Goal: Task Accomplishment & Management: Use online tool/utility

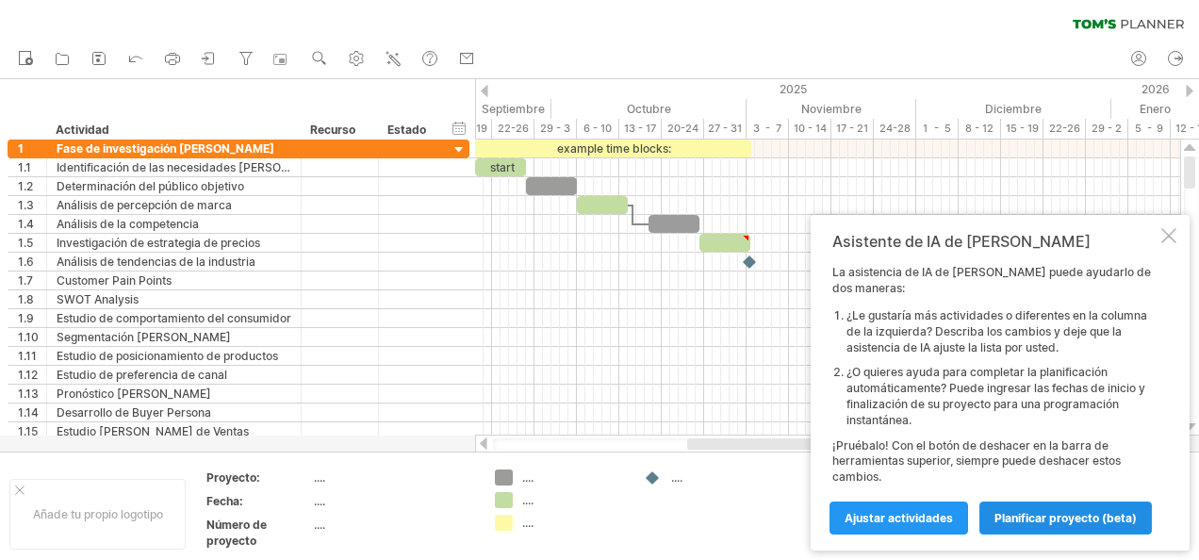
click at [1031, 511] on span "Planificar proyecto (beta)" at bounding box center [1066, 518] width 142 height 14
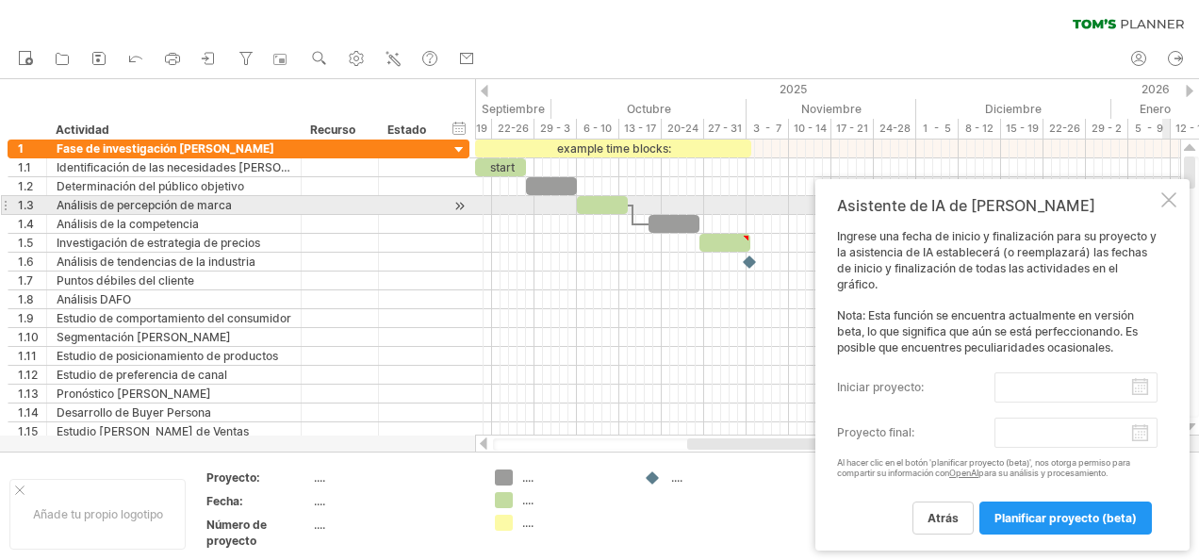
click at [1177, 204] on div "Asistente de IA de Tom Ingrese una fecha de inicio y finalización para su proye…" at bounding box center [1002, 364] width 374 height 371
click at [1169, 204] on div at bounding box center [1168, 199] width 15 height 15
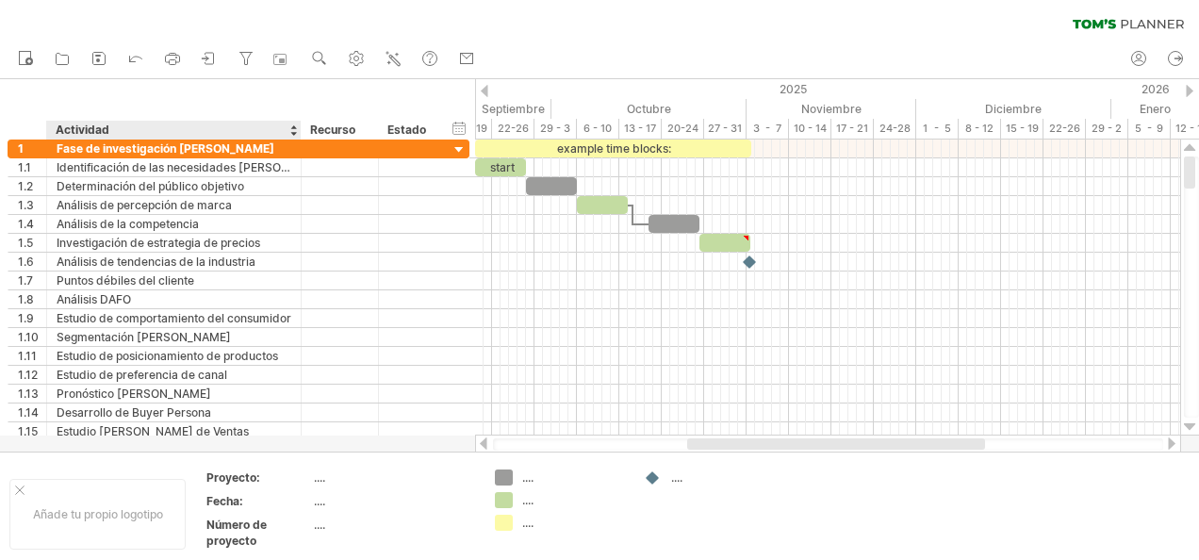
click at [261, 136] on div "Actividad" at bounding box center [173, 130] width 235 height 19
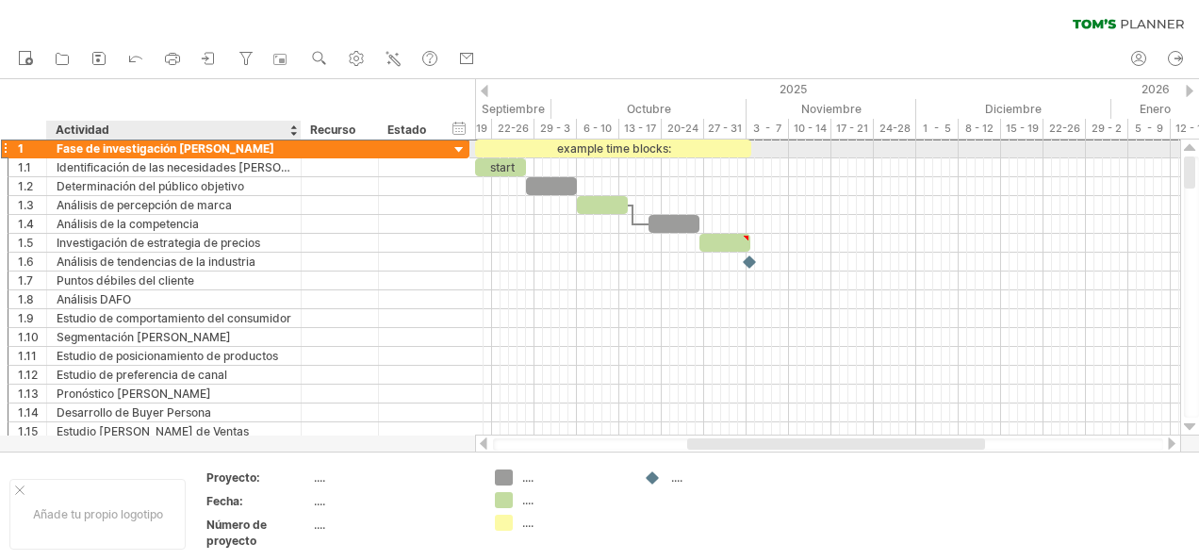
click at [261, 149] on div "Fase de investigación de mercado" at bounding box center [174, 149] width 235 height 18
click at [261, 149] on input "**********" at bounding box center [174, 149] width 235 height 18
type input "**********"
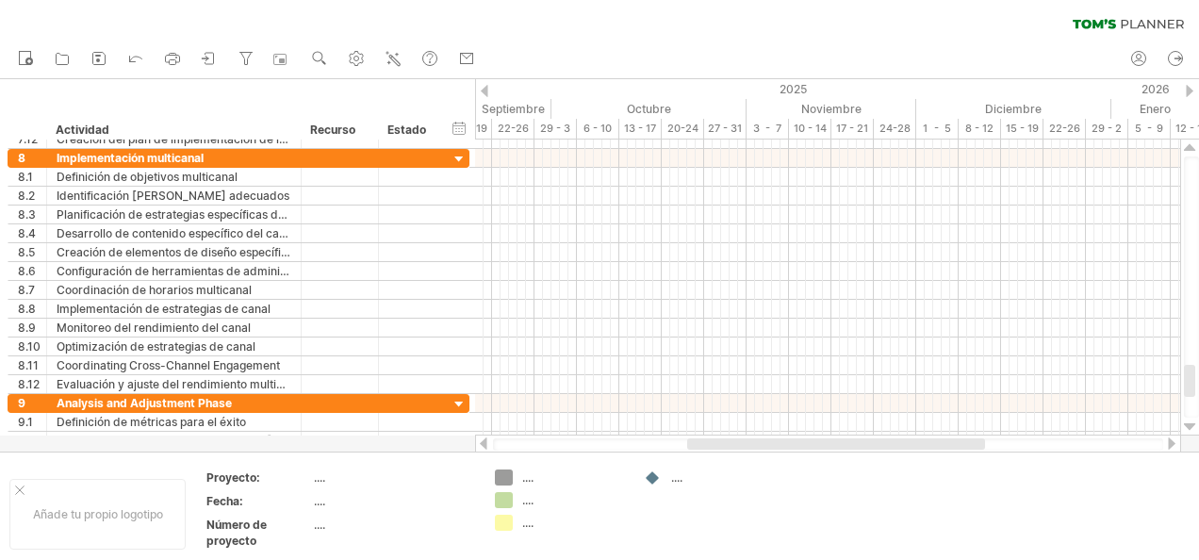
click at [486, 90] on div at bounding box center [485, 91] width 8 height 12
click at [589, 128] on div "8 - 12" at bounding box center [598, 129] width 42 height 20
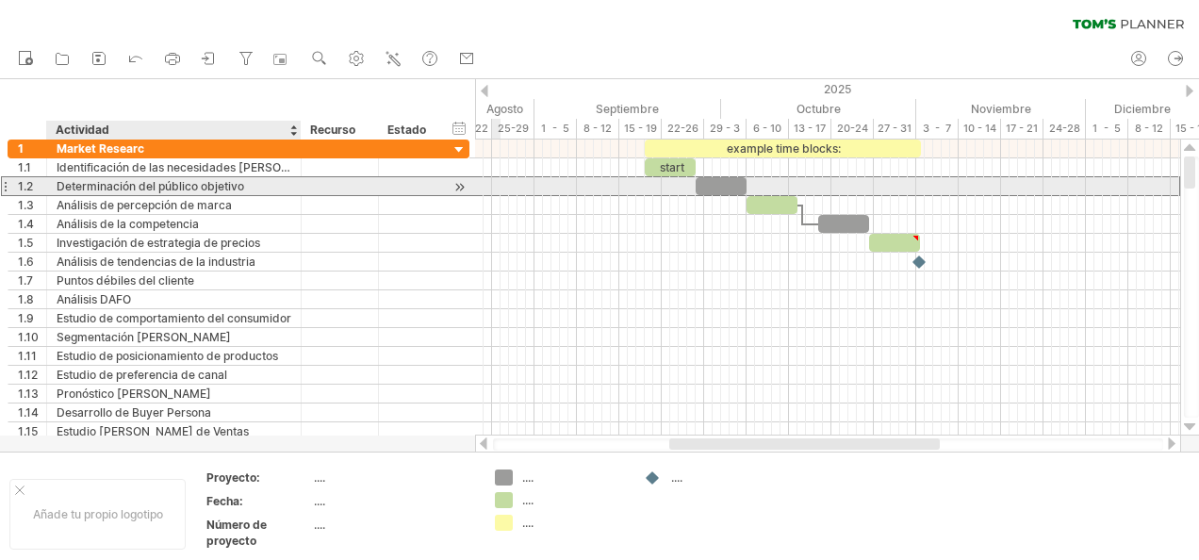
click at [238, 177] on div "Determinación del público objetivo" at bounding box center [174, 186] width 235 height 18
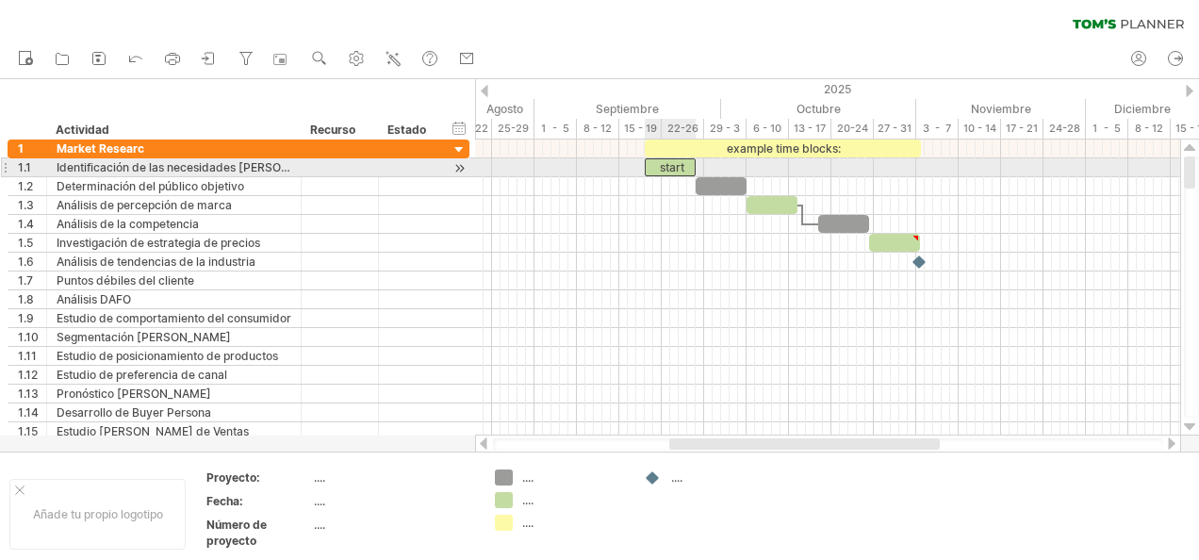
click at [664, 166] on div "start" at bounding box center [670, 167] width 51 height 18
click at [707, 164] on div at bounding box center [827, 167] width 705 height 19
drag, startPoint x: 707, startPoint y: 164, endPoint x: 691, endPoint y: 166, distance: 16.1
click at [691, 166] on div "example time blocks: ******* Jueves 25 de septiembre Jueves 18 de septiembre" at bounding box center [827, 288] width 705 height 296
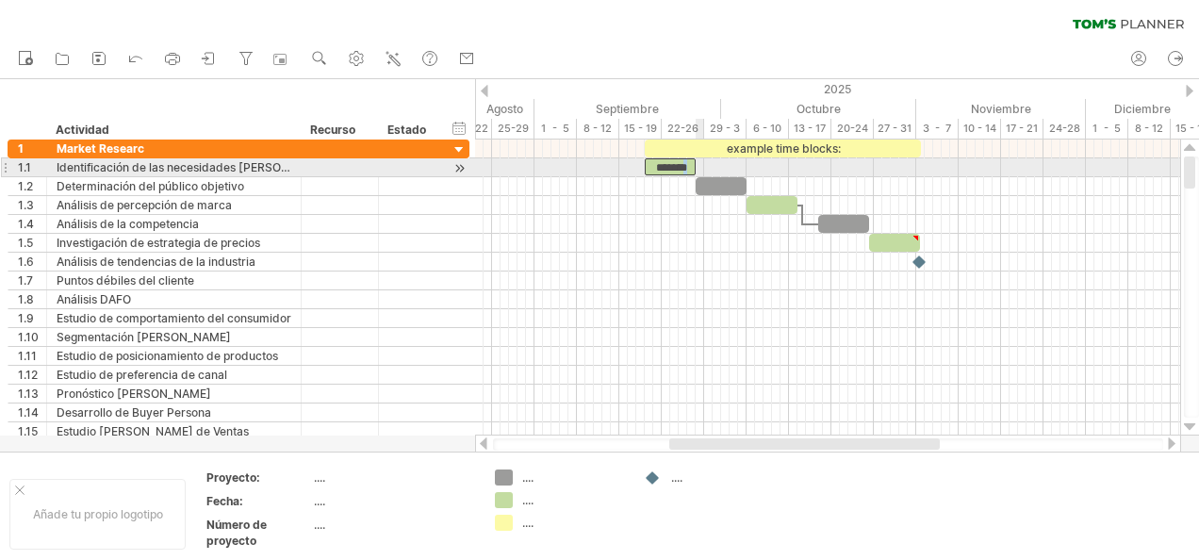
click at [696, 166] on div "*******" at bounding box center [670, 167] width 51 height 18
drag, startPoint x: 698, startPoint y: 166, endPoint x: 732, endPoint y: 162, distance: 34.1
click at [732, 162] on span at bounding box center [730, 167] width 8 height 18
drag, startPoint x: 732, startPoint y: 162, endPoint x: 705, endPoint y: 162, distance: 26.4
click at [705, 162] on span at bounding box center [704, 167] width 8 height 18
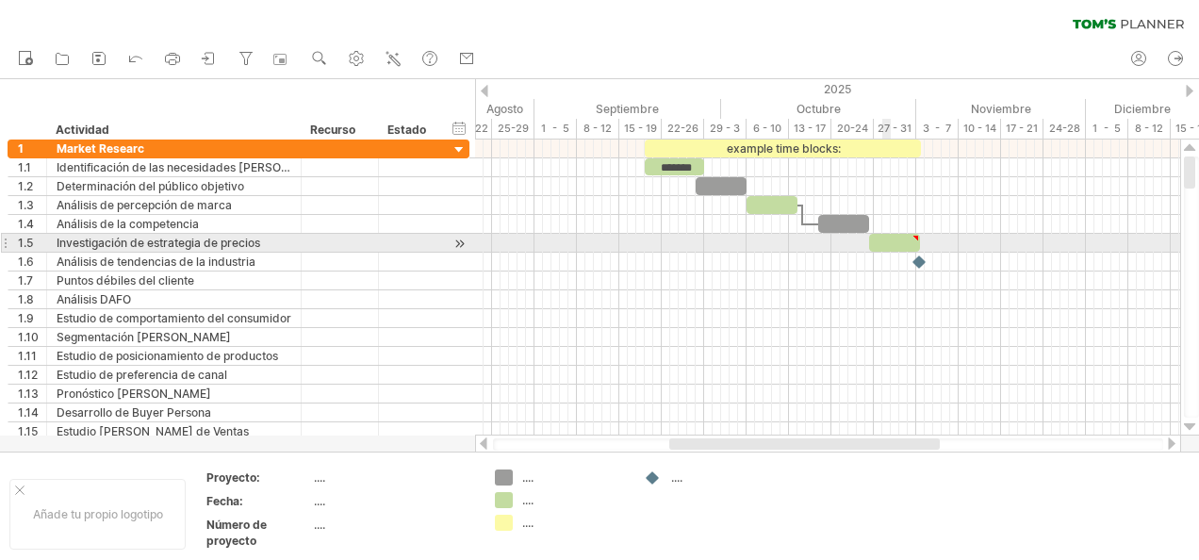
type textarea "**********"
click at [884, 237] on div at bounding box center [894, 243] width 51 height 18
click at [884, 237] on div "*" at bounding box center [894, 242] width 51 height 17
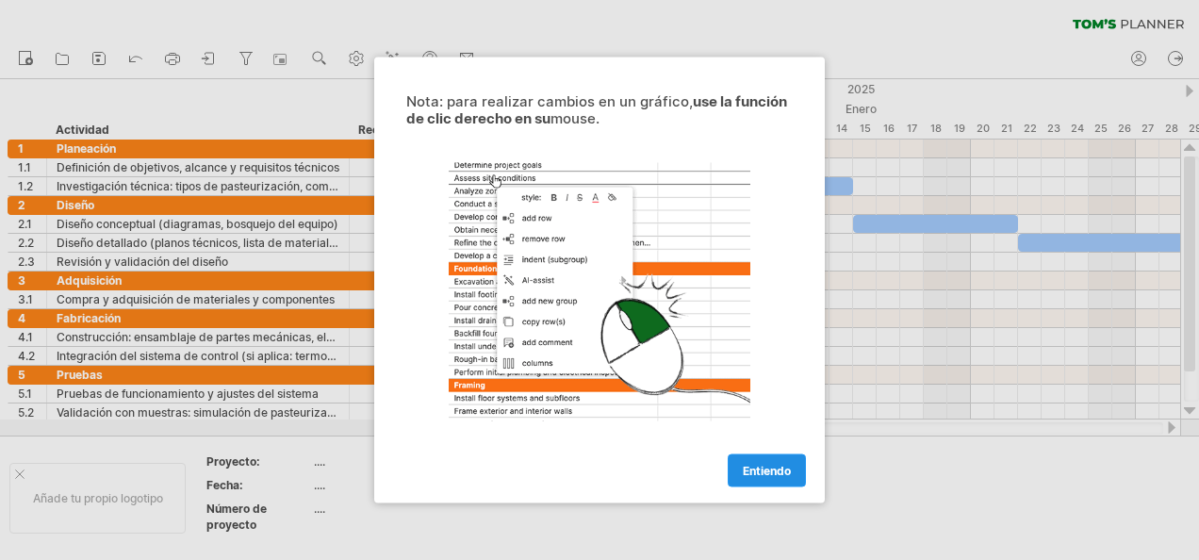
click at [751, 456] on link "Entiendo" at bounding box center [767, 470] width 78 height 33
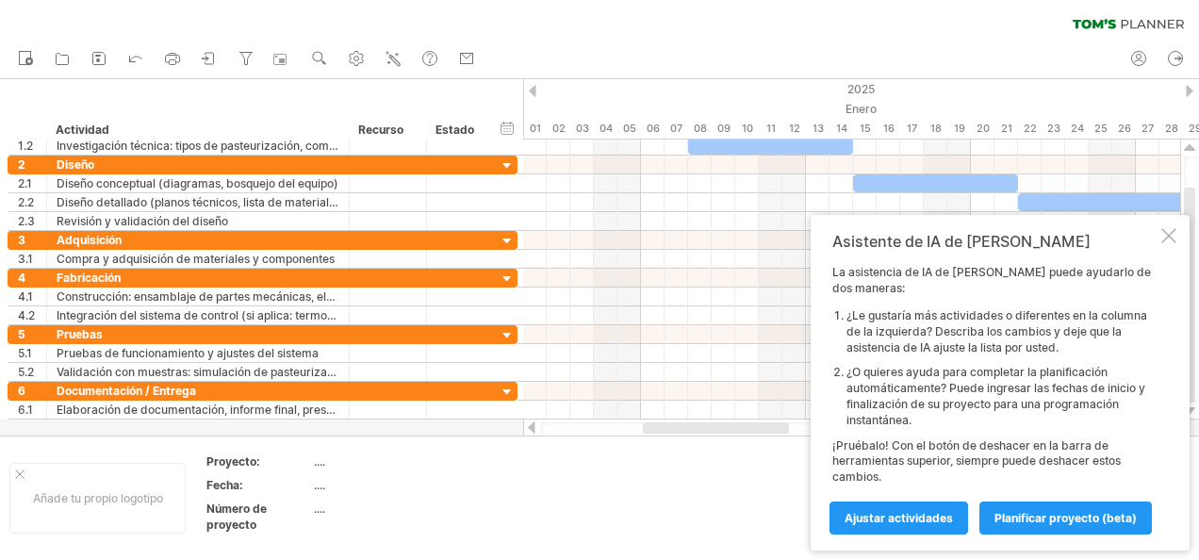
click at [782, 485] on td at bounding box center [708, 497] width 149 height 89
click at [1174, 243] on div at bounding box center [1168, 235] width 15 height 15
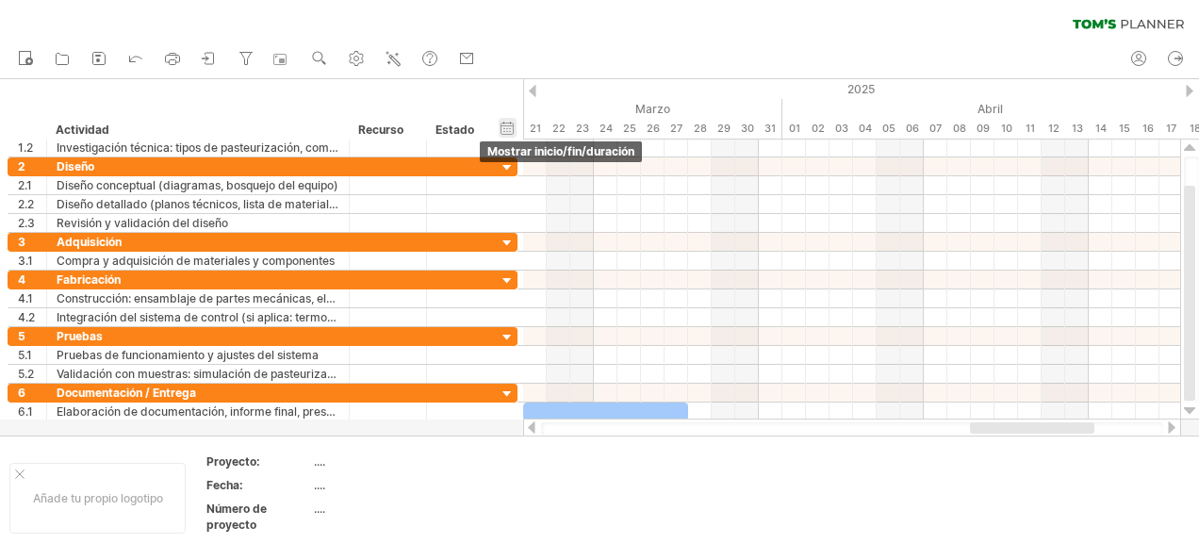
click at [509, 128] on div "hide start/end/duration Mostrar inicio/fin/duración" at bounding box center [508, 128] width 18 height 20
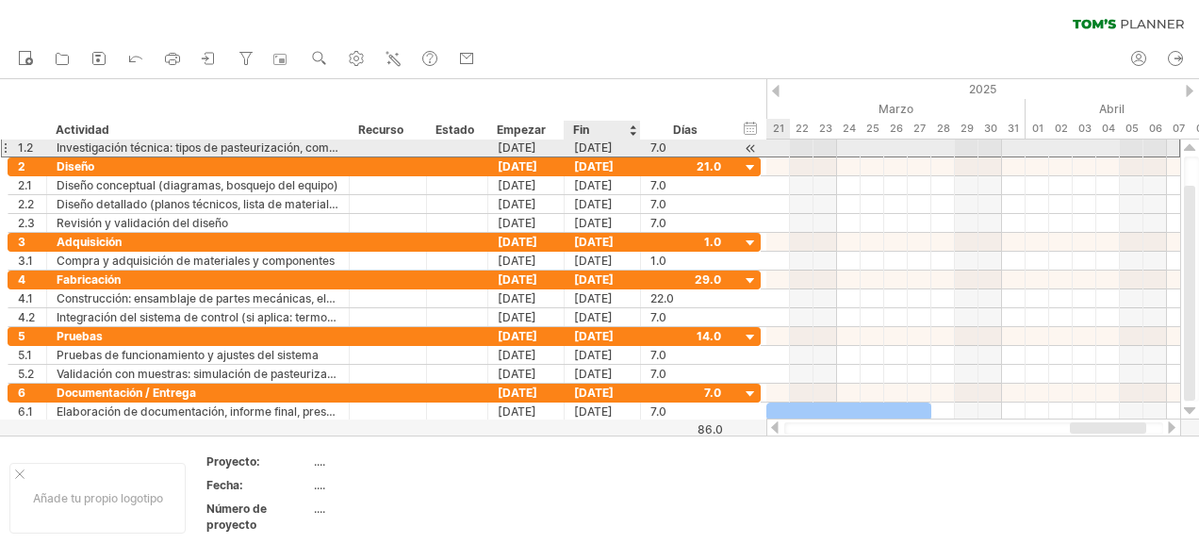
click at [590, 149] on div "14-01-25" at bounding box center [603, 148] width 76 height 18
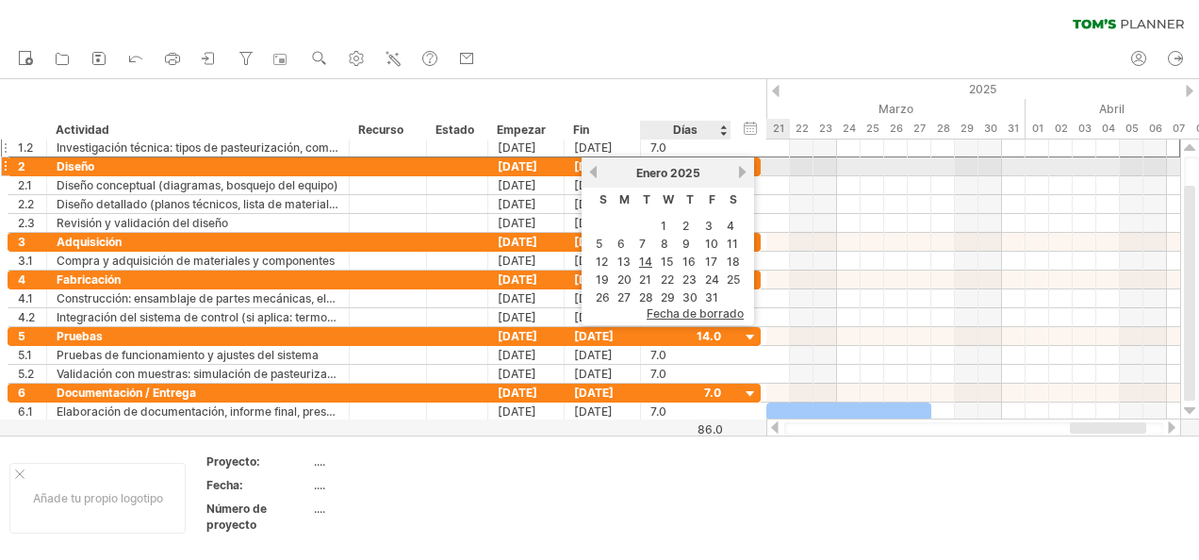
click at [737, 175] on link "próximo" at bounding box center [742, 172] width 14 height 14
click at [737, 175] on link "próximo" at bounding box center [740, 172] width 14 height 14
click at [737, 175] on link "próximo" at bounding box center [742, 172] width 14 height 14
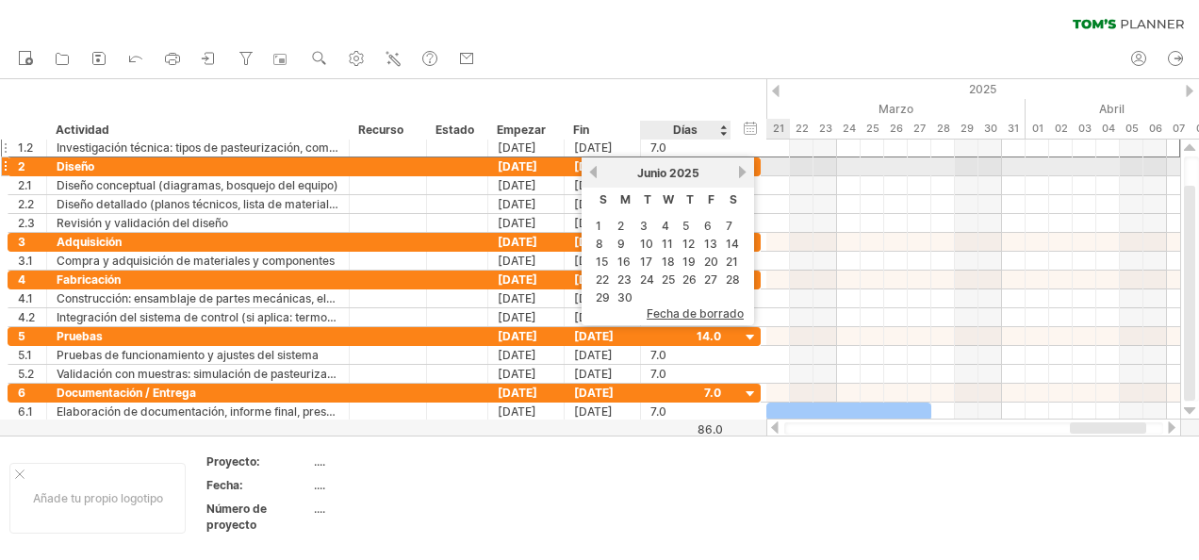
click at [737, 175] on link "próximo" at bounding box center [742, 172] width 14 height 14
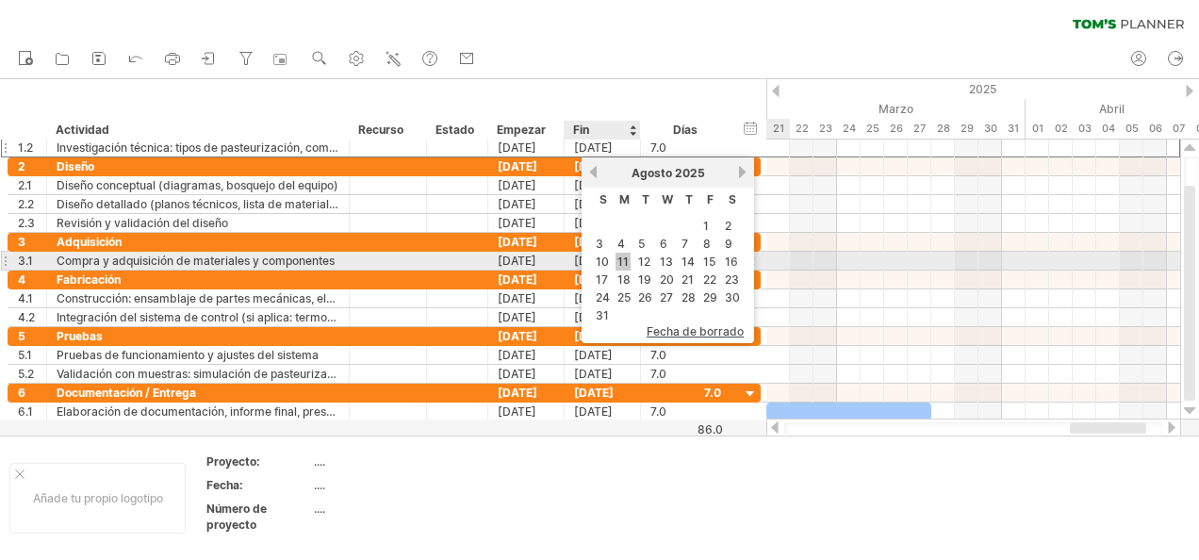
click at [617, 258] on link "11" at bounding box center [623, 262] width 15 height 18
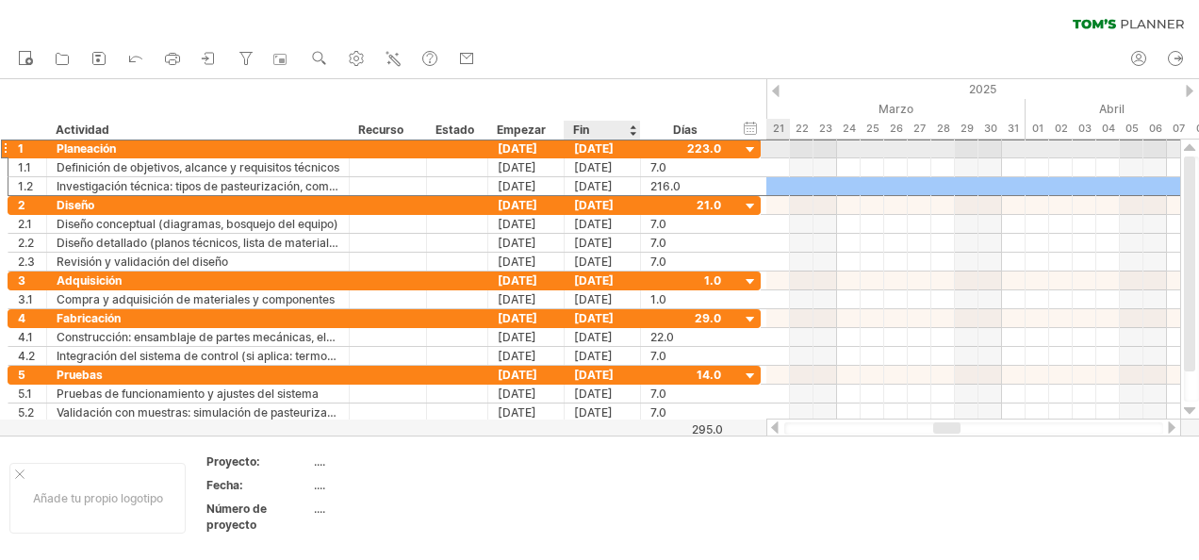
click at [584, 144] on div "[DATE]" at bounding box center [603, 149] width 76 height 18
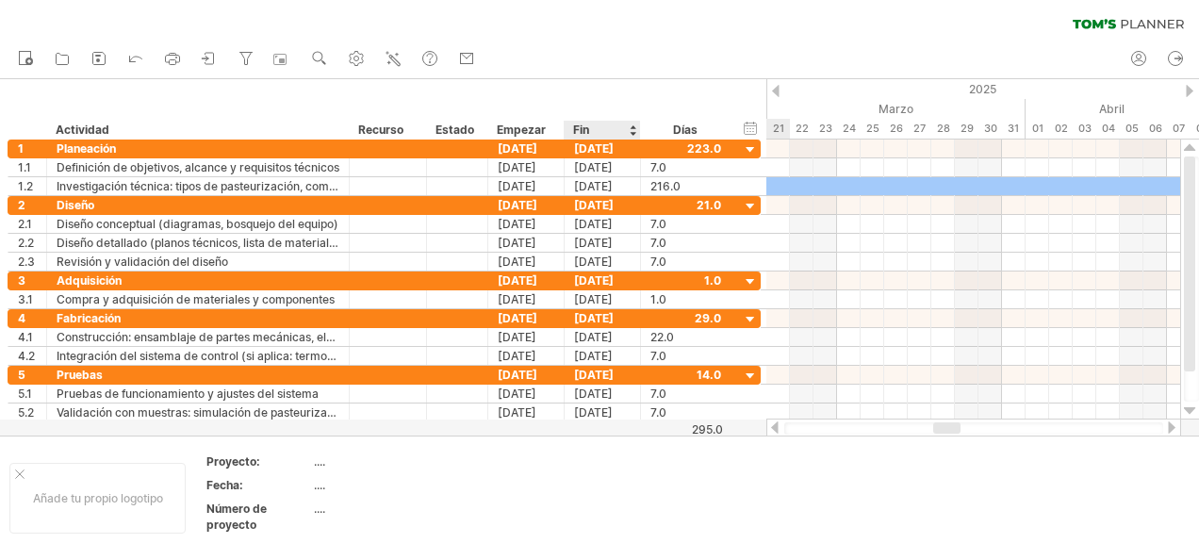
click at [639, 81] on div "hide start/end/duration Mostrar inicio/fin/duración ******** Actividad ********…" at bounding box center [383, 109] width 766 height 60
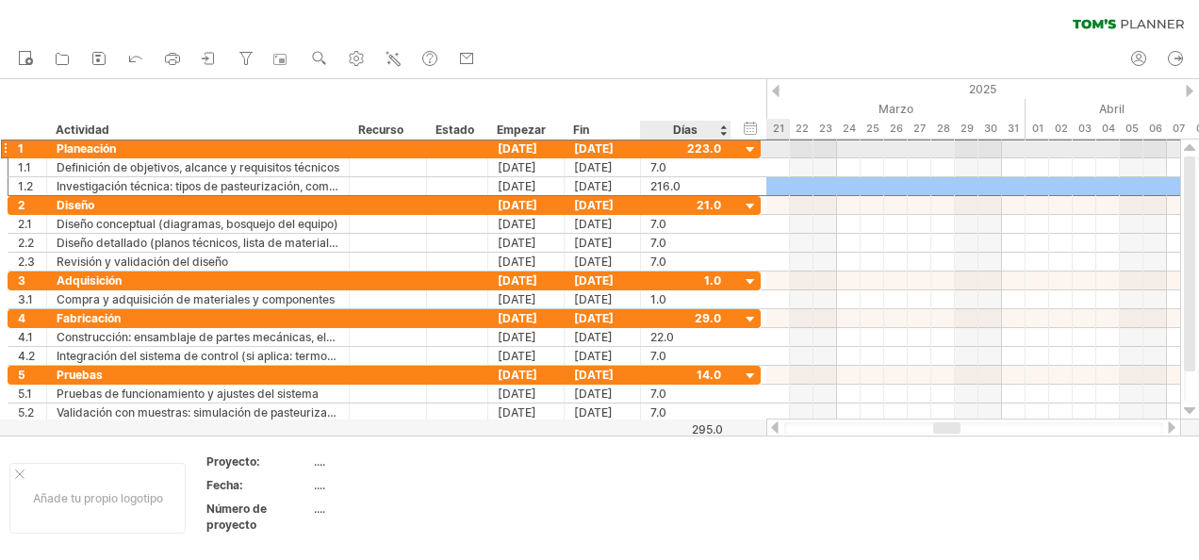
click at [717, 143] on div at bounding box center [685, 149] width 71 height 18
click at [752, 151] on div at bounding box center [751, 150] width 18 height 18
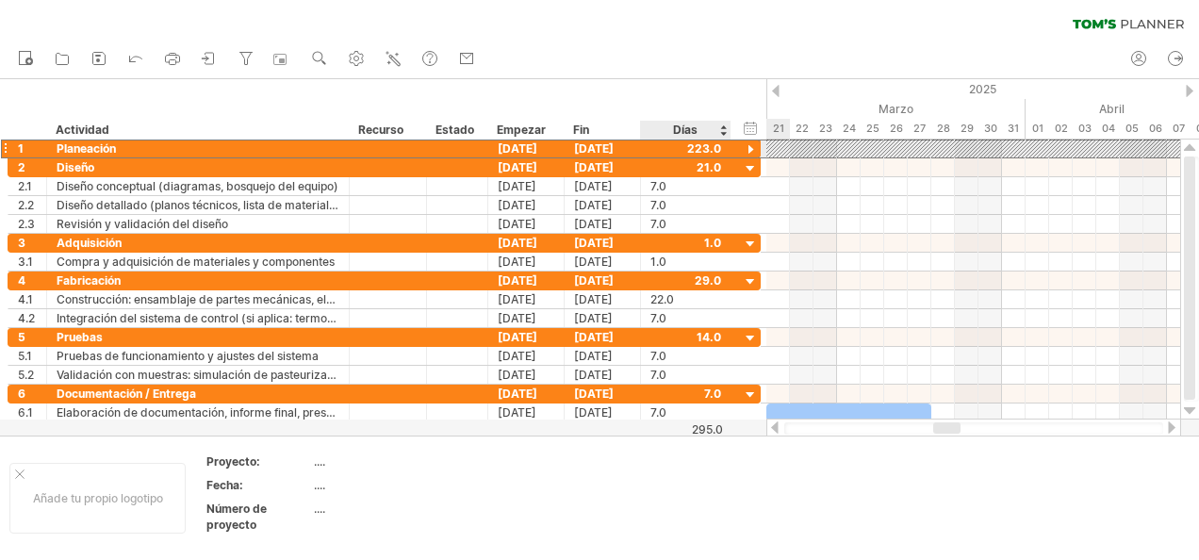
click at [694, 144] on div at bounding box center [685, 149] width 71 height 18
click at [716, 147] on div at bounding box center [685, 149] width 71 height 18
click at [749, 146] on div at bounding box center [751, 150] width 18 height 18
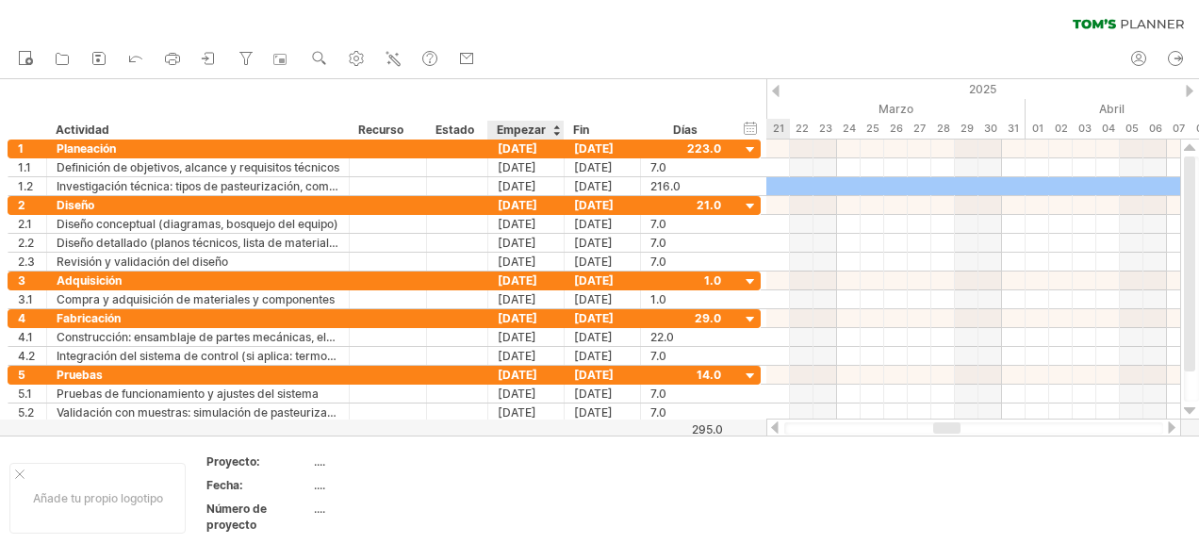
click at [519, 130] on div "Empezar" at bounding box center [525, 130] width 57 height 19
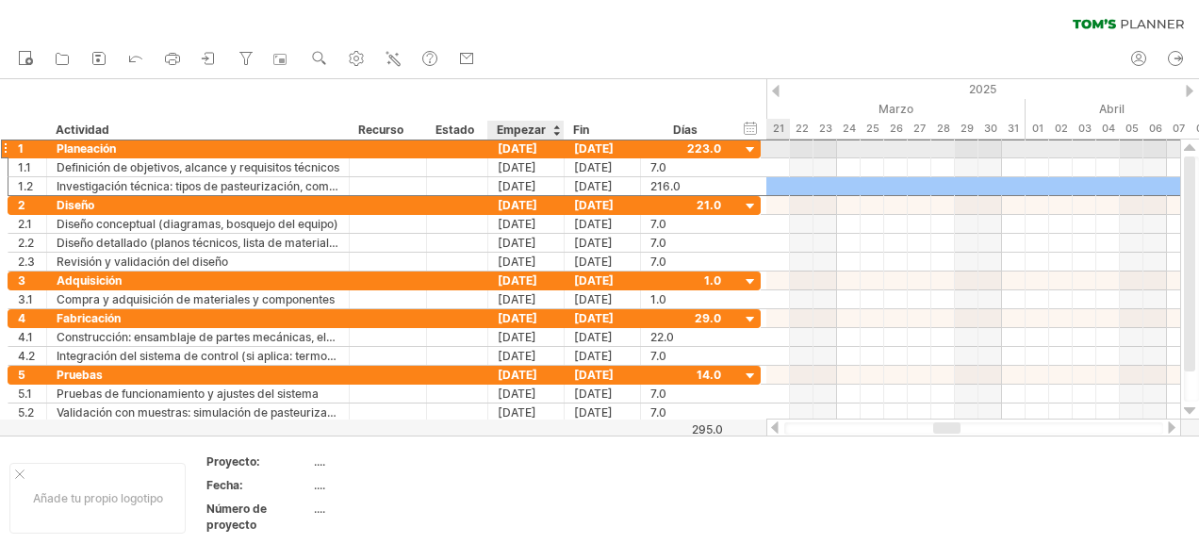
click at [505, 144] on div "01-01-25" at bounding box center [526, 149] width 76 height 18
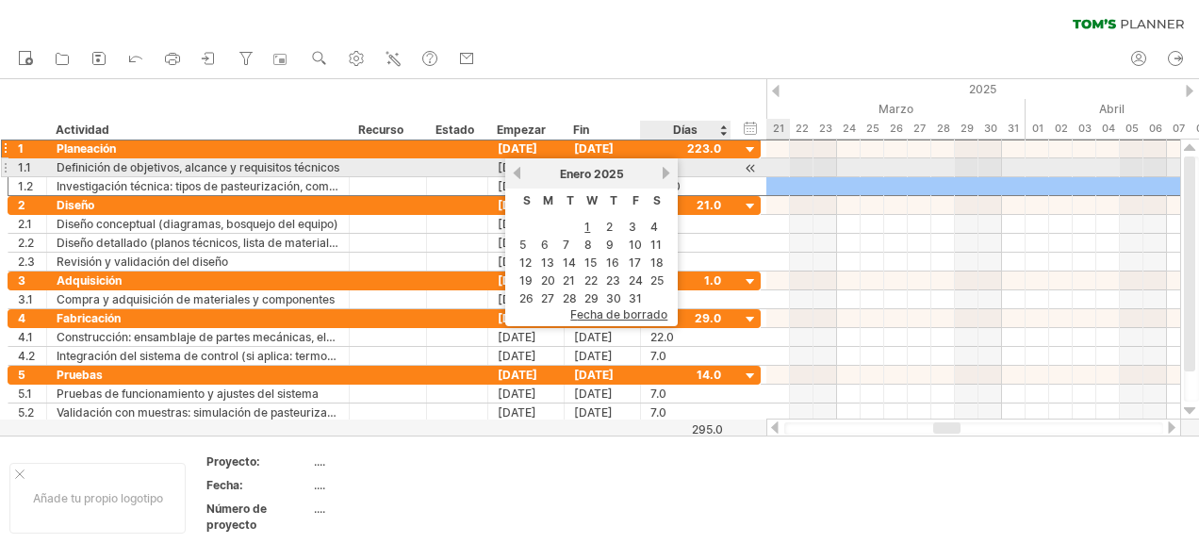
click at [661, 170] on link "próximo" at bounding box center [666, 173] width 14 height 14
click at [661, 170] on link "próximo" at bounding box center [664, 173] width 14 height 14
click at [661, 170] on link "próximo" at bounding box center [666, 173] width 14 height 14
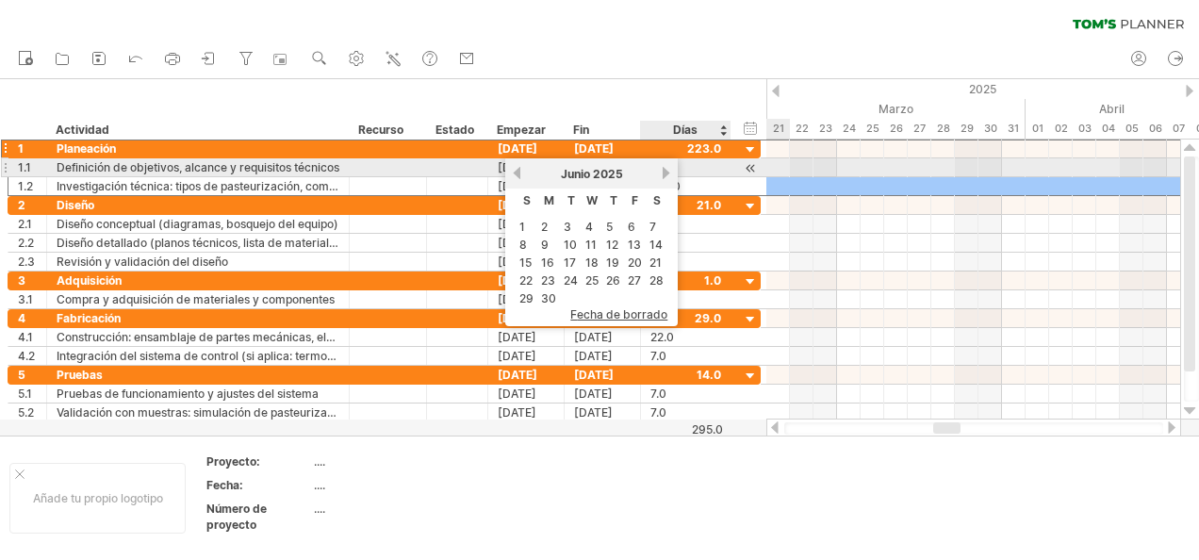
click at [661, 170] on link "próximo" at bounding box center [666, 173] width 14 height 14
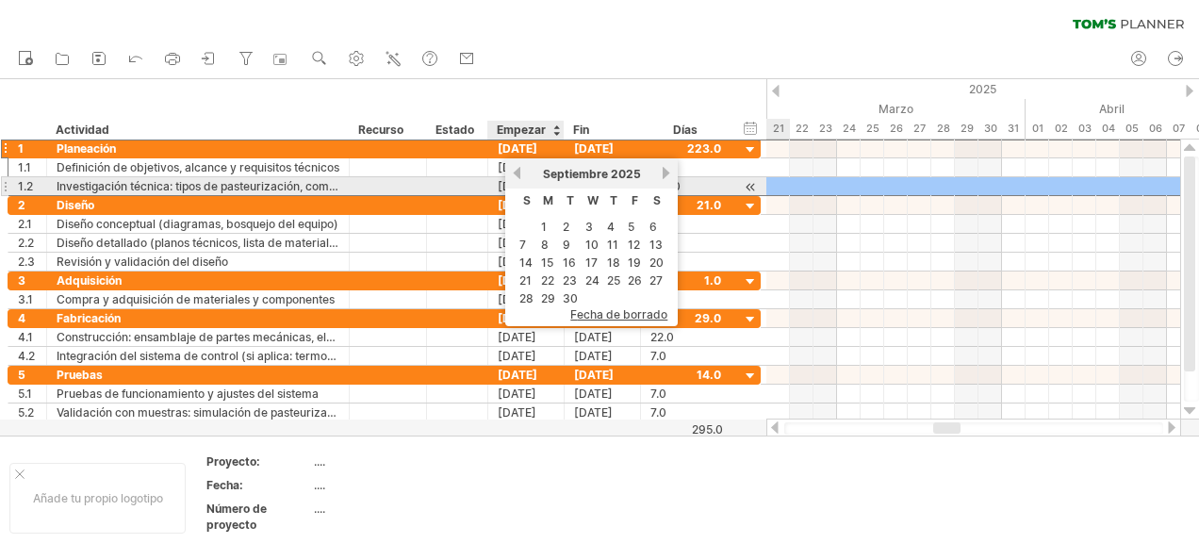
click at [514, 177] on link "anterior" at bounding box center [517, 173] width 14 height 14
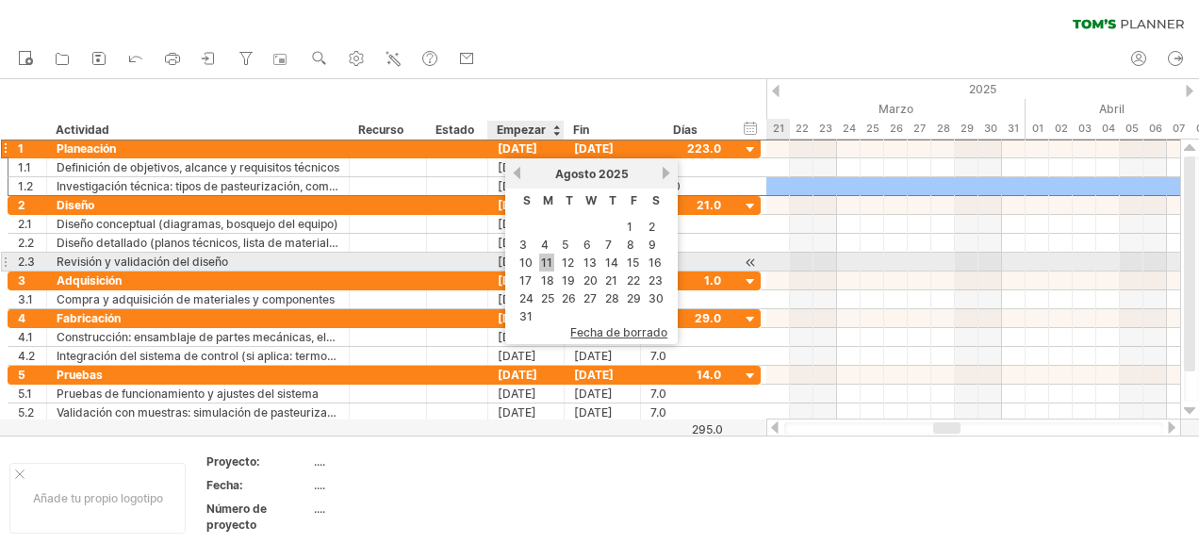
click at [547, 255] on link "11" at bounding box center [546, 263] width 15 height 18
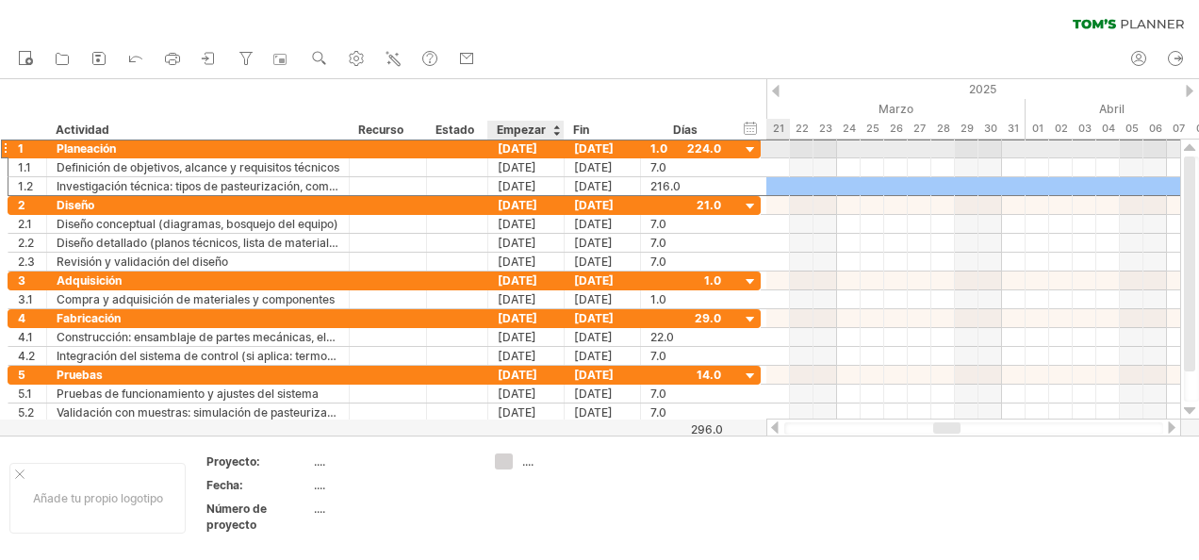
click at [535, 145] on div "01-01-25" at bounding box center [526, 149] width 76 height 18
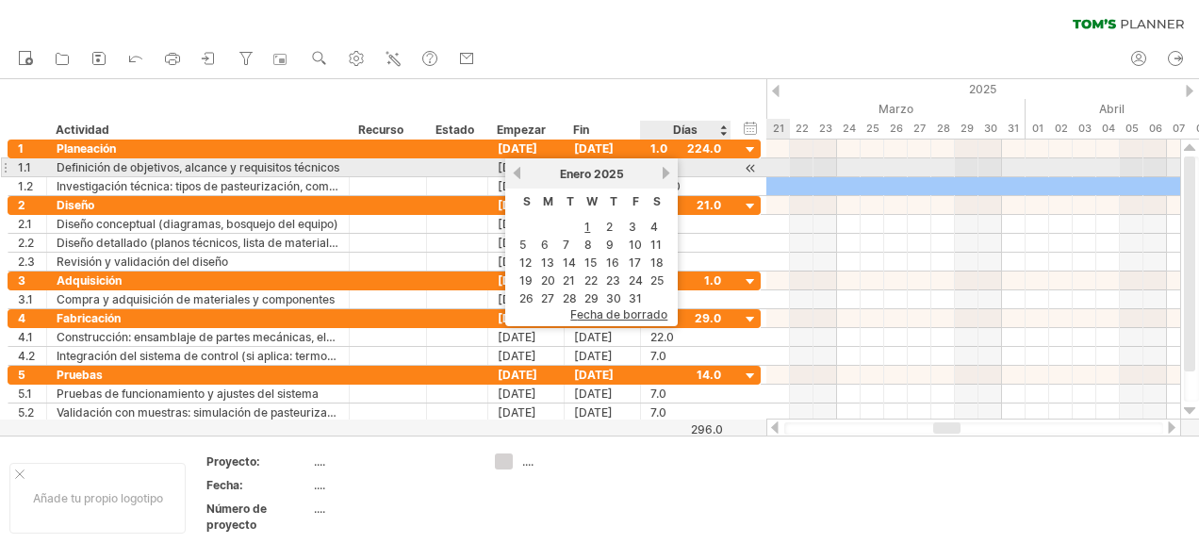
click at [666, 170] on link "próximo" at bounding box center [666, 173] width 14 height 14
click at [666, 170] on link "próximo" at bounding box center [664, 173] width 14 height 14
click at [666, 170] on link "próximo" at bounding box center [666, 173] width 14 height 14
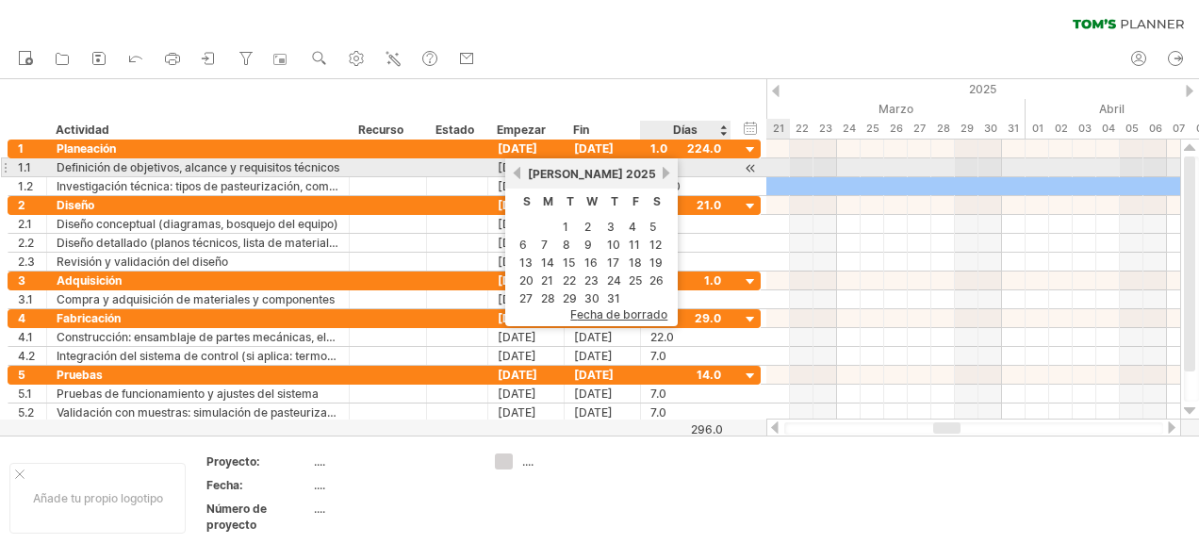
click at [666, 170] on link "próximo" at bounding box center [666, 173] width 14 height 14
click at [515, 172] on link "anterior" at bounding box center [517, 173] width 14 height 14
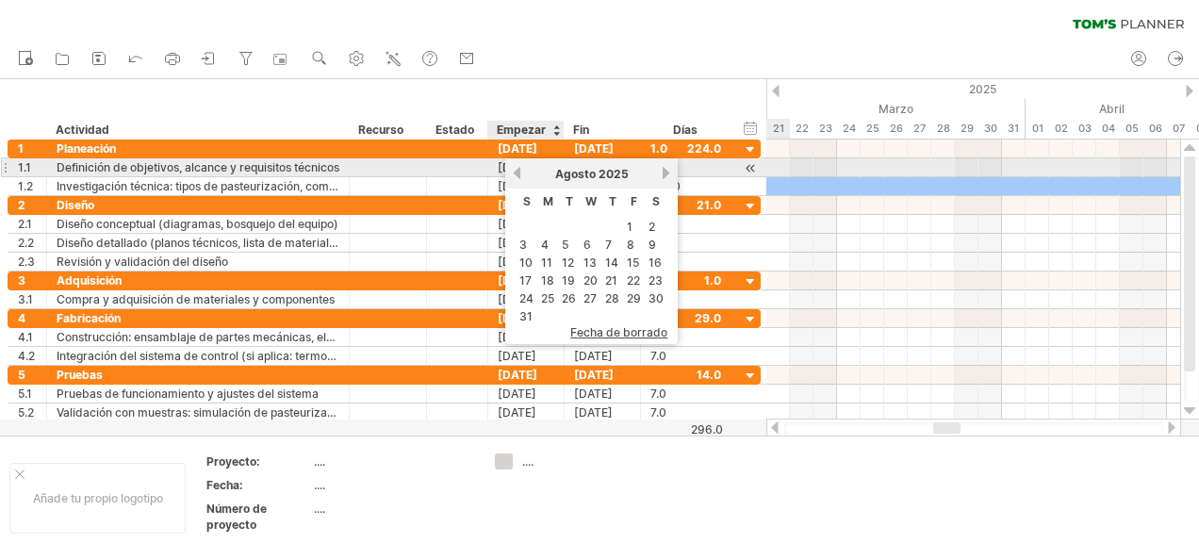
click at [515, 172] on link "anterior" at bounding box center [517, 173] width 14 height 14
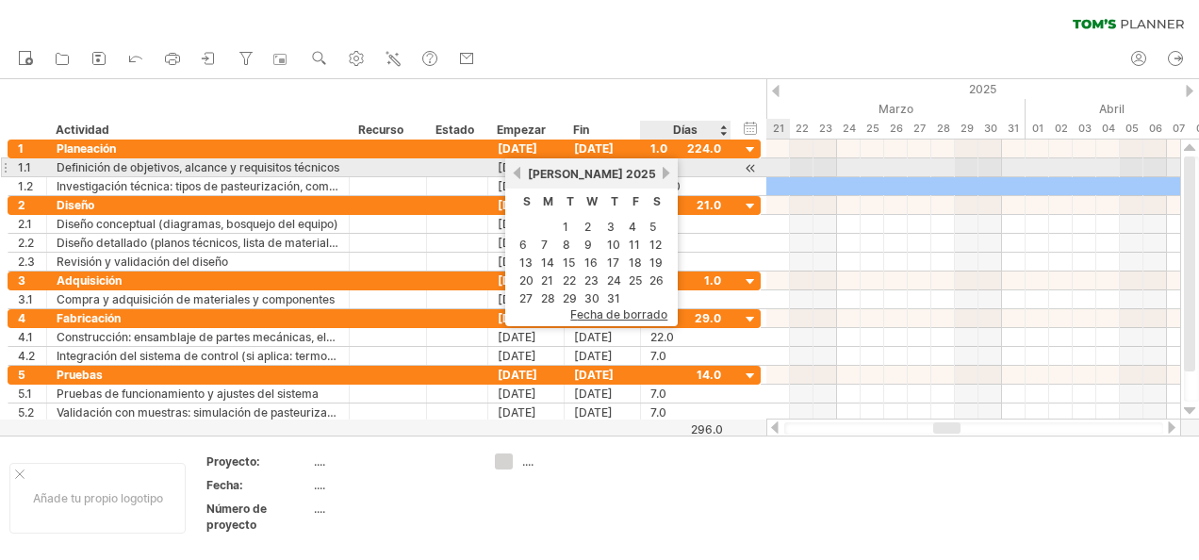
click at [667, 173] on link "próximo" at bounding box center [666, 173] width 14 height 14
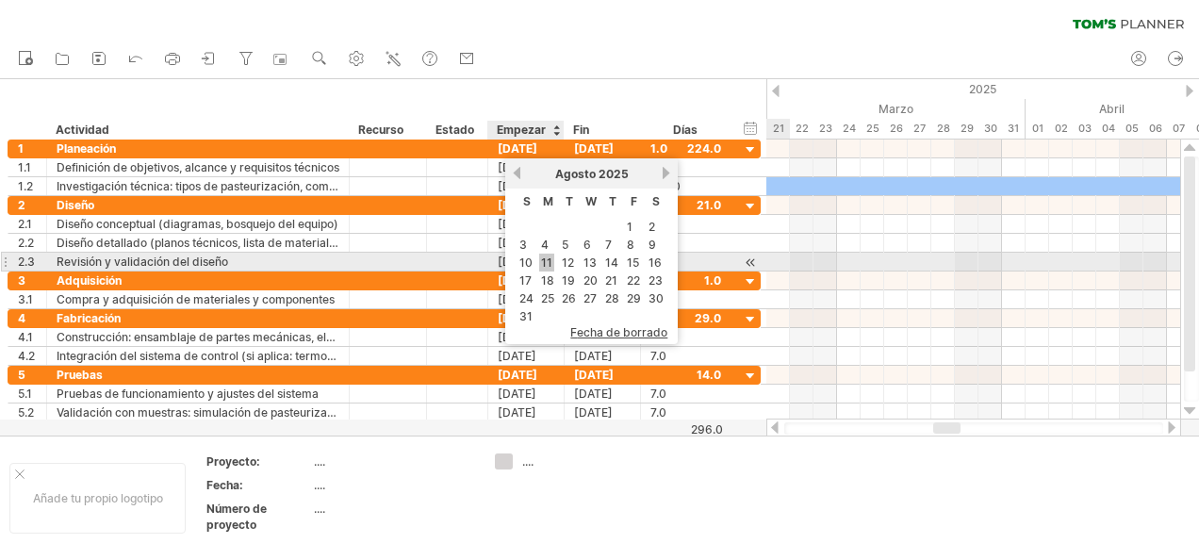
click at [549, 255] on link "11" at bounding box center [546, 263] width 15 height 18
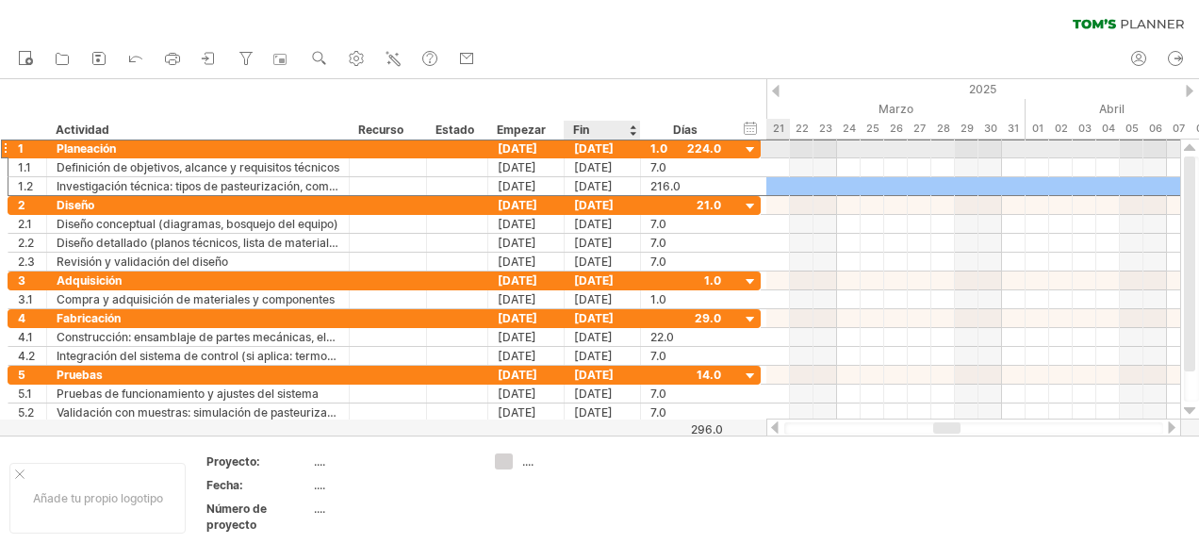
click at [616, 149] on div "[DATE]" at bounding box center [603, 149] width 76 height 18
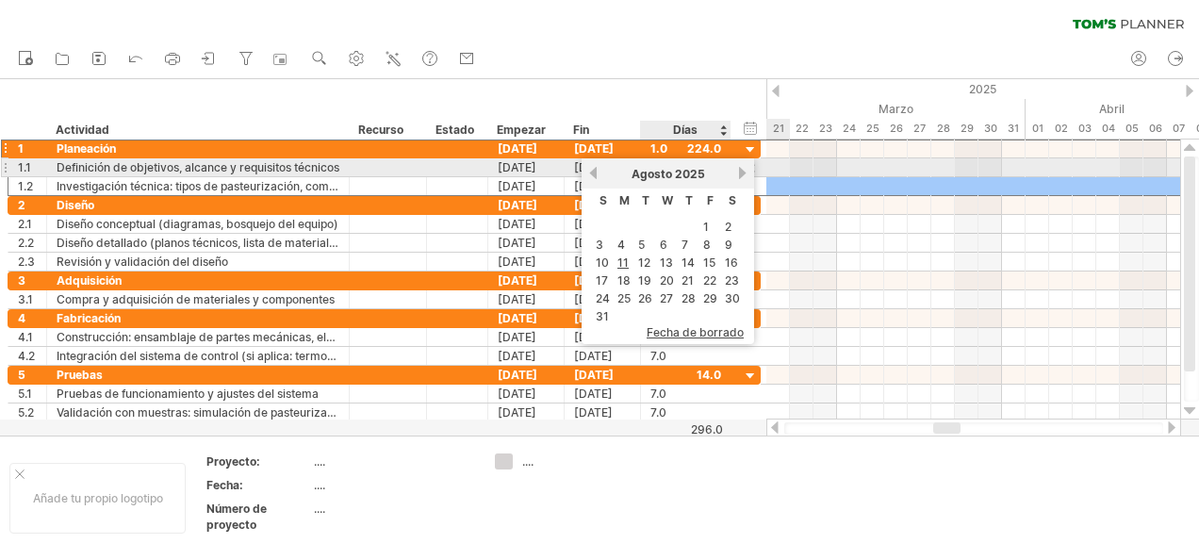
click at [740, 172] on link "próximo" at bounding box center [742, 173] width 14 height 14
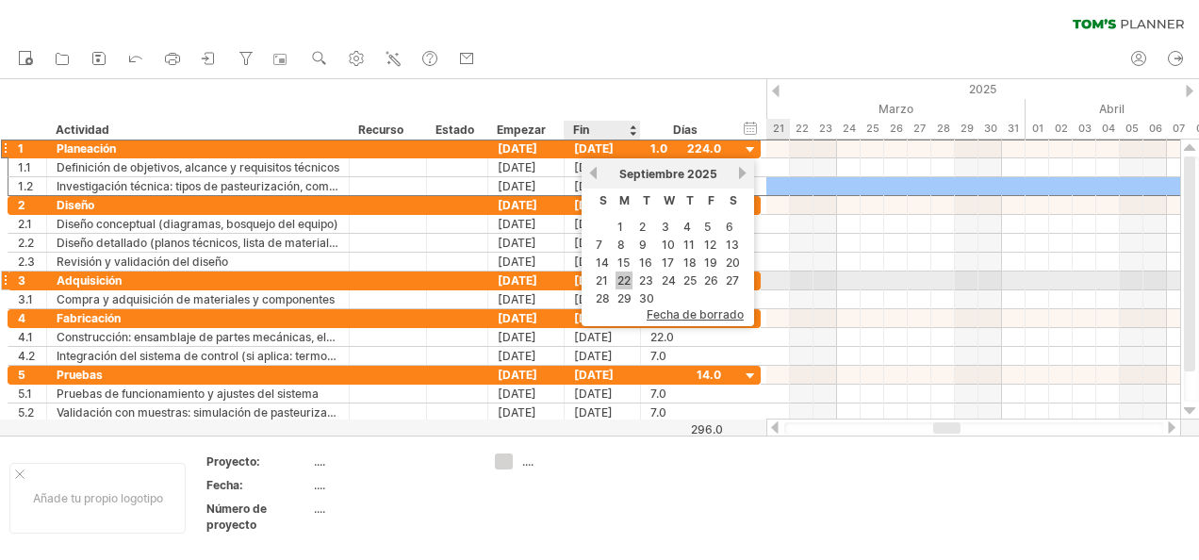
click at [622, 277] on link "22" at bounding box center [624, 281] width 17 height 18
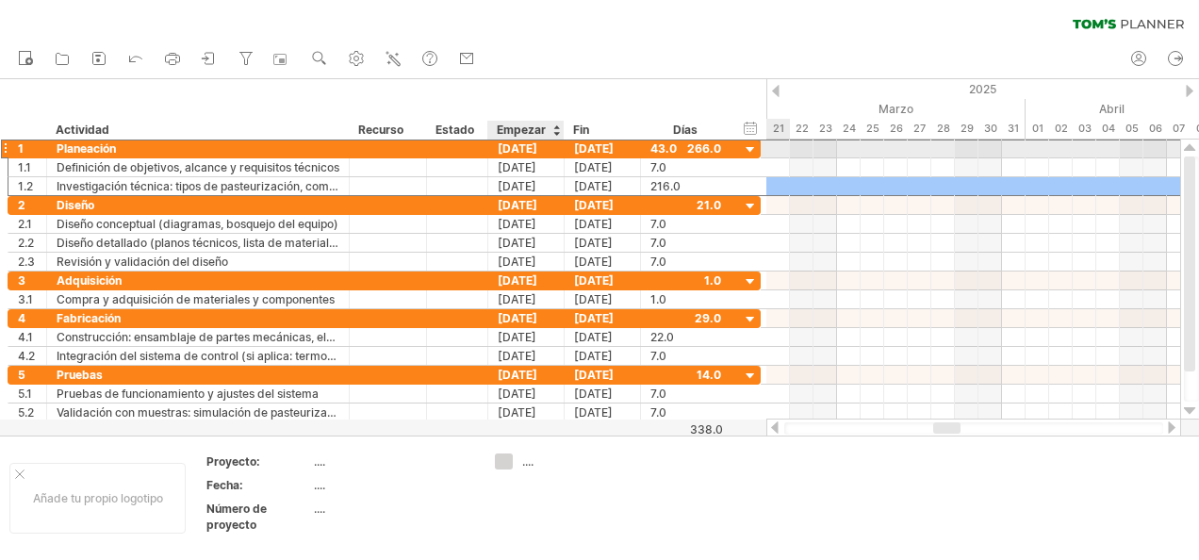
click at [530, 151] on div "01-01-25" at bounding box center [526, 149] width 76 height 18
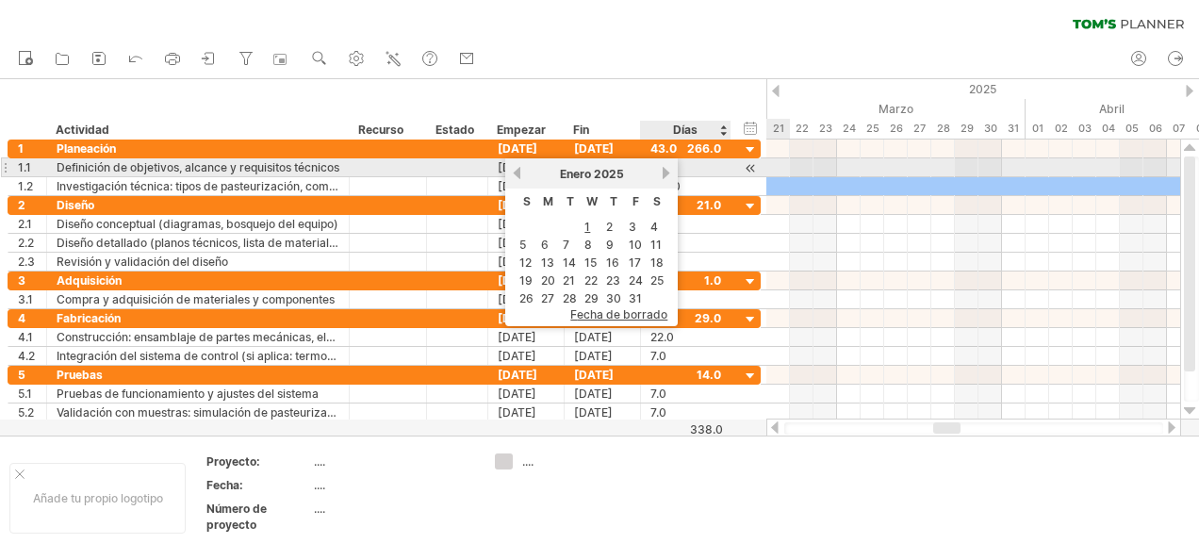
click at [664, 171] on link "próximo" at bounding box center [666, 173] width 14 height 14
click at [664, 171] on link "próximo" at bounding box center [664, 173] width 14 height 14
click at [664, 171] on link "próximo" at bounding box center [666, 173] width 14 height 14
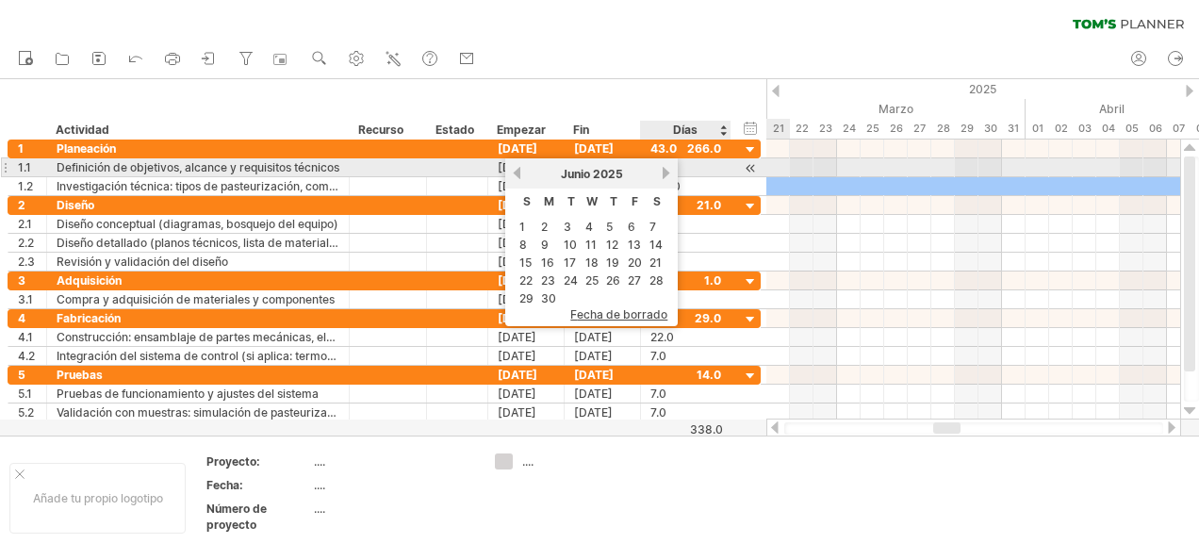
click at [664, 171] on link "próximo" at bounding box center [666, 173] width 14 height 14
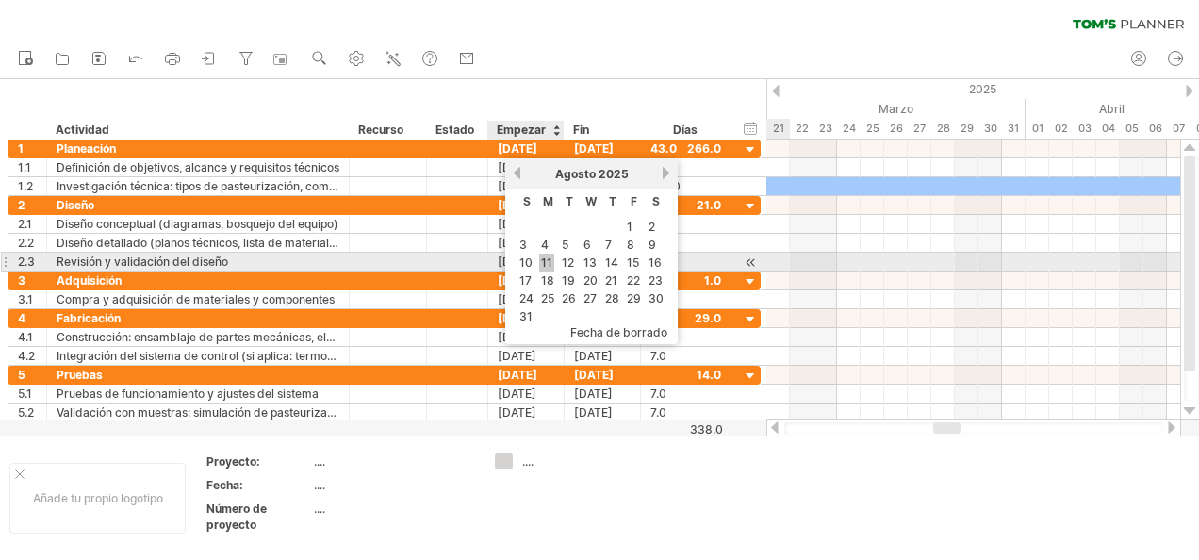
click at [547, 260] on link "11" at bounding box center [546, 263] width 15 height 18
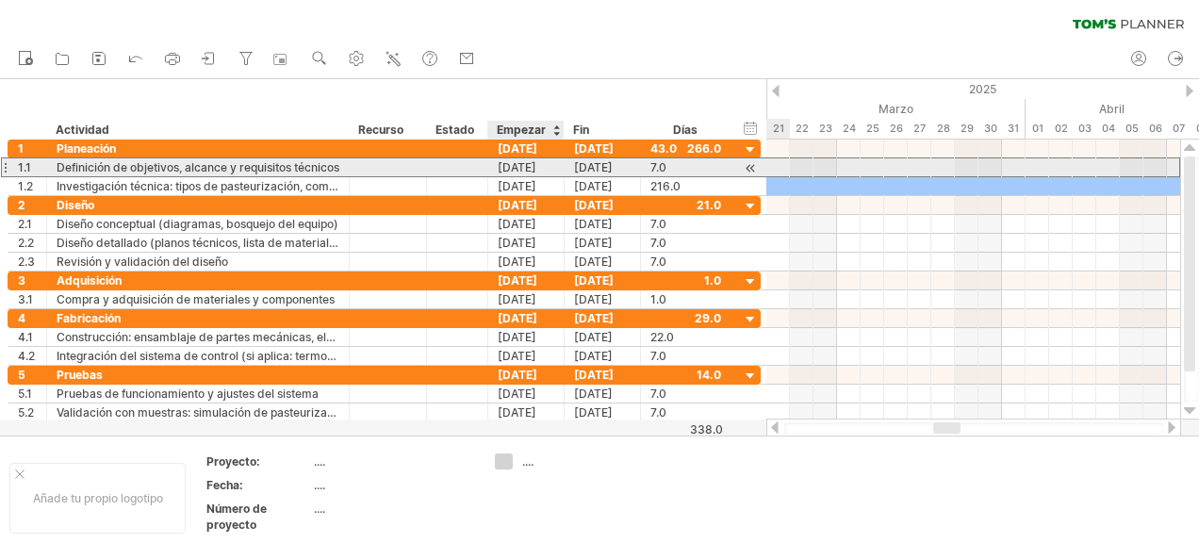
click at [505, 167] on div "01-01-25" at bounding box center [526, 167] width 76 height 18
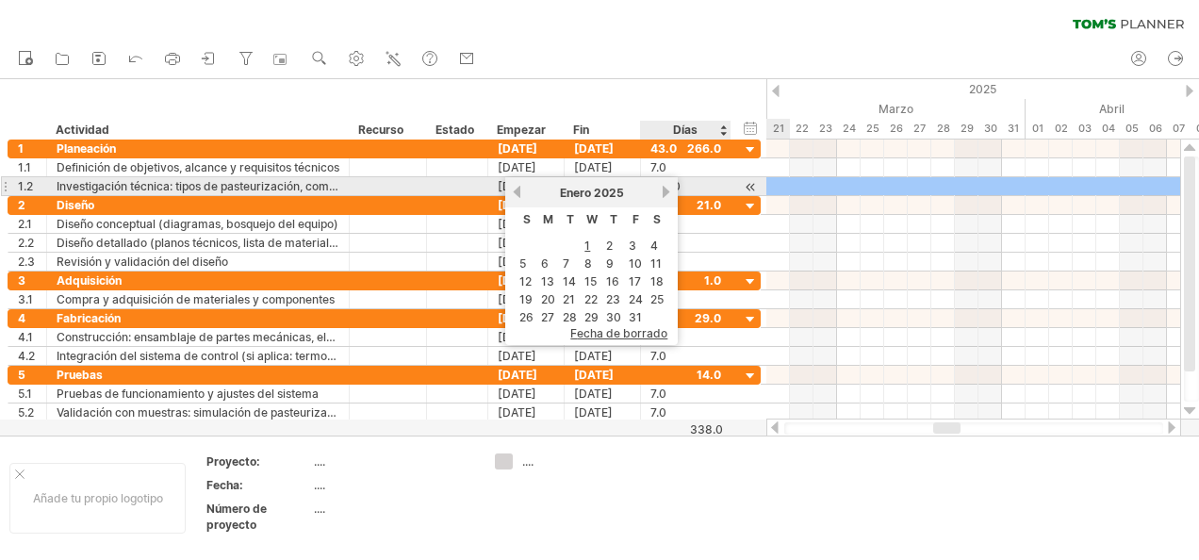
click at [669, 190] on link "próximo" at bounding box center [666, 192] width 14 height 14
click at [669, 190] on link "próximo" at bounding box center [664, 192] width 14 height 14
click at [669, 190] on link "próximo" at bounding box center [666, 192] width 14 height 14
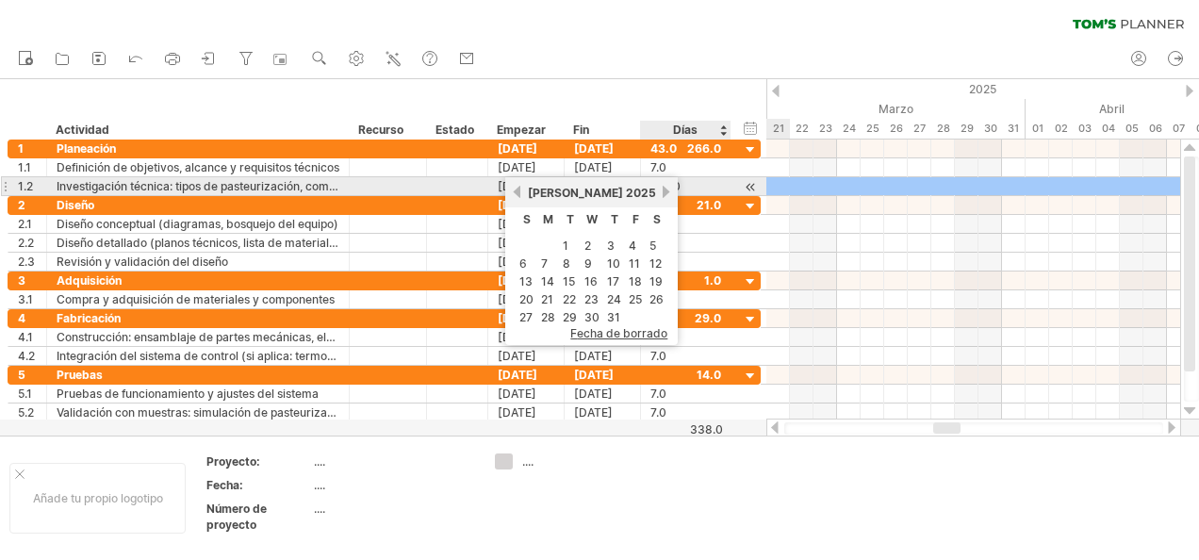
click at [669, 190] on link "próximo" at bounding box center [666, 192] width 14 height 14
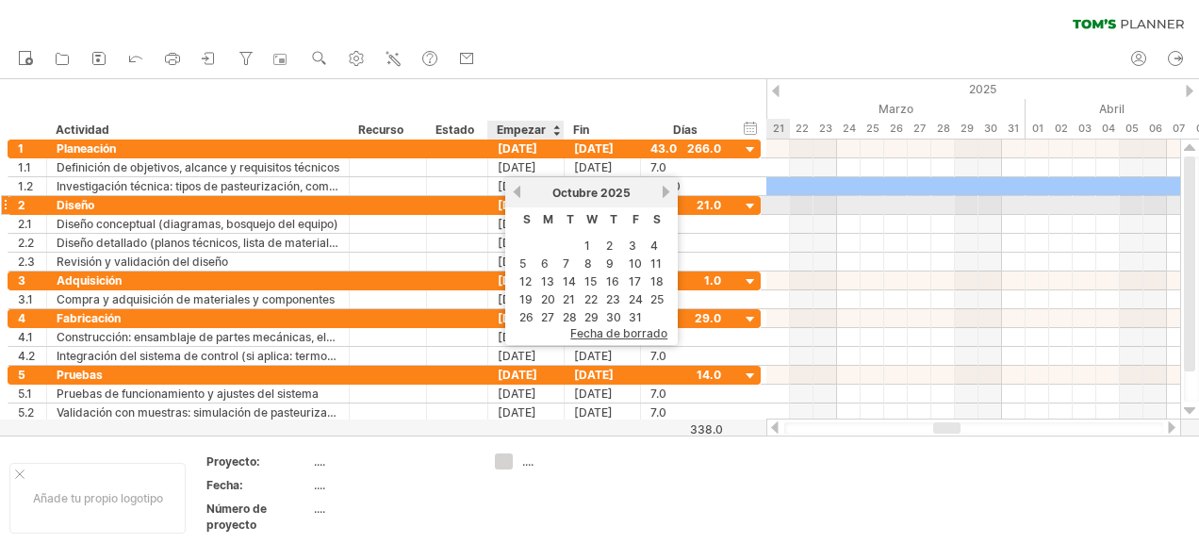
click at [516, 196] on link "anterior" at bounding box center [517, 192] width 14 height 14
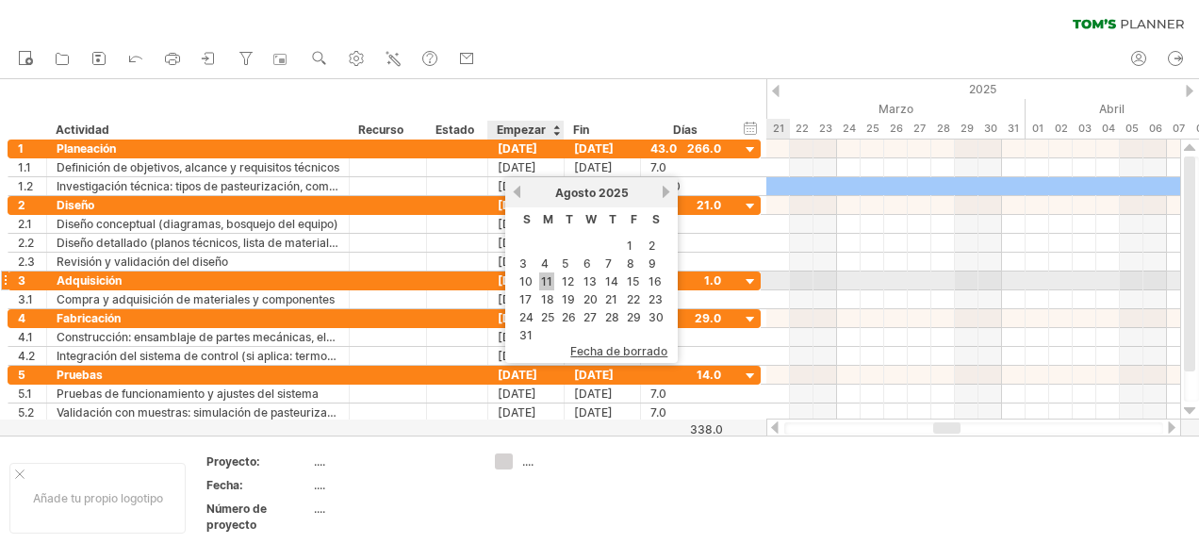
click at [539, 279] on link "11" at bounding box center [546, 281] width 15 height 18
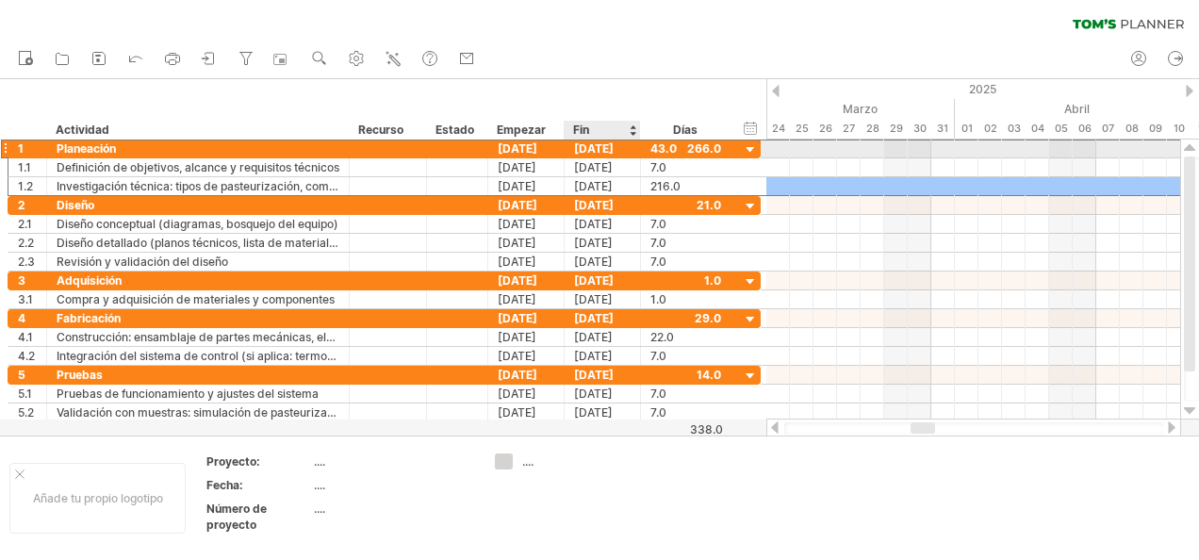
click at [610, 152] on div "22-09-25" at bounding box center [603, 149] width 76 height 18
click at [537, 148] on div "08-01-25" at bounding box center [526, 149] width 76 height 18
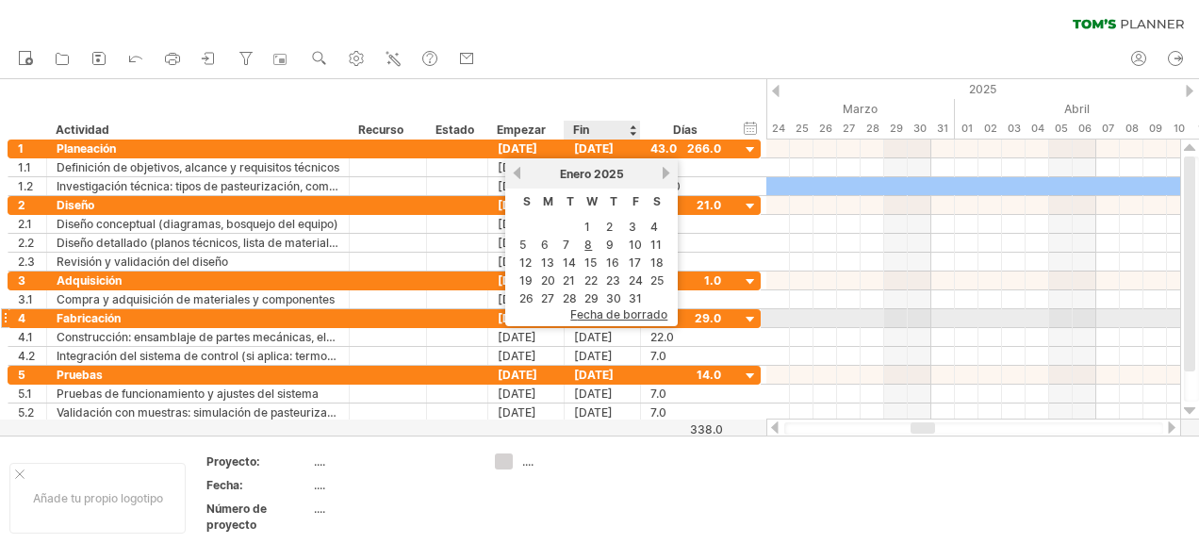
click at [626, 311] on span "Fecha de borrado" at bounding box center [618, 314] width 97 height 14
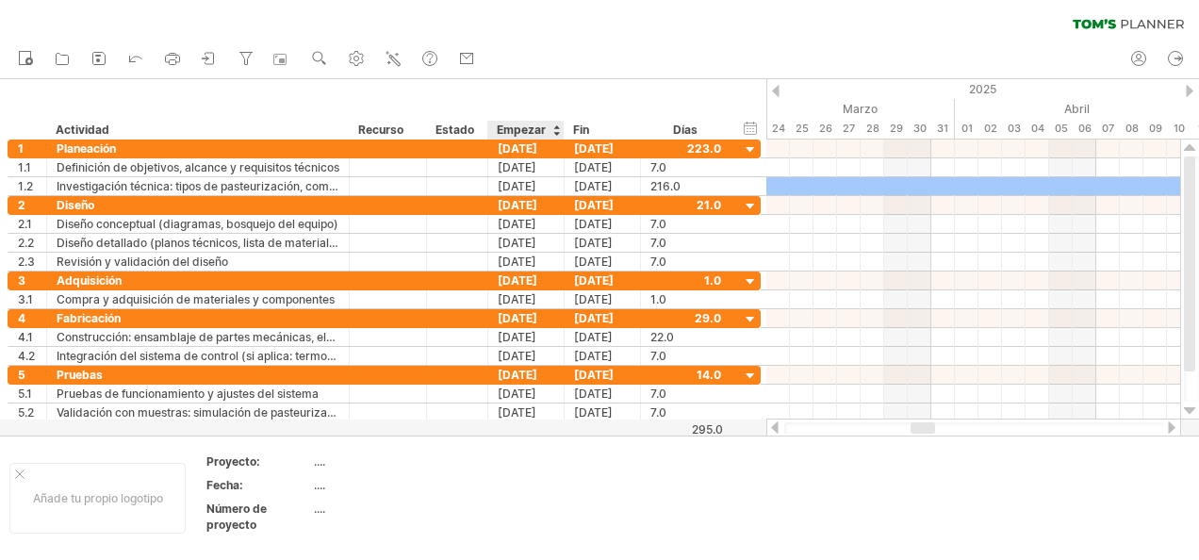
click at [543, 133] on div "Empezar" at bounding box center [525, 130] width 57 height 19
click at [554, 130] on div at bounding box center [556, 130] width 8 height 19
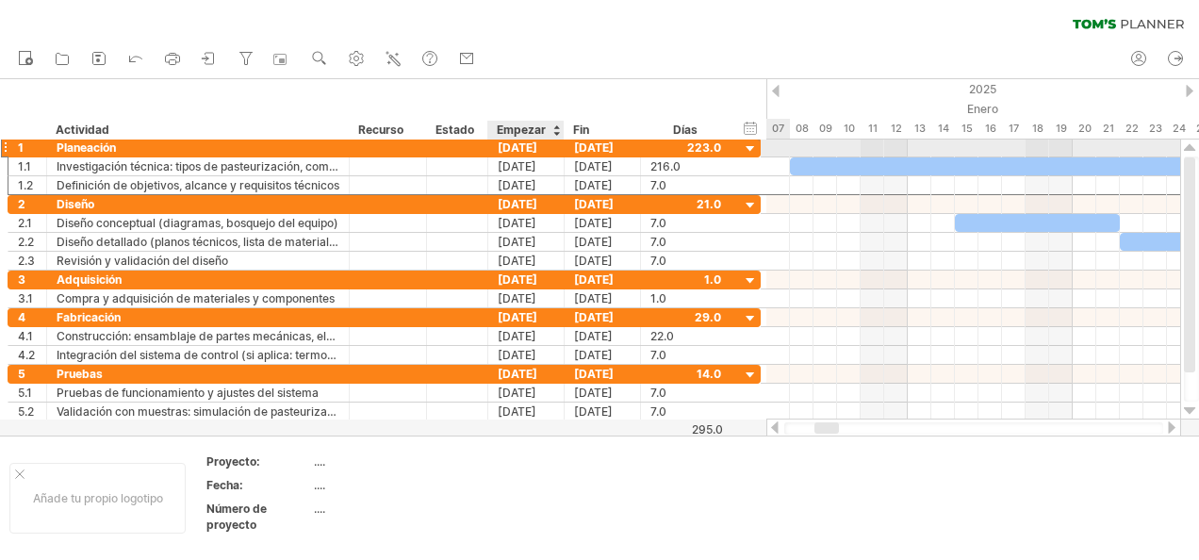
click at [533, 147] on div "08-01-25" at bounding box center [526, 148] width 76 height 18
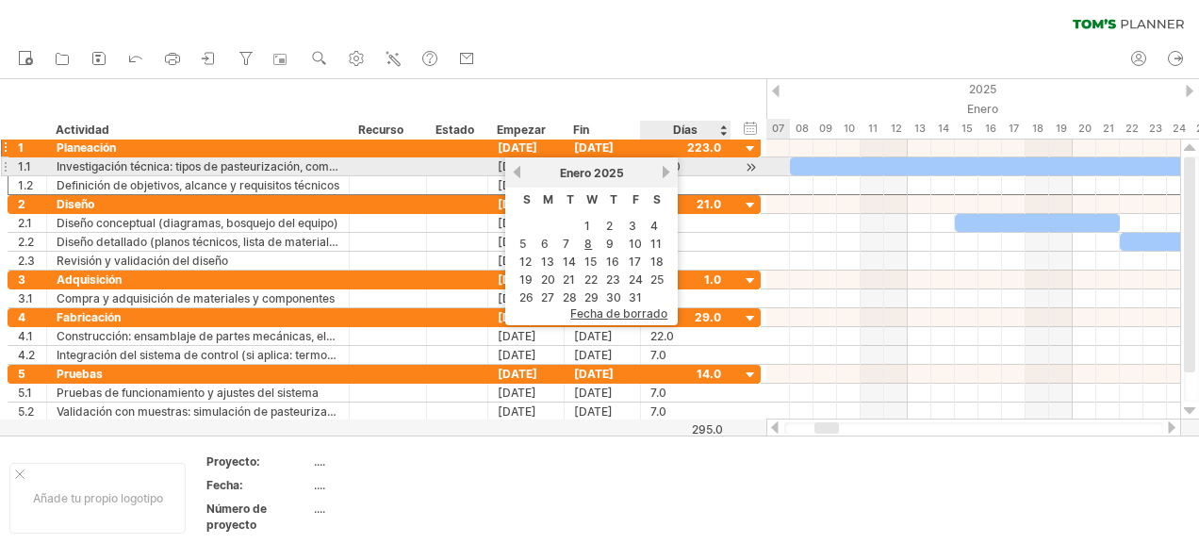
click at [665, 165] on link "próximo" at bounding box center [666, 172] width 14 height 14
click at [665, 165] on link "próximo" at bounding box center [664, 172] width 14 height 14
click at [658, 173] on div "anterior próximo Marzo 2025" at bounding box center [591, 172] width 173 height 30
click at [658, 173] on div "Marzo 2025" at bounding box center [591, 173] width 137 height 14
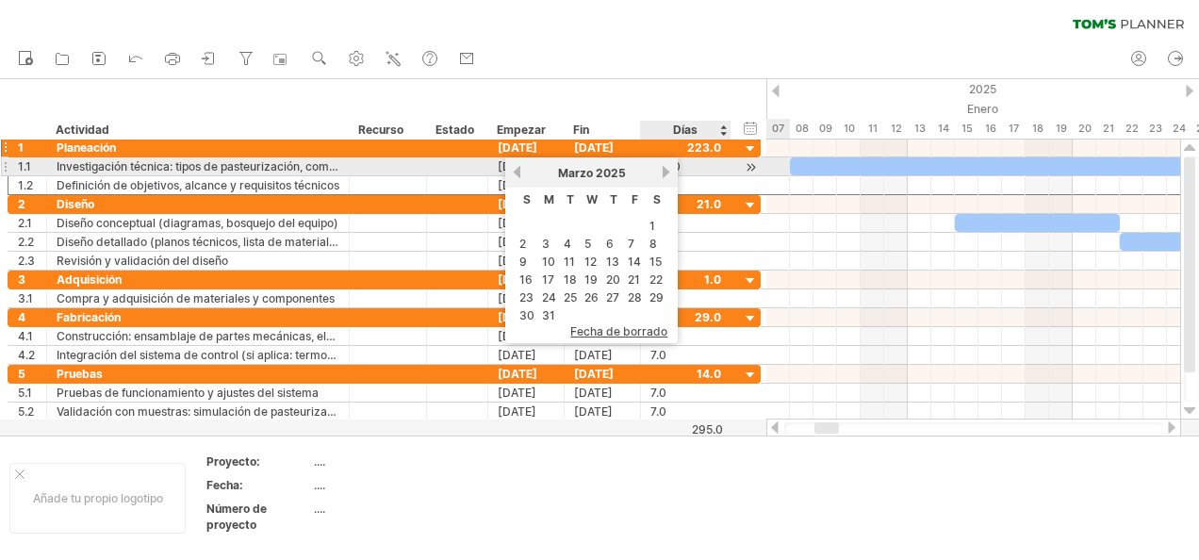
click at [666, 171] on link "próximo" at bounding box center [666, 172] width 14 height 14
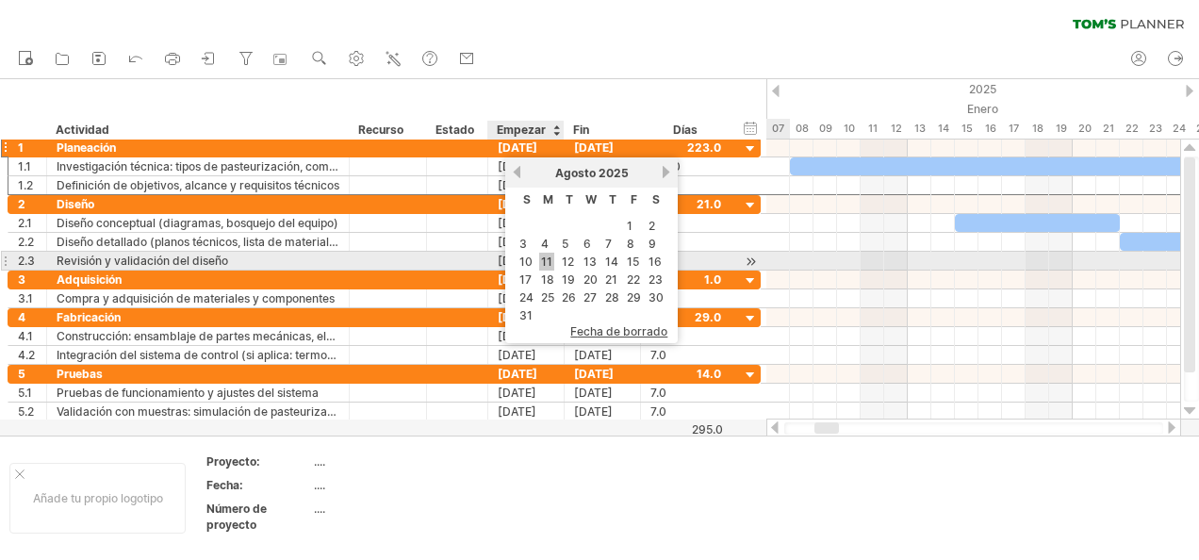
click at [552, 255] on link "11" at bounding box center [546, 262] width 15 height 18
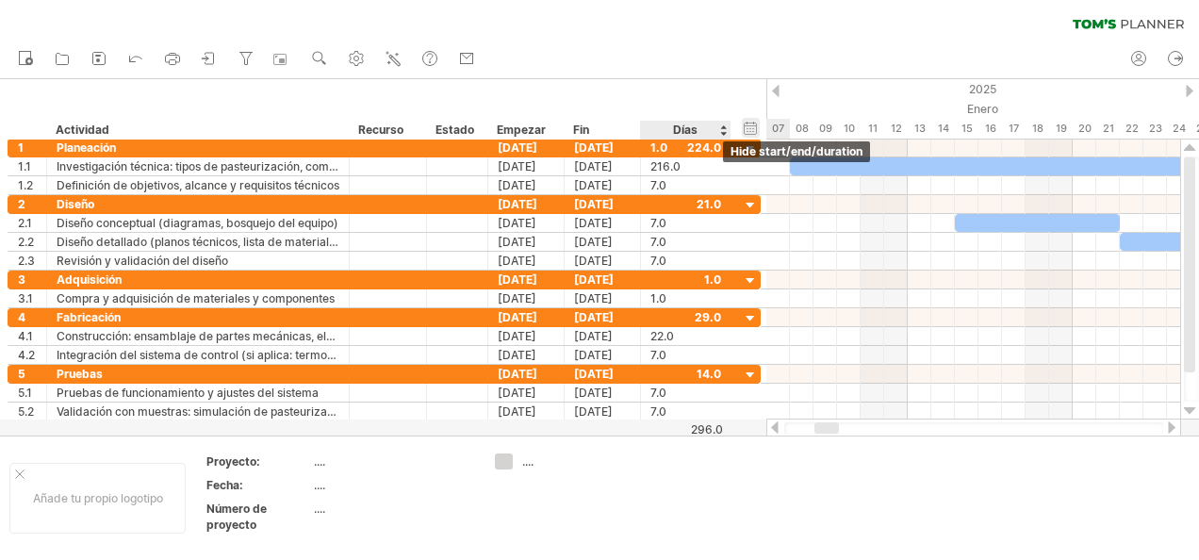
click at [749, 130] on div "hide start/end/duration Mostrar inicio/fin/duración" at bounding box center [751, 128] width 18 height 20
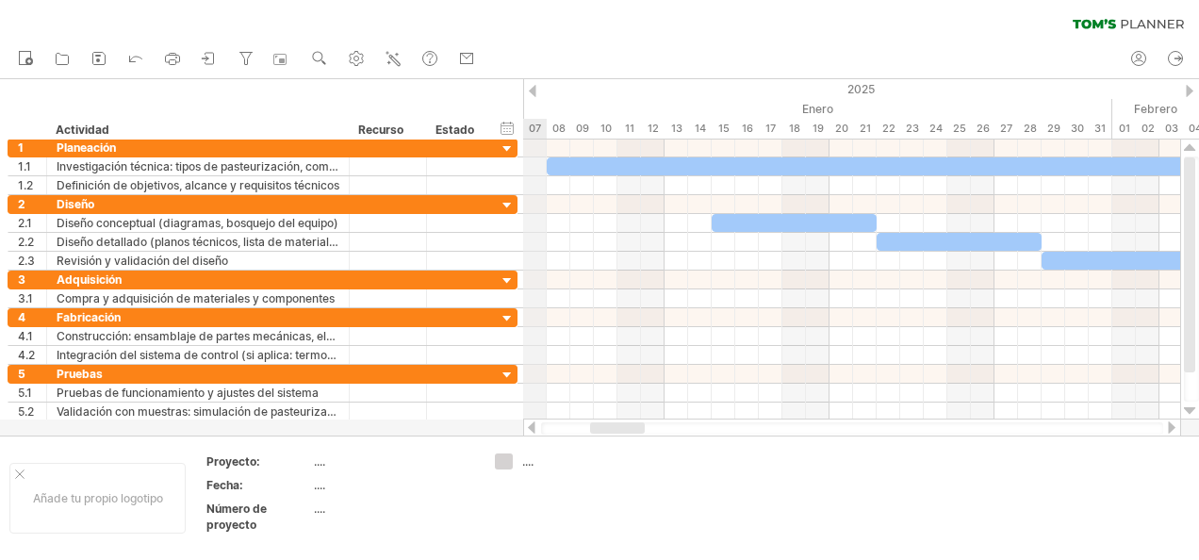
click at [513, 128] on div "hide start/end/duration Mostrar inicio/fin/duración" at bounding box center [508, 128] width 18 height 20
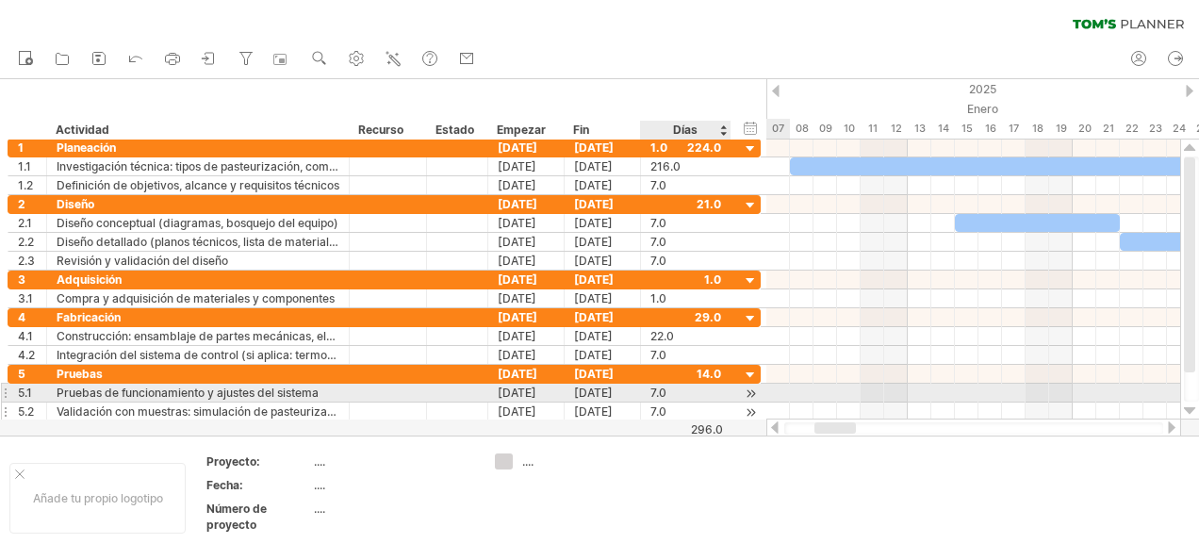
click at [654, 403] on div "7.0" at bounding box center [685, 412] width 71 height 18
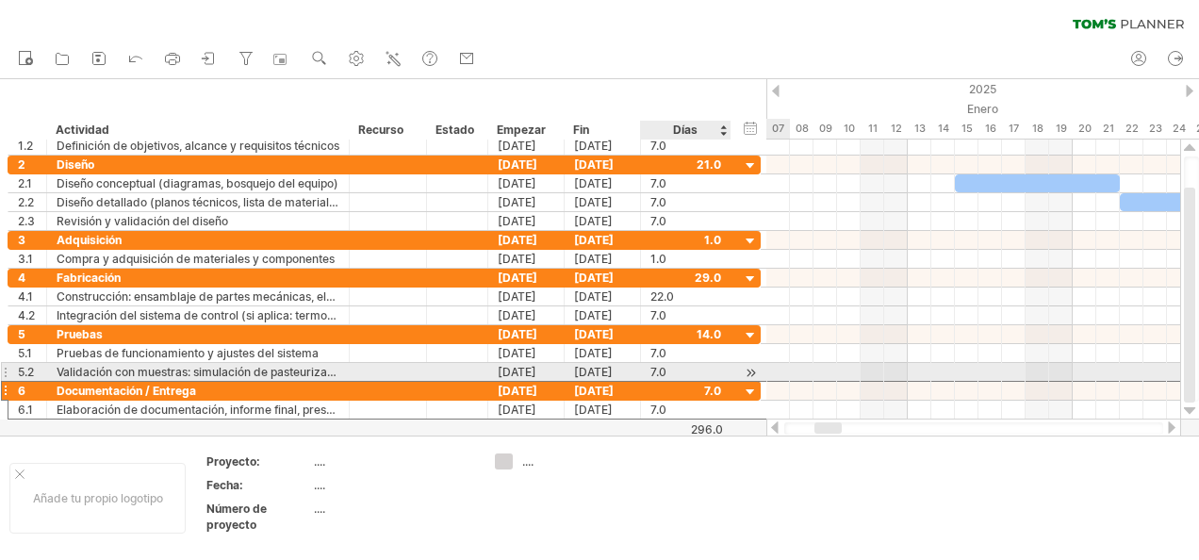
click at [683, 382] on div at bounding box center [685, 391] width 71 height 18
click at [666, 364] on div "7.0" at bounding box center [685, 372] width 71 height 18
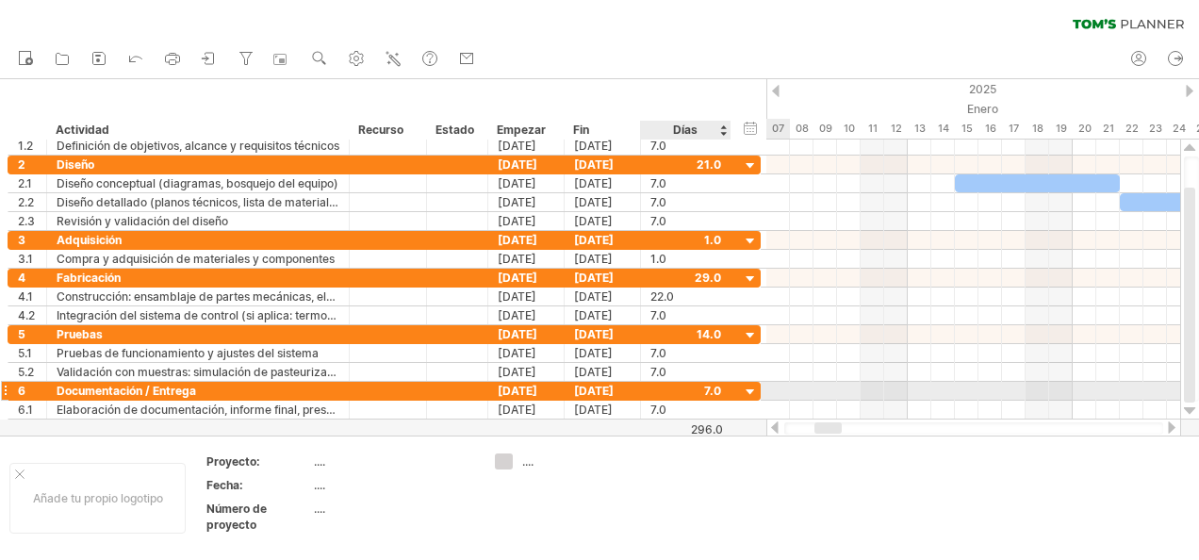
click at [754, 384] on div at bounding box center [751, 393] width 18 height 18
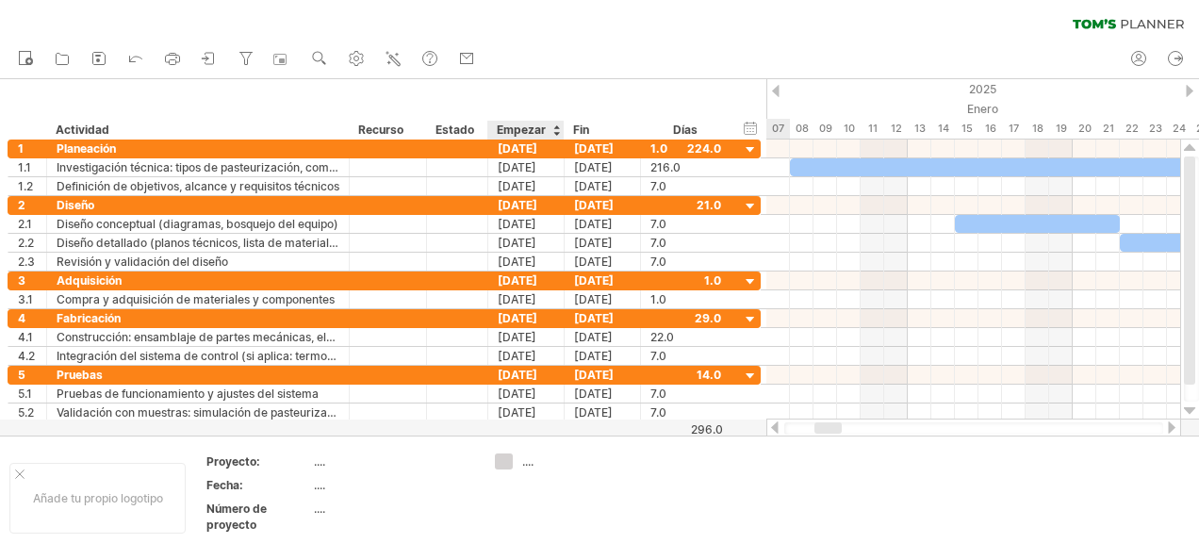
click at [507, 130] on div "Empezar" at bounding box center [525, 130] width 57 height 19
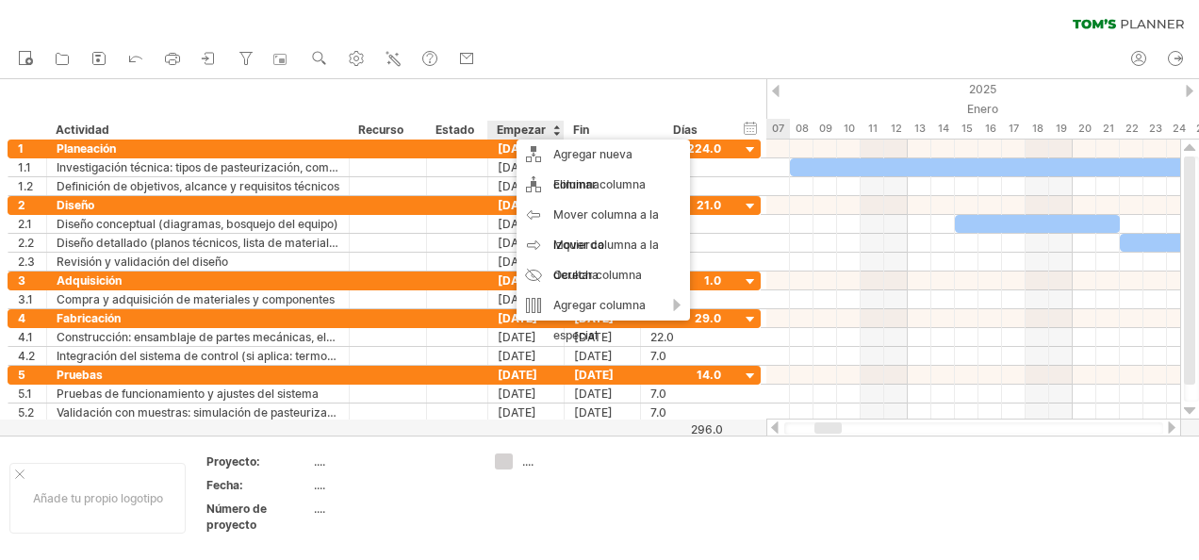
click at [629, 19] on div "clear filter reapply filter" at bounding box center [599, 20] width 1199 height 40
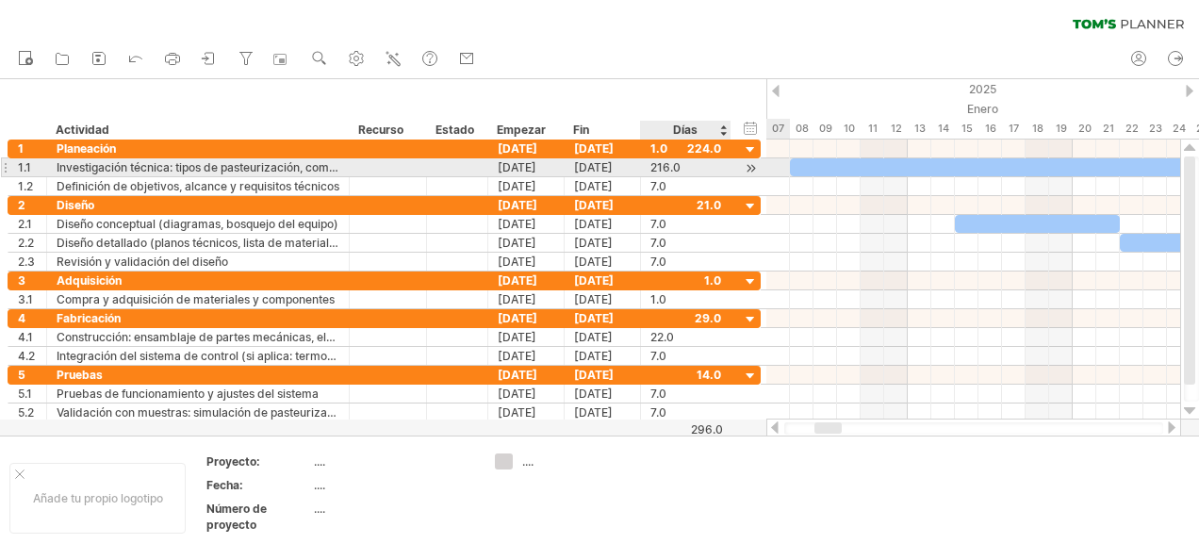
click at [750, 168] on div at bounding box center [751, 168] width 18 height 20
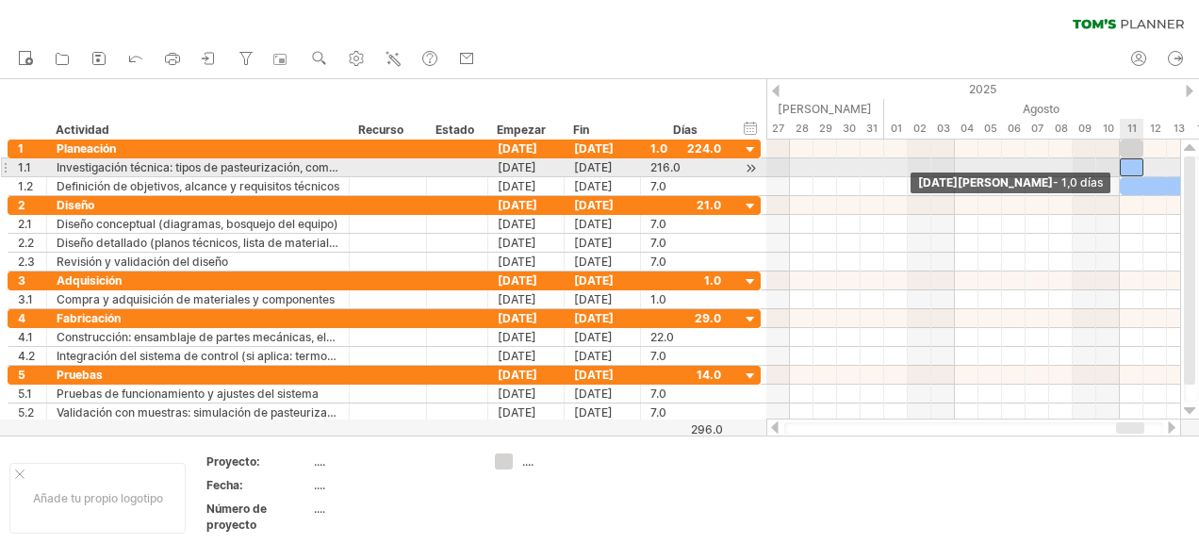
drag, startPoint x: 791, startPoint y: 170, endPoint x: 1123, endPoint y: 160, distance: 332.0
click at [1123, 160] on span at bounding box center [1120, 167] width 8 height 18
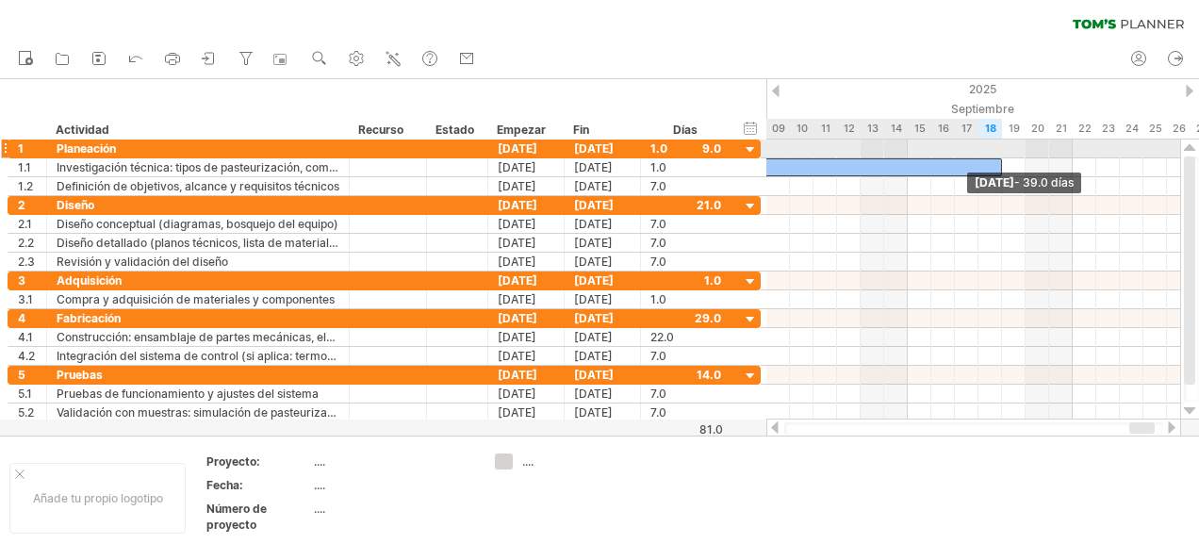
drag, startPoint x: 908, startPoint y: 170, endPoint x: 1007, endPoint y: 154, distance: 100.3
click at [1007, 154] on div "Jueves 18 de septiembre - 39.0 días Lunes 11 de agosto - 1,0 días" at bounding box center [973, 280] width 414 height 280
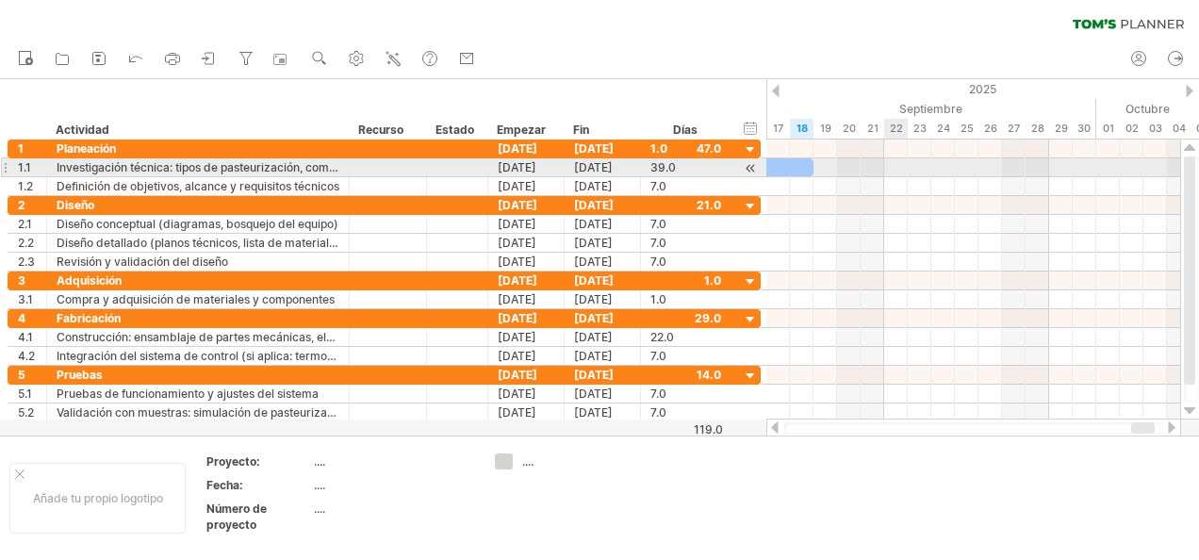
click at [894, 173] on div at bounding box center [973, 167] width 414 height 19
click at [813, 166] on span at bounding box center [814, 167] width 8 height 18
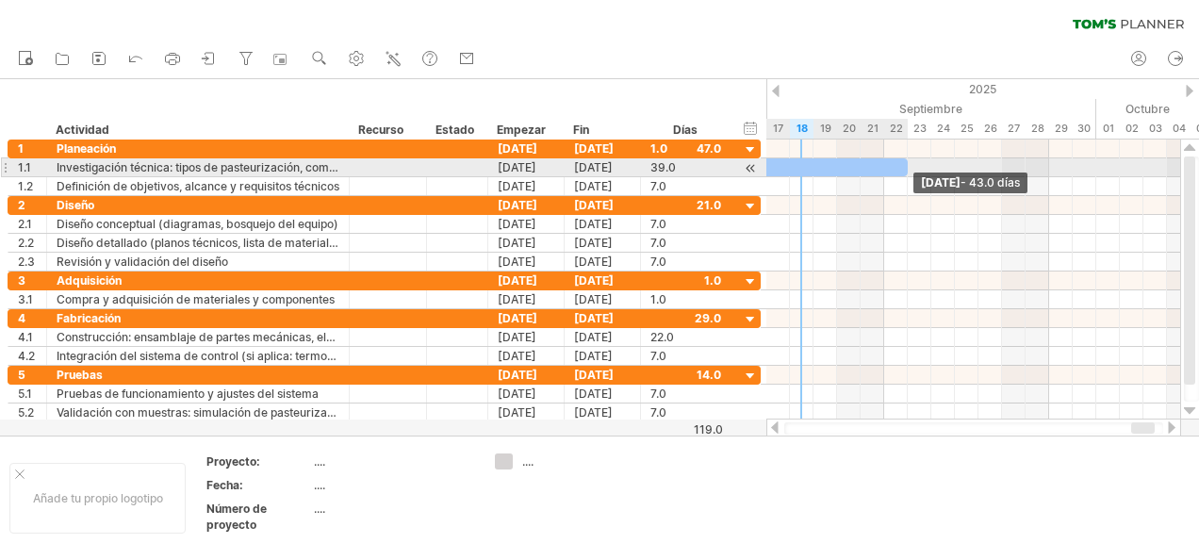
drag, startPoint x: 813, startPoint y: 166, endPoint x: 904, endPoint y: 157, distance: 91.8
click at [904, 158] on span at bounding box center [908, 167] width 8 height 18
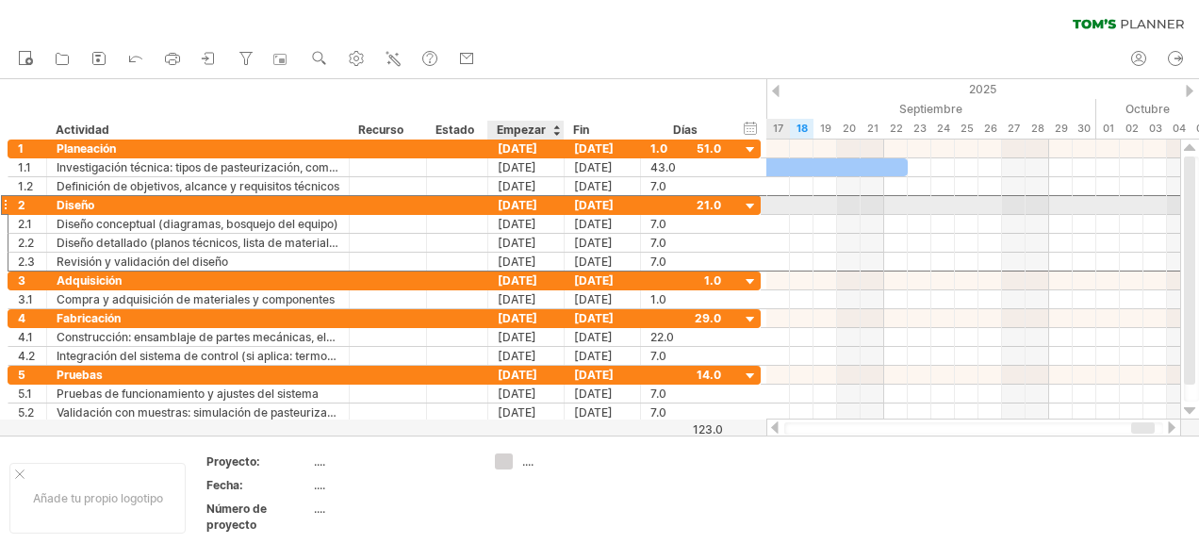
click at [502, 206] on div "15-01-25" at bounding box center [526, 205] width 76 height 18
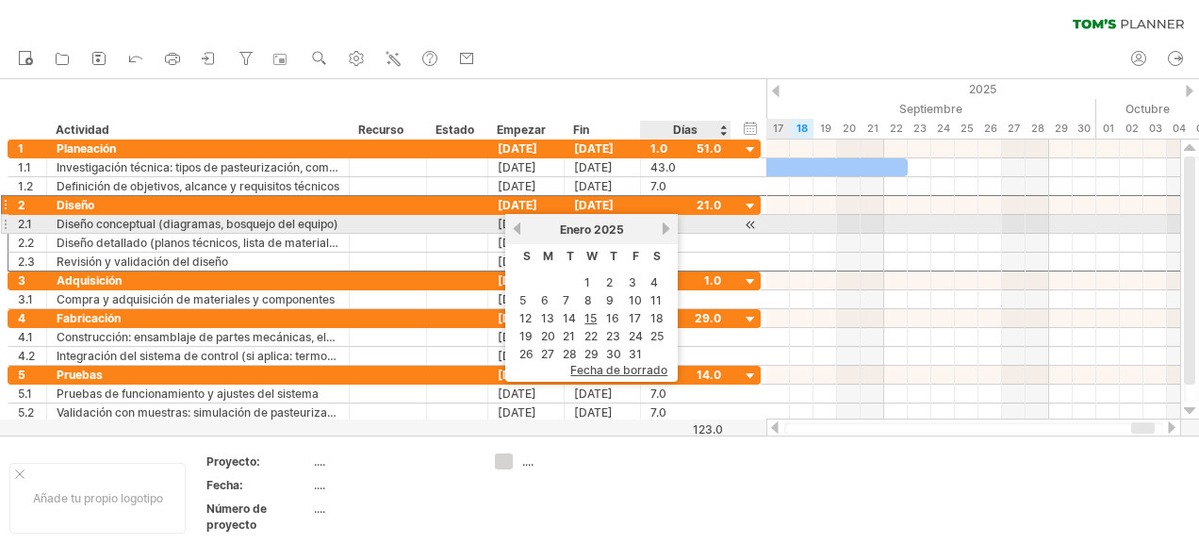
click at [664, 222] on link "próximo" at bounding box center [666, 229] width 14 height 14
click at [664, 222] on link "próximo" at bounding box center [664, 229] width 14 height 14
click at [664, 222] on link "próximo" at bounding box center [666, 229] width 14 height 14
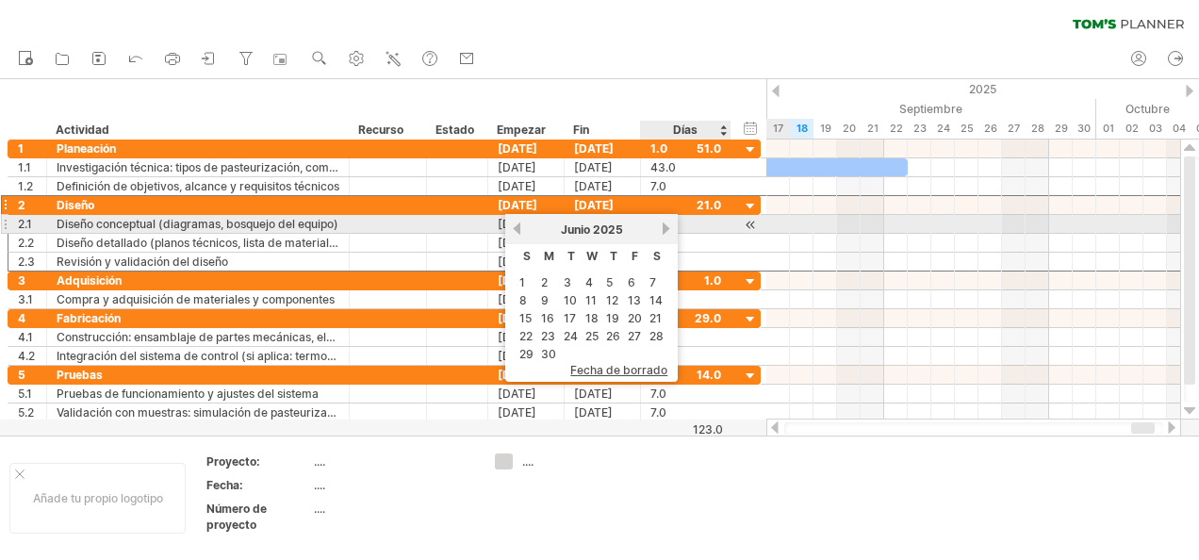
click at [664, 222] on link "próximo" at bounding box center [666, 229] width 14 height 14
click at [662, 226] on link "próximo" at bounding box center [666, 229] width 14 height 14
click at [519, 225] on link "anterior" at bounding box center [517, 229] width 14 height 14
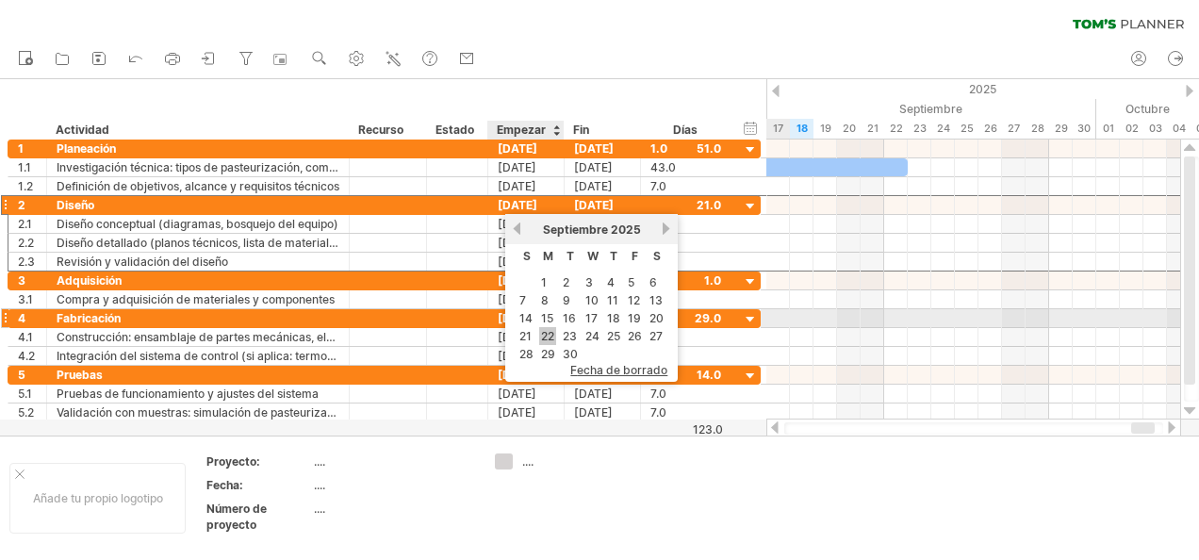
click at [547, 328] on link "22" at bounding box center [547, 336] width 17 height 18
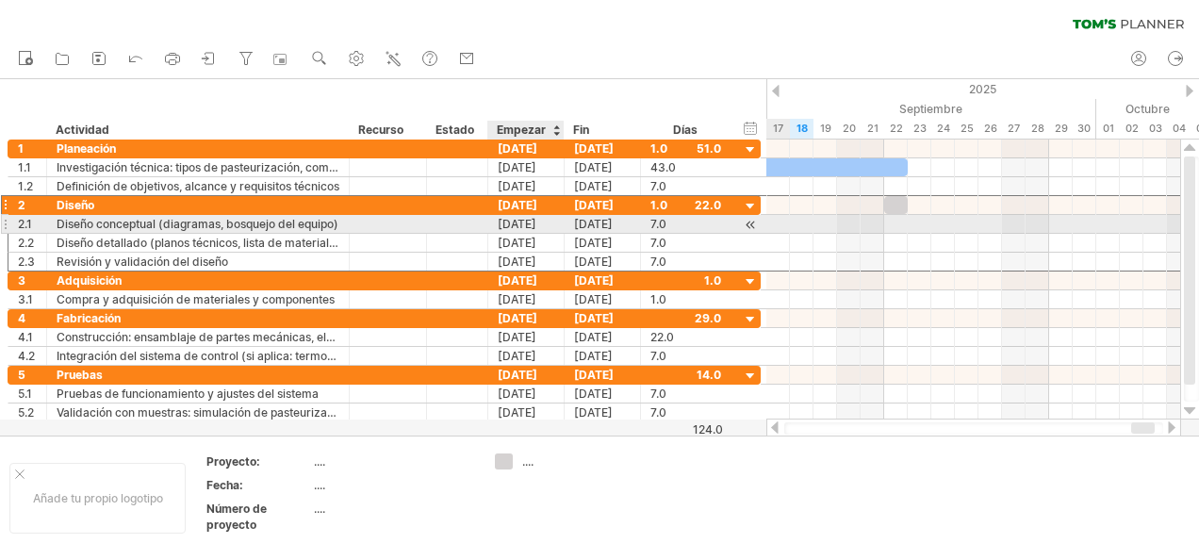
click at [510, 228] on div "15-01-25" at bounding box center [526, 224] width 76 height 18
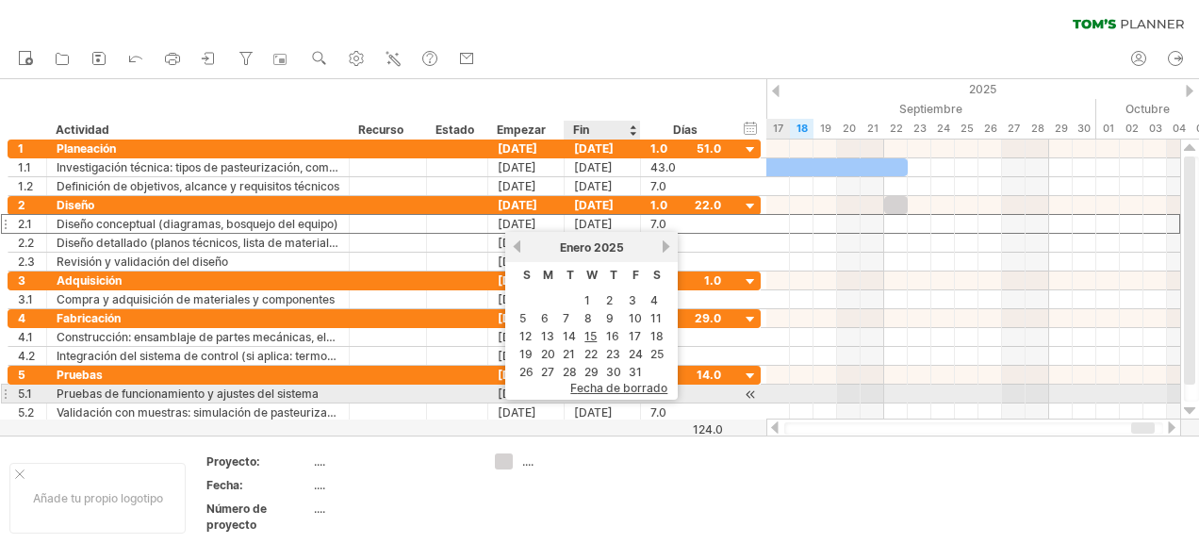
click at [605, 388] on span "Fecha de borrado" at bounding box center [618, 388] width 97 height 14
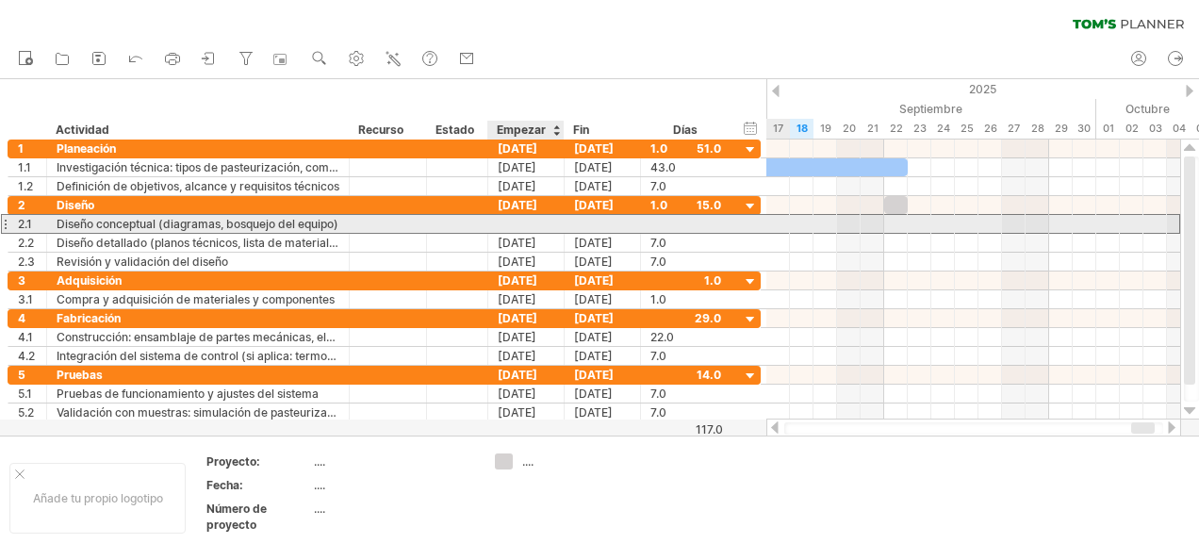
click at [518, 219] on div at bounding box center [526, 224] width 76 height 18
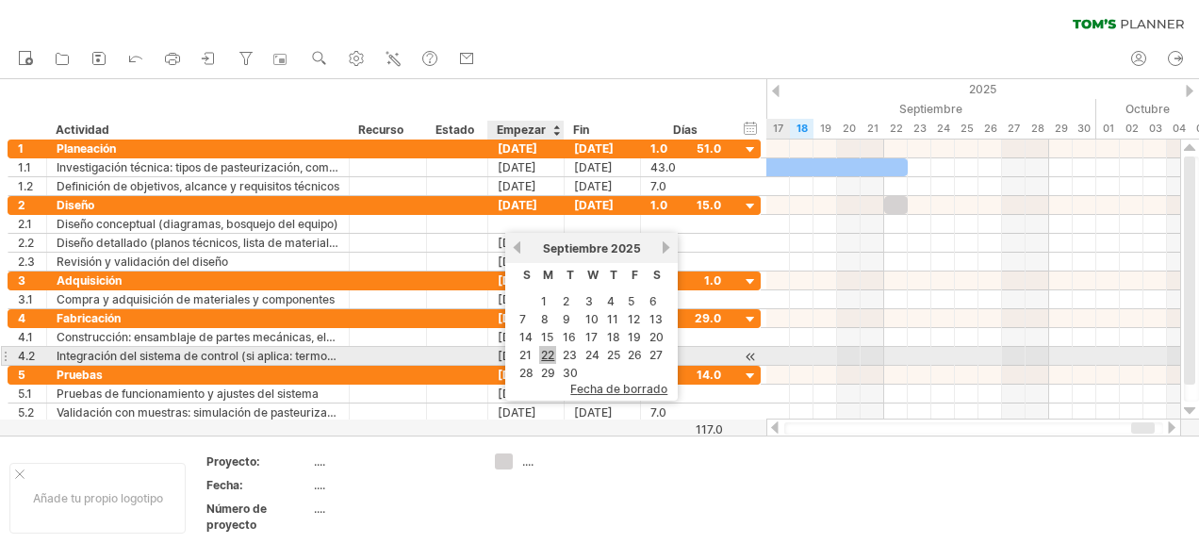
click at [549, 351] on link "22" at bounding box center [547, 355] width 17 height 18
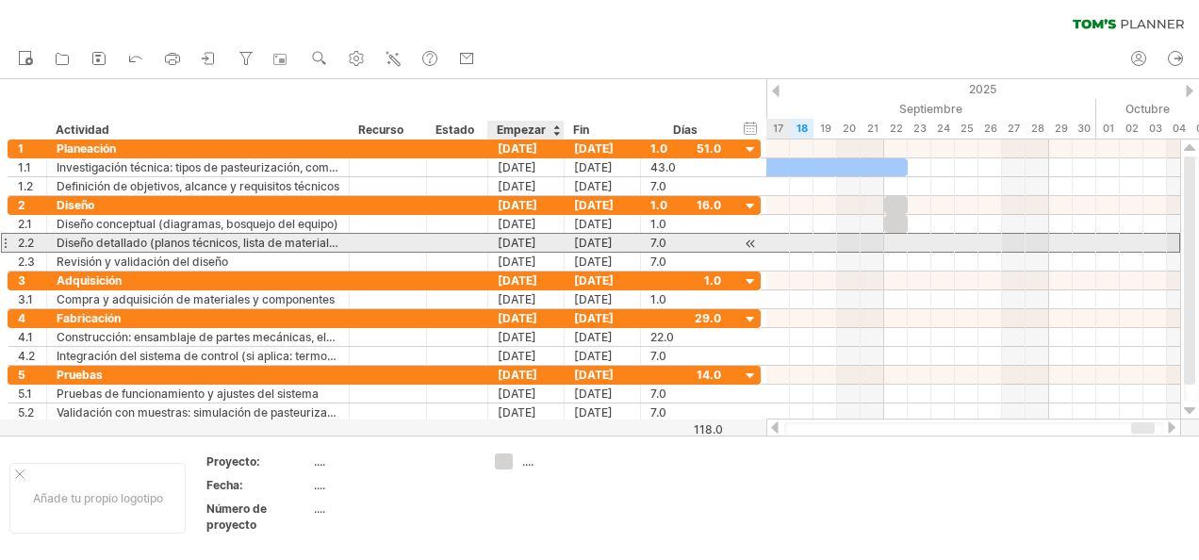
click at [532, 241] on div "22-01-25" at bounding box center [526, 243] width 76 height 18
click at [525, 238] on div "22-01-25" at bounding box center [526, 243] width 76 height 18
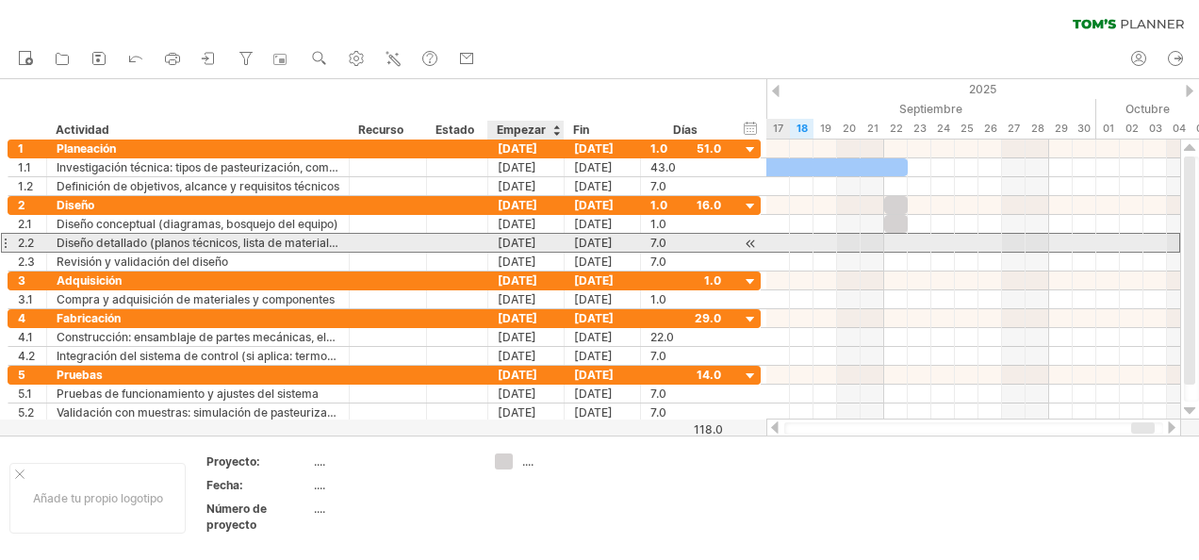
click at [525, 238] on div "22-01-25" at bounding box center [526, 243] width 76 height 18
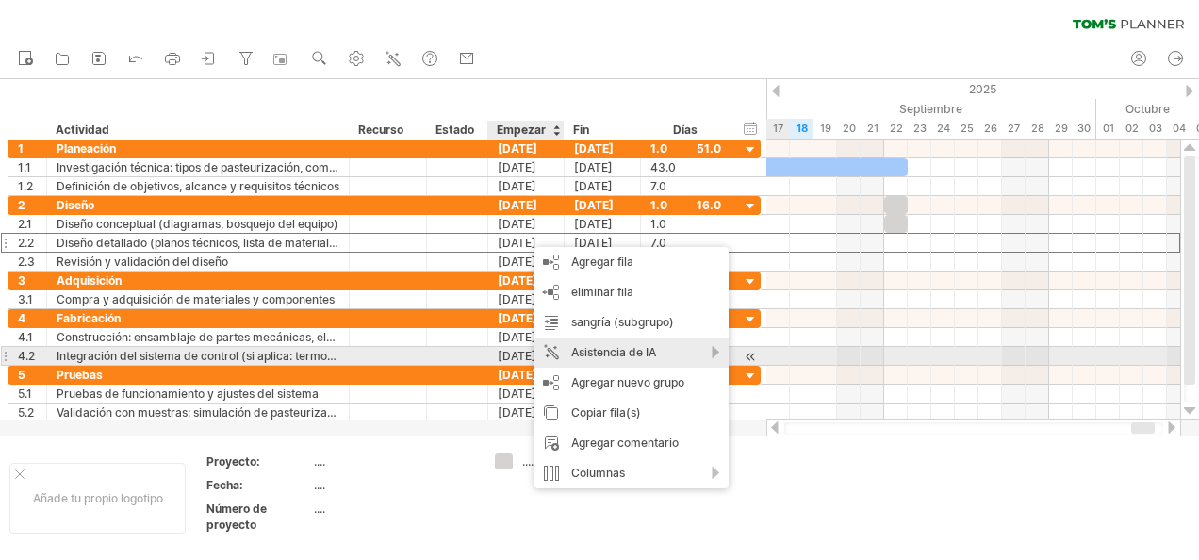
click at [583, 351] on div "Asistencia de IA" at bounding box center [632, 352] width 194 height 30
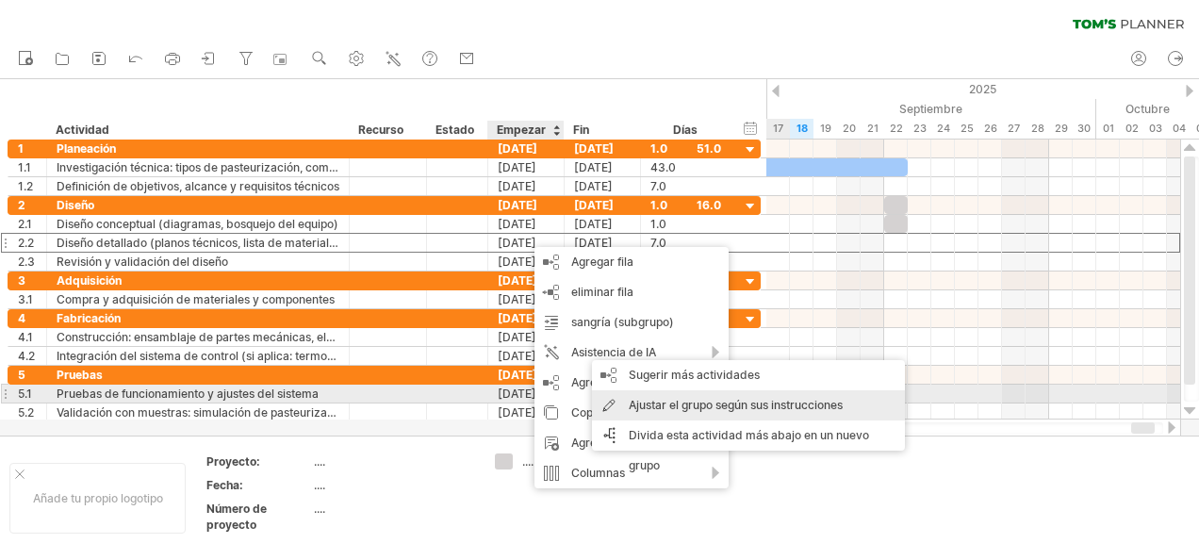
click at [636, 400] on div "Ajustar el grupo según sus instrucciones" at bounding box center [748, 405] width 313 height 30
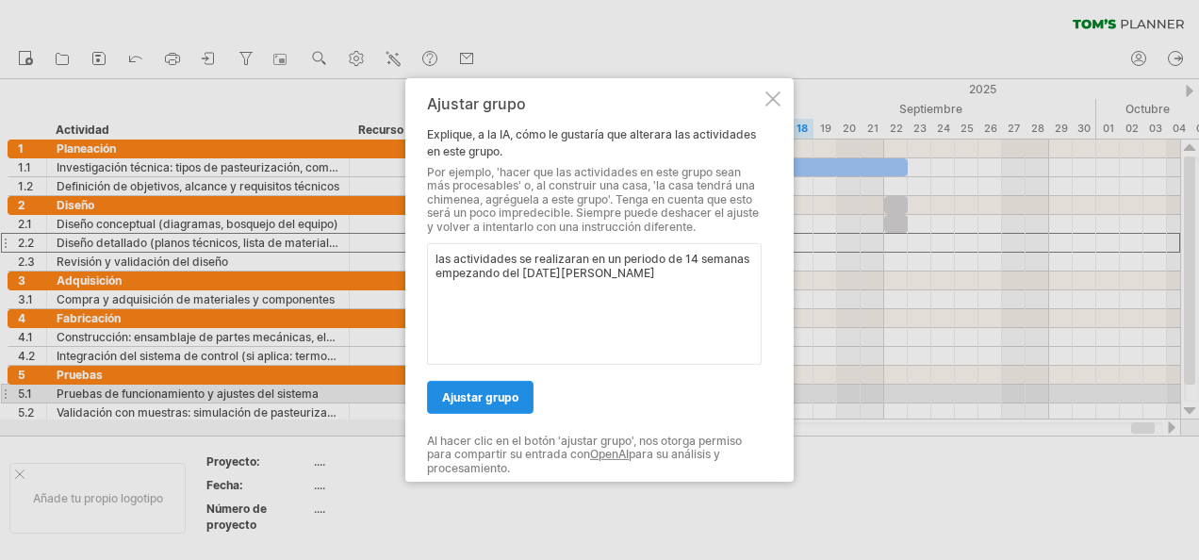
type textarea "las actividades se realizaran en un periodo de 14 semanas empezando del 11 de a…"
click at [502, 393] on span "Ajustar grupo" at bounding box center [480, 397] width 76 height 14
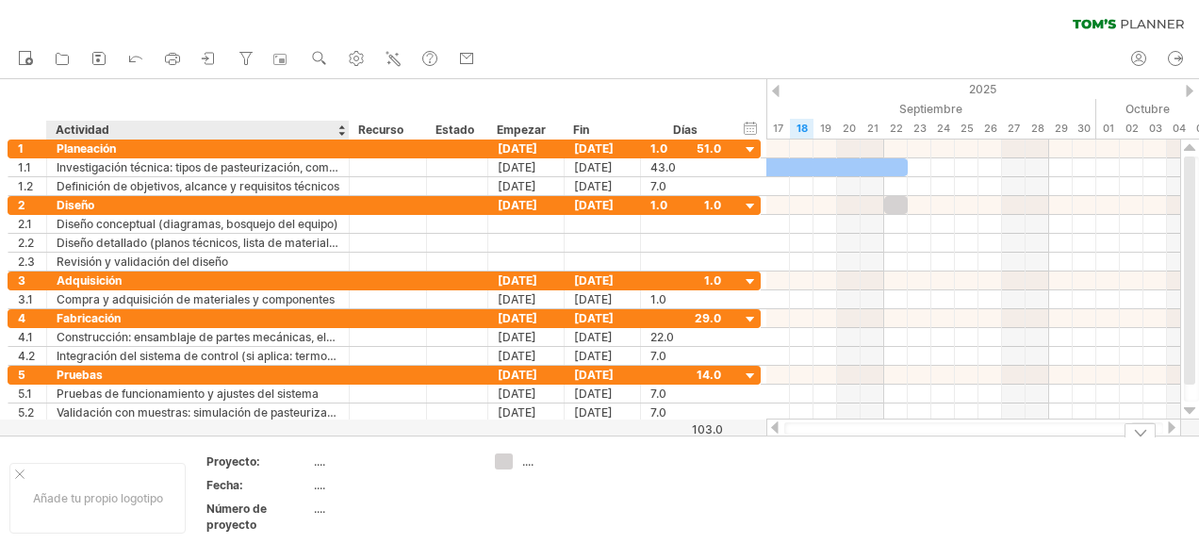
click at [317, 461] on div "...." at bounding box center [393, 461] width 158 height 16
click at [311, 479] on th "Fecha:" at bounding box center [259, 488] width 106 height 22
click at [500, 456] on div "Trying to reach plan.tomsplanner.com Connected again... 0% clear filter Nuevo" at bounding box center [599, 280] width 1199 height 560
click at [532, 466] on div "...." at bounding box center [573, 461] width 103 height 16
click at [532, 466] on input "text" at bounding box center [568, 461] width 93 height 16
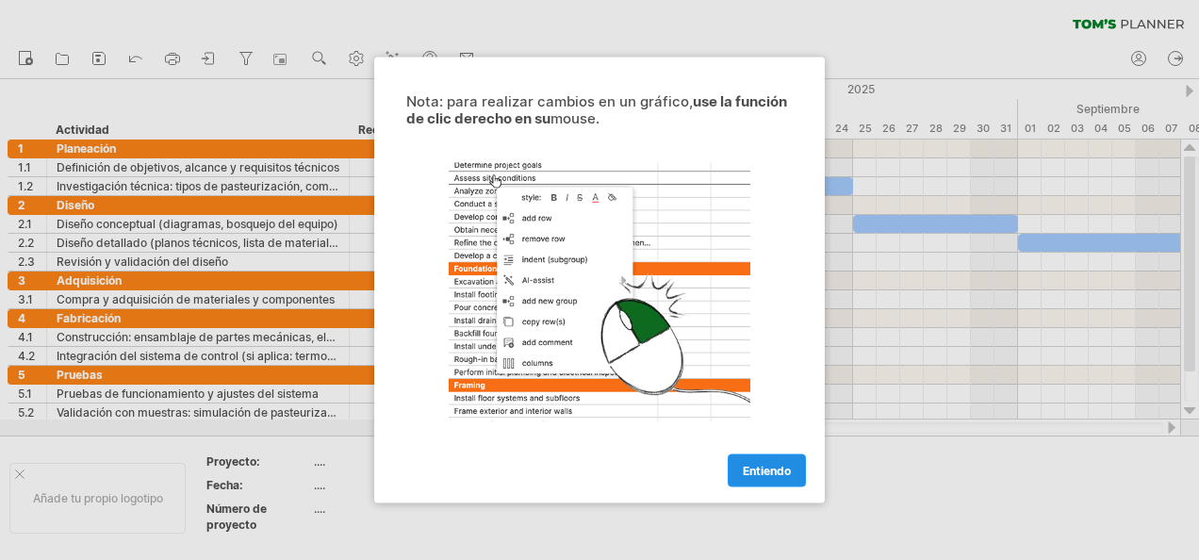
click at [783, 472] on span "Entiendo" at bounding box center [767, 471] width 48 height 14
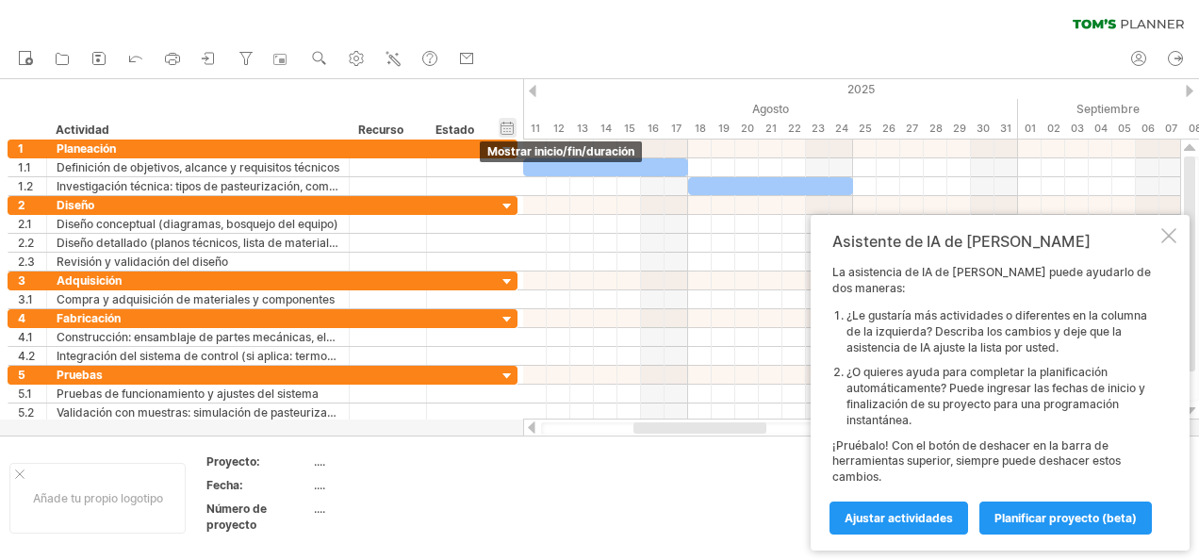
click at [503, 130] on div "hide start/end/duration Mostrar inicio/fin/duración" at bounding box center [508, 128] width 18 height 20
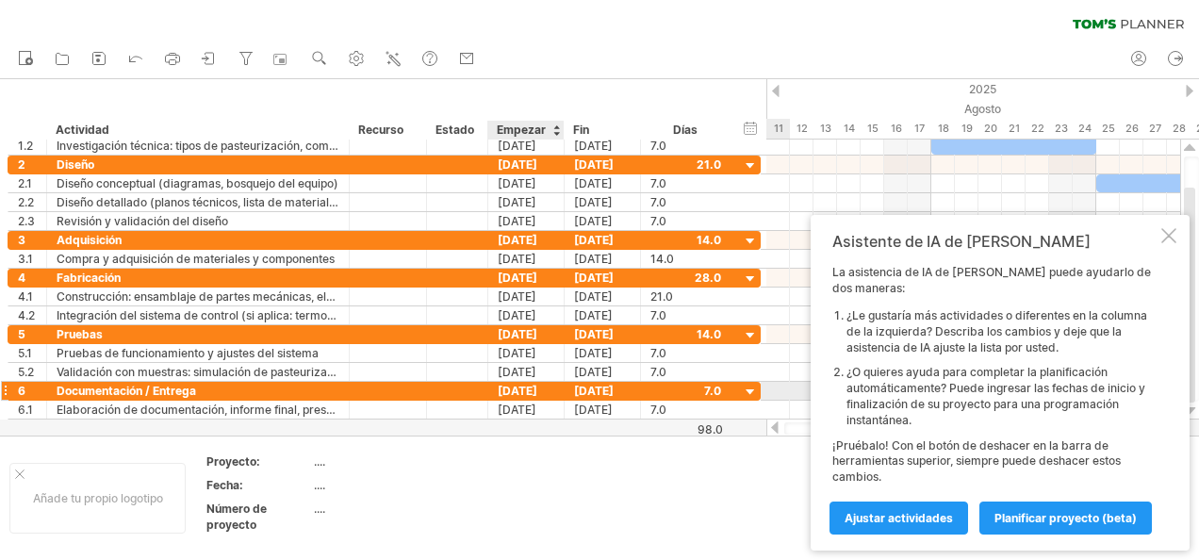
click at [524, 389] on div "[DATE]" at bounding box center [526, 391] width 76 height 18
click at [504, 426] on div at bounding box center [599, 257] width 1199 height 356
click at [932, 509] on link "Ajustar actividades" at bounding box center [899, 518] width 139 height 33
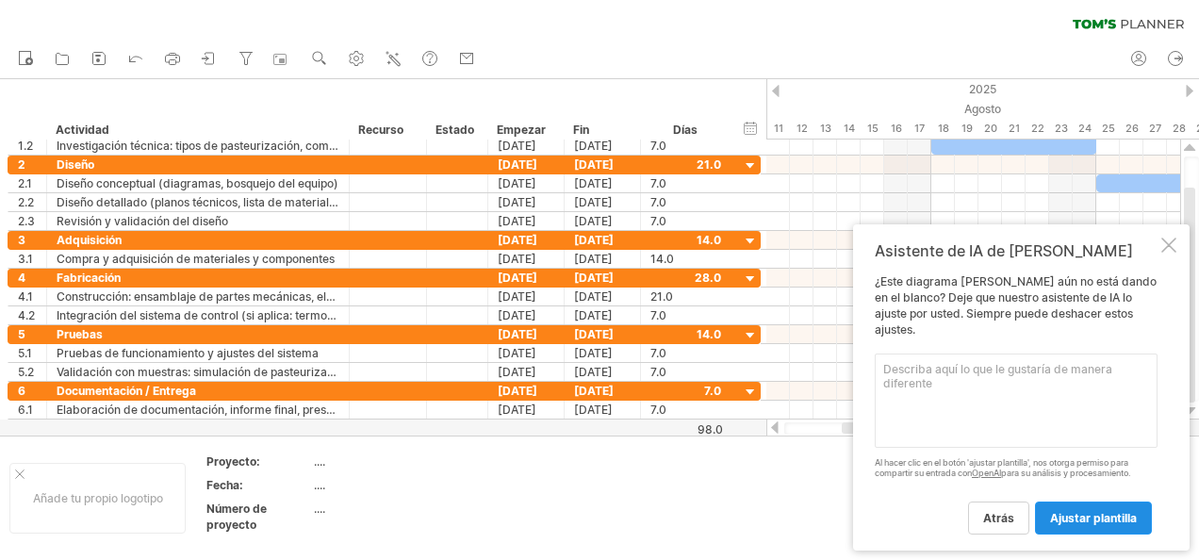
click at [1068, 524] on link "Ajustar plantilla" at bounding box center [1093, 518] width 117 height 33
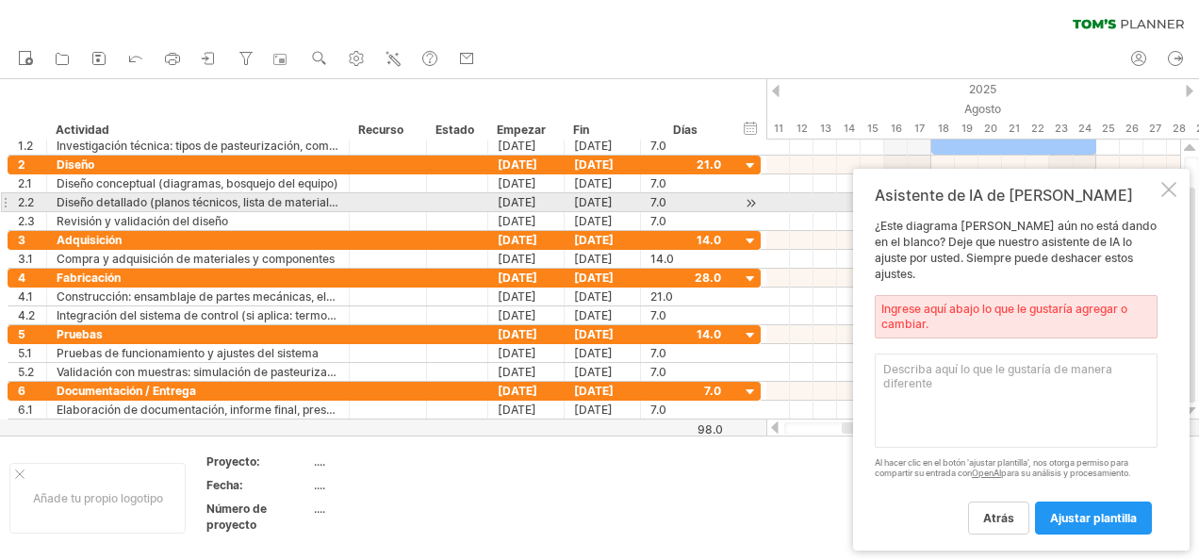
click at [1159, 203] on div "Asistente de IA de [PERSON_NAME] ¿Este diagrama [PERSON_NAME] aún no está dando…" at bounding box center [1021, 360] width 337 height 382
click at [1161, 203] on div "Asistente de IA de [PERSON_NAME] ¿Este diagrama [PERSON_NAME] aún no está dando…" at bounding box center [1021, 360] width 337 height 382
click at [1166, 204] on div "Asistente de IA de [PERSON_NAME] ¿Este diagrama [PERSON_NAME] aún no está dando…" at bounding box center [1021, 360] width 337 height 382
click at [1166, 197] on div at bounding box center [1168, 189] width 15 height 15
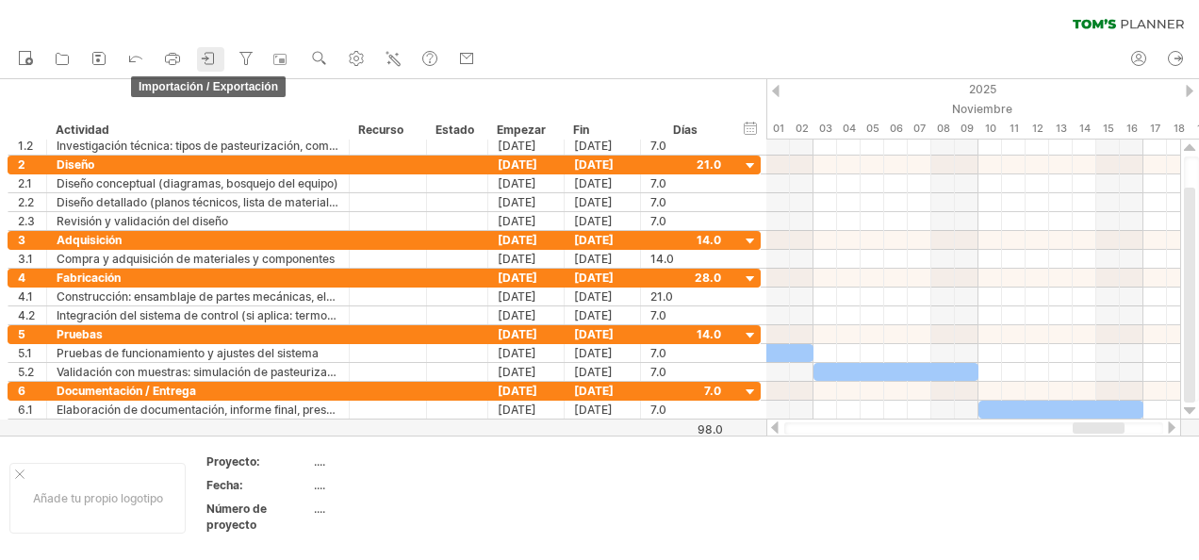
click at [205, 58] on icon at bounding box center [209, 58] width 19 height 19
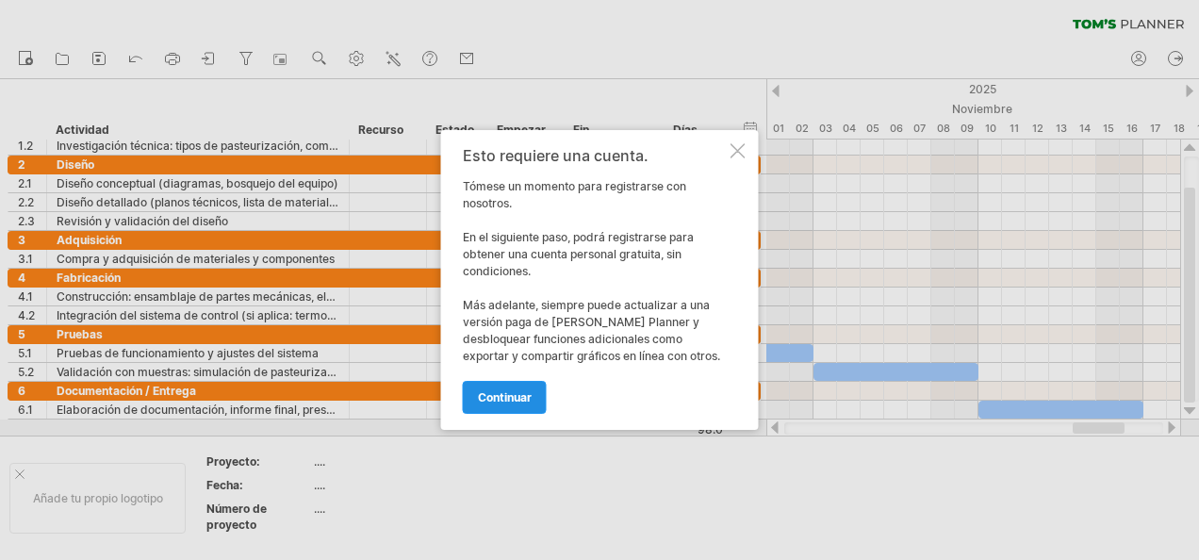
click at [515, 398] on span "continuar" at bounding box center [505, 397] width 54 height 14
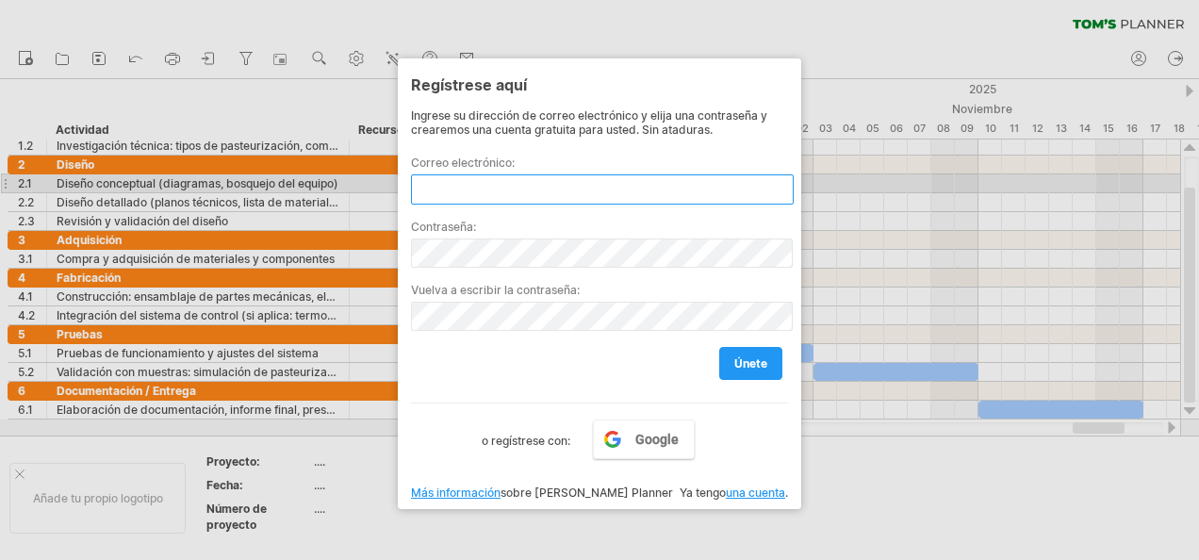
click at [464, 183] on input "text" at bounding box center [602, 189] width 383 height 30
type input "**********"
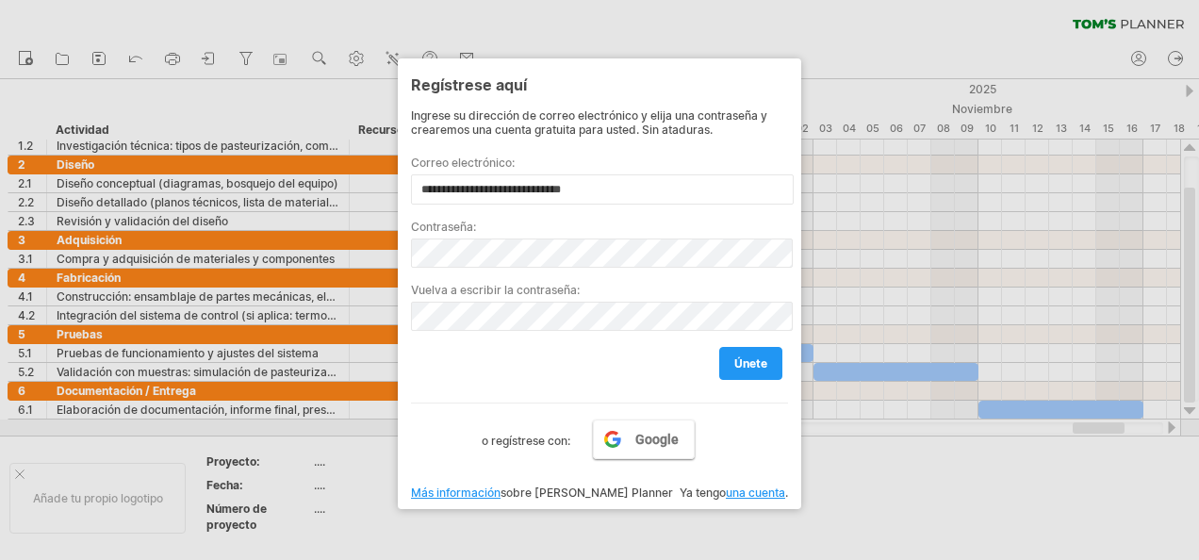
click at [639, 432] on span "Google" at bounding box center [656, 439] width 43 height 15
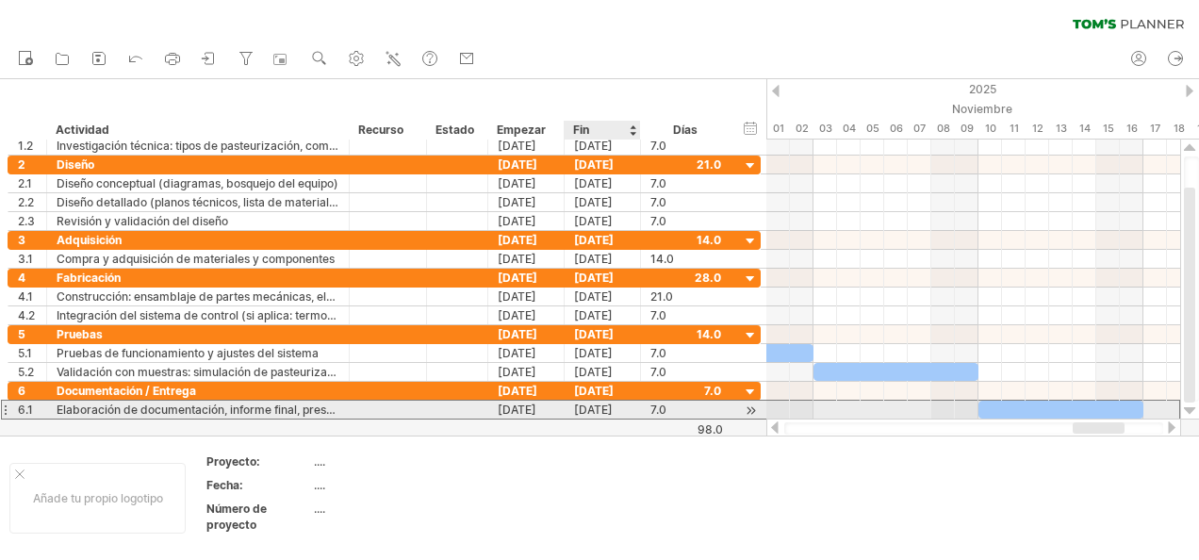
click at [617, 402] on div "[DATE]" at bounding box center [603, 410] width 76 height 18
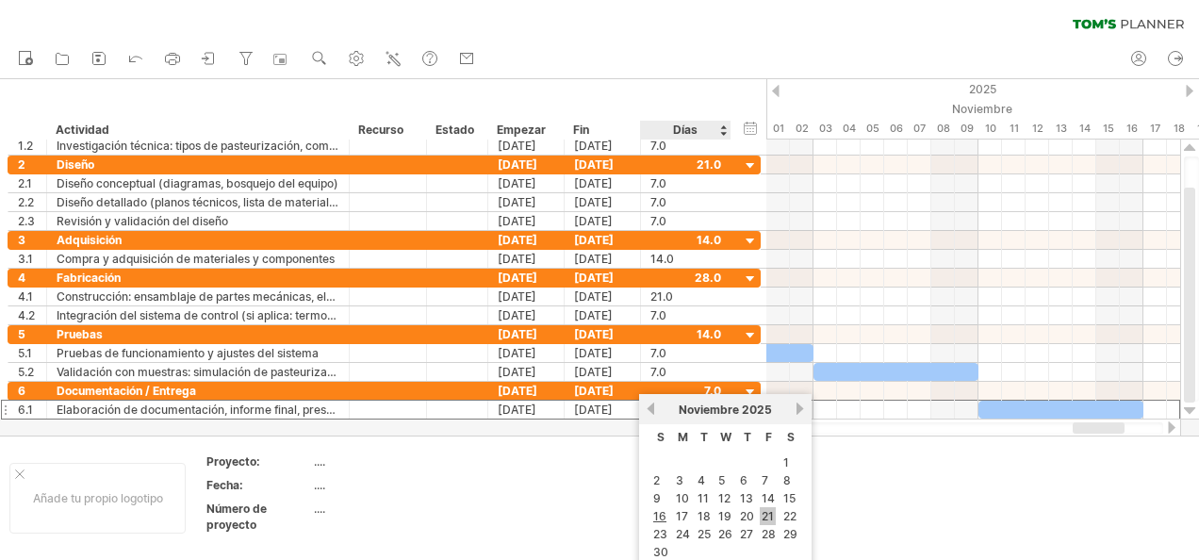
click at [765, 507] on link "21" at bounding box center [768, 516] width 16 height 18
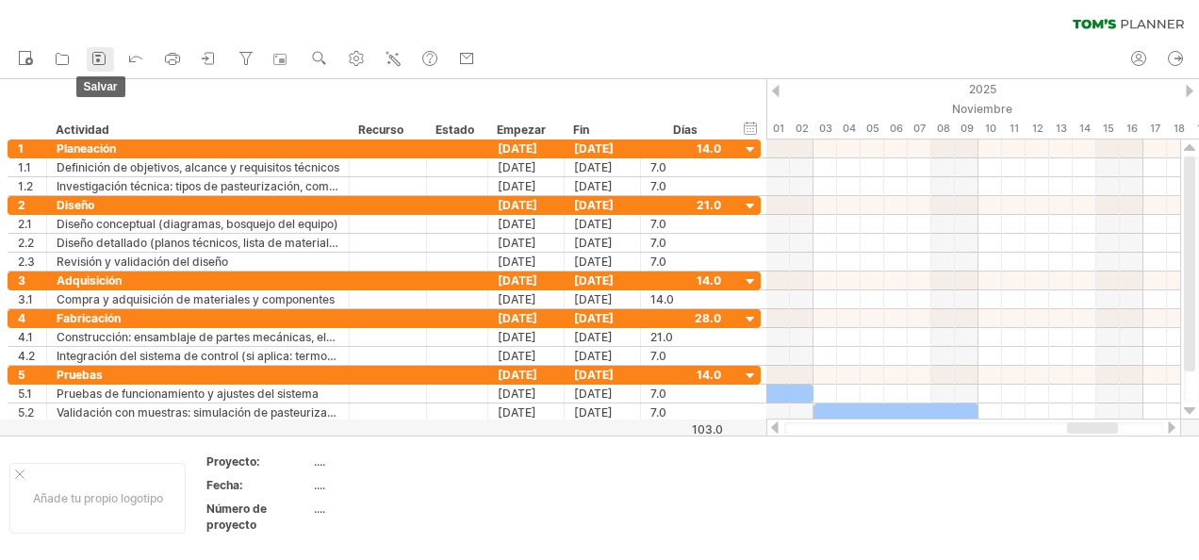
click at [99, 57] on rect at bounding box center [98, 56] width 6 height 2
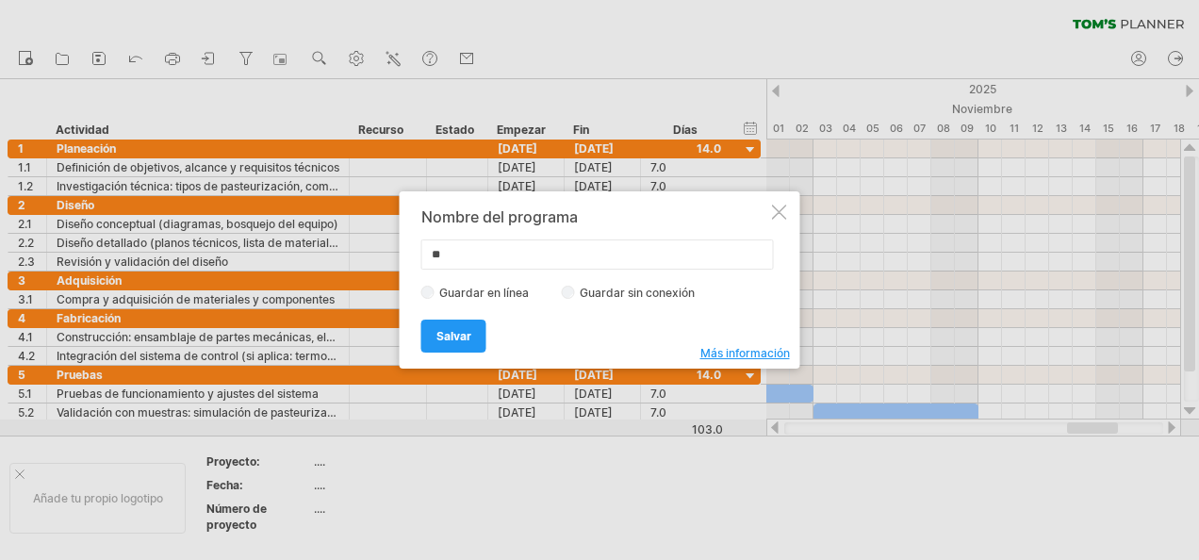
type input "*"
type input "**********"
click at [440, 329] on span "Salvar" at bounding box center [453, 336] width 35 height 14
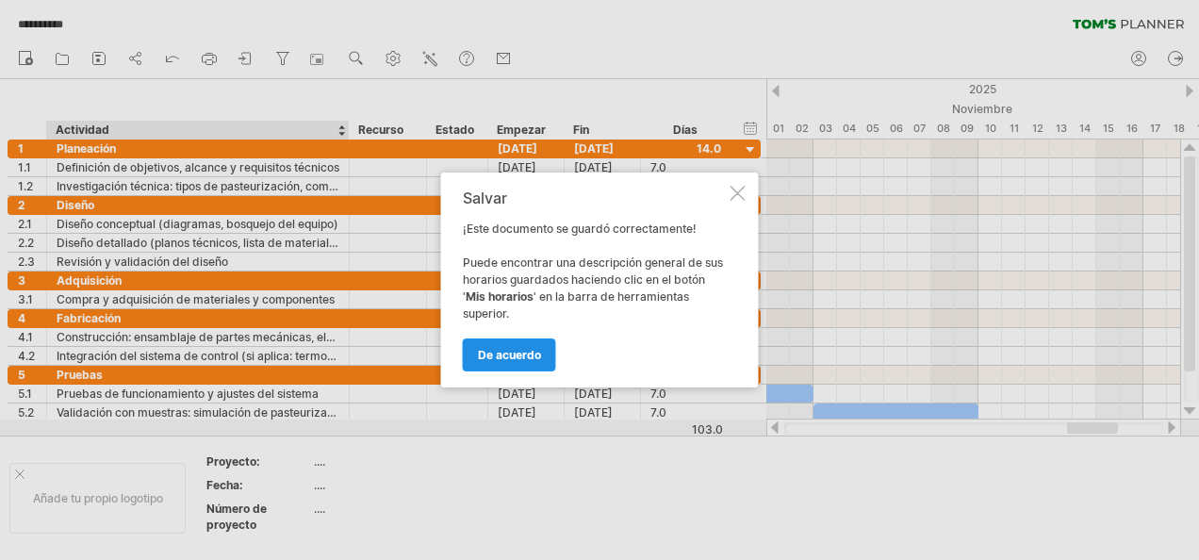
click at [496, 342] on link "De acuerdo" at bounding box center [509, 354] width 93 height 33
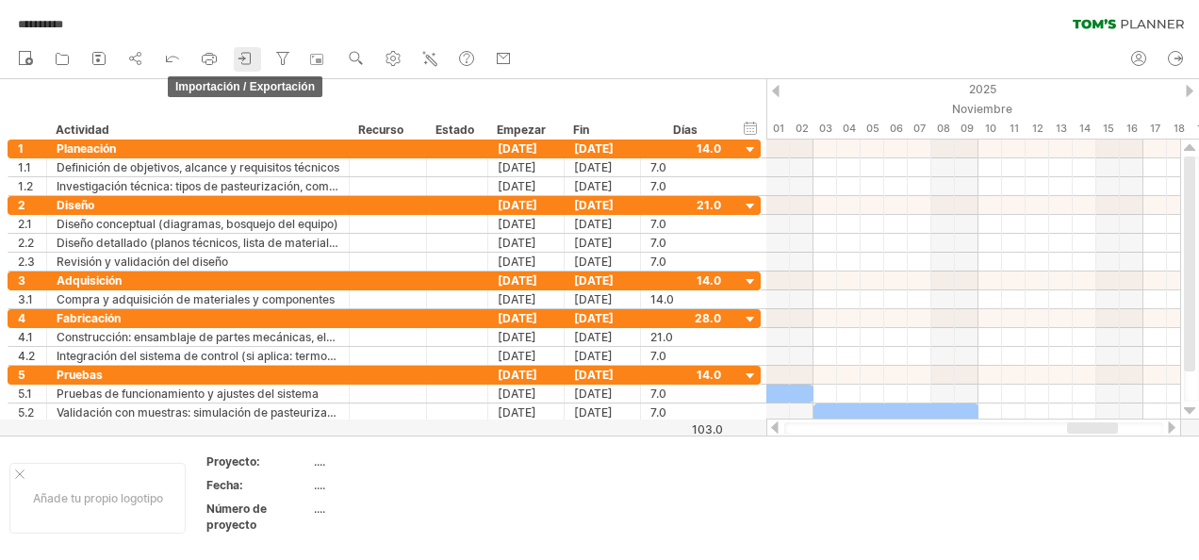
click at [247, 53] on icon at bounding box center [246, 58] width 19 height 19
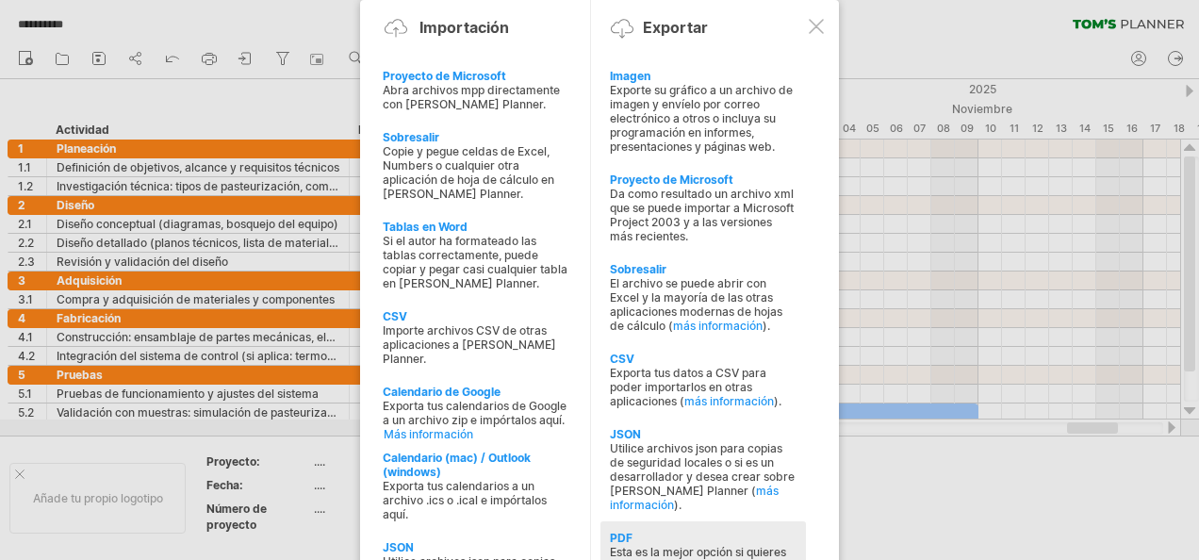
click at [656, 545] on div "Esta es la mejor opción si quieres imprimir tu agenda (y pegarla en la pared)." at bounding box center [703, 566] width 187 height 42
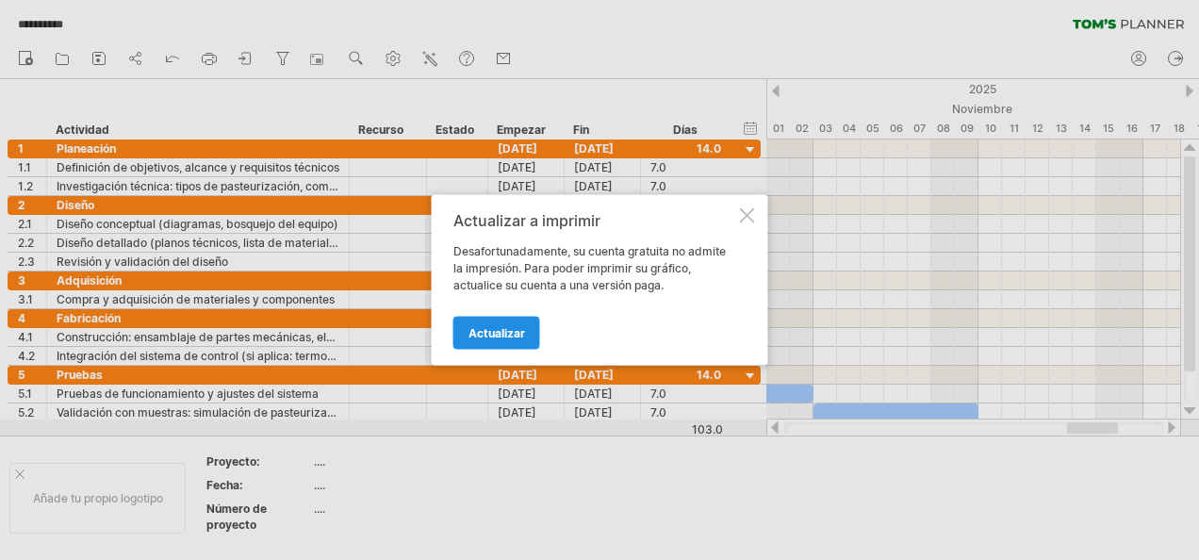
click at [498, 330] on span "Actualizar" at bounding box center [497, 333] width 57 height 14
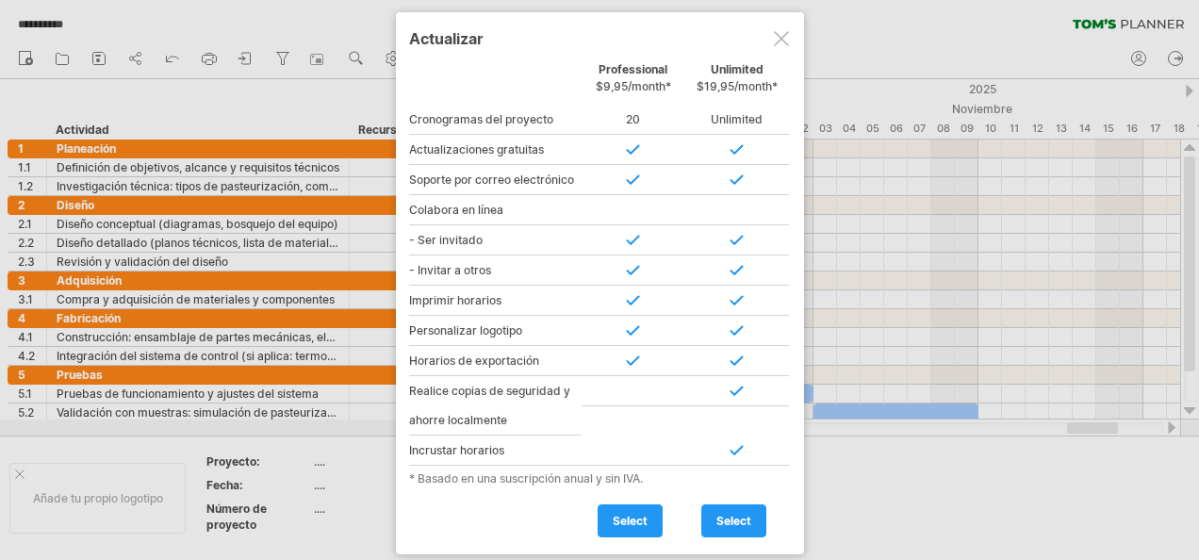
click at [637, 209] on div at bounding box center [634, 210] width 104 height 30
click at [719, 515] on span "select" at bounding box center [733, 521] width 35 height 14
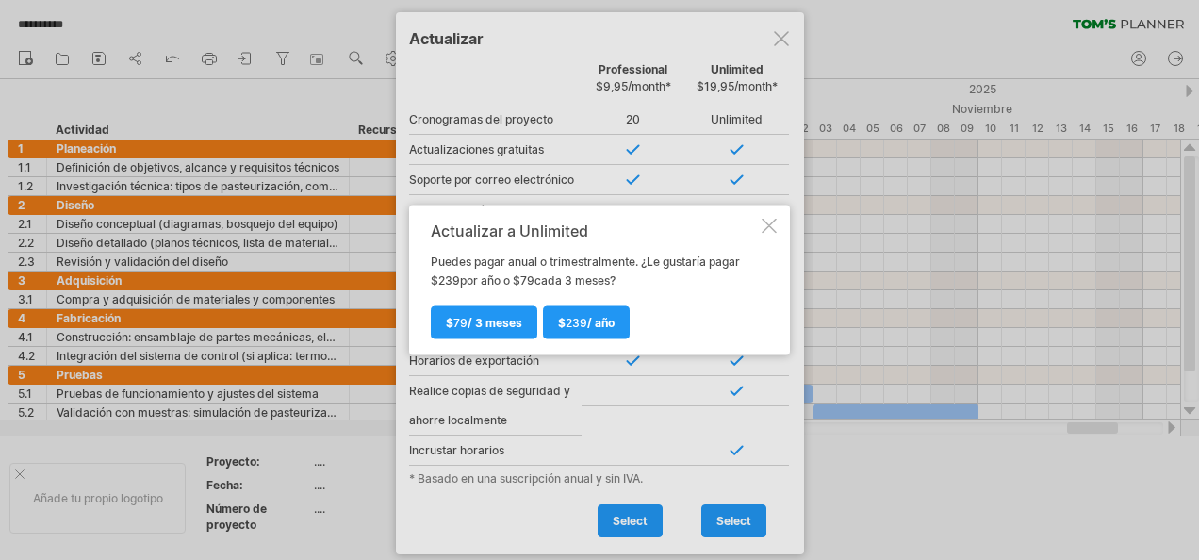
click at [771, 222] on div at bounding box center [769, 226] width 15 height 15
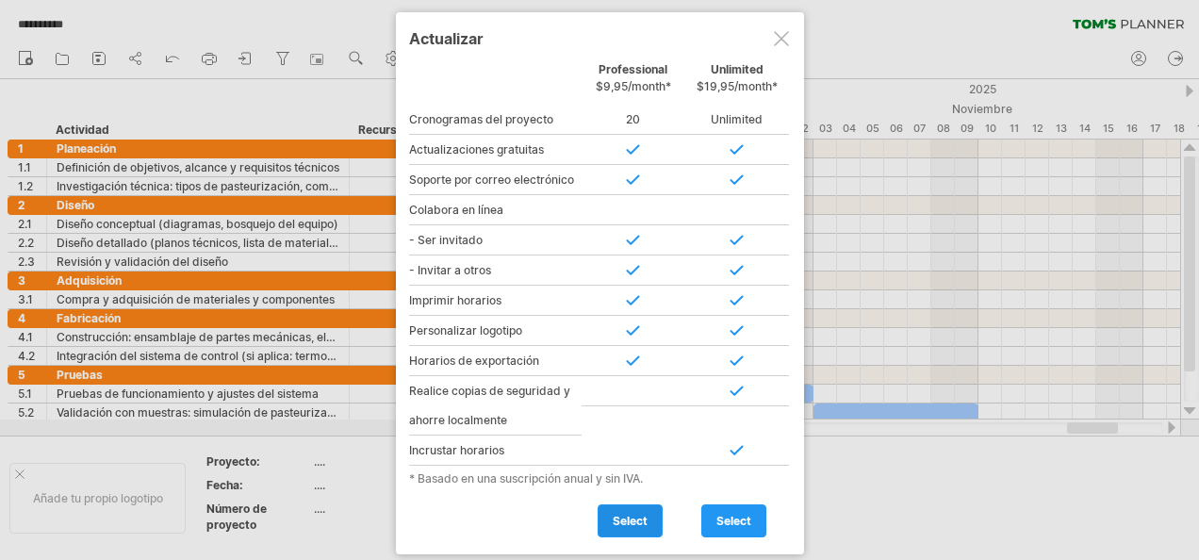
click at [638, 514] on span "select" at bounding box center [630, 521] width 35 height 14
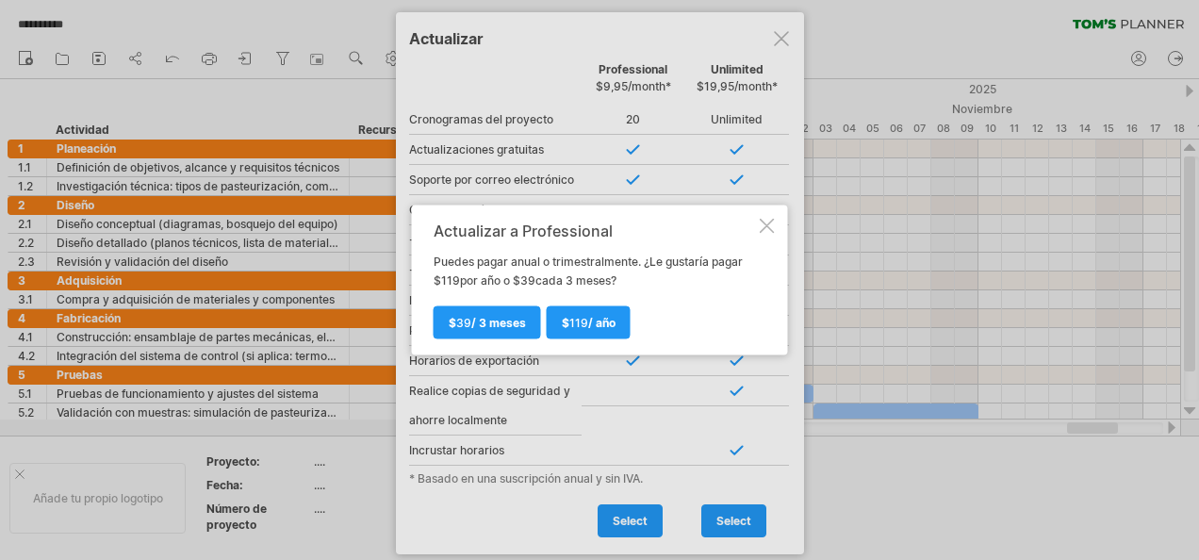
click at [769, 219] on div at bounding box center [767, 226] width 15 height 15
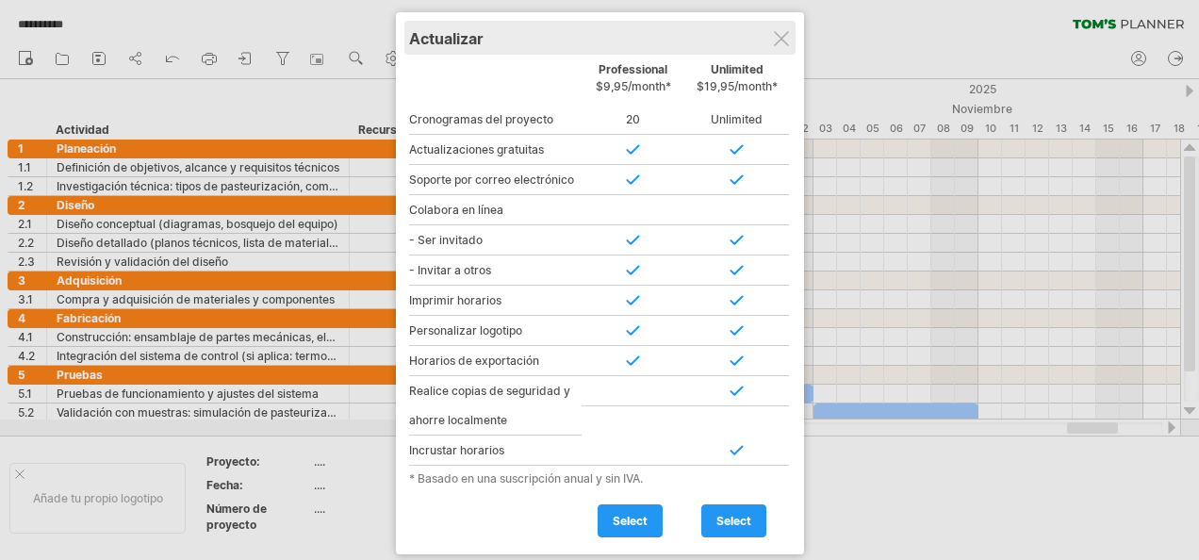
click at [769, 38] on div "Actualizar" at bounding box center [600, 38] width 382 height 34
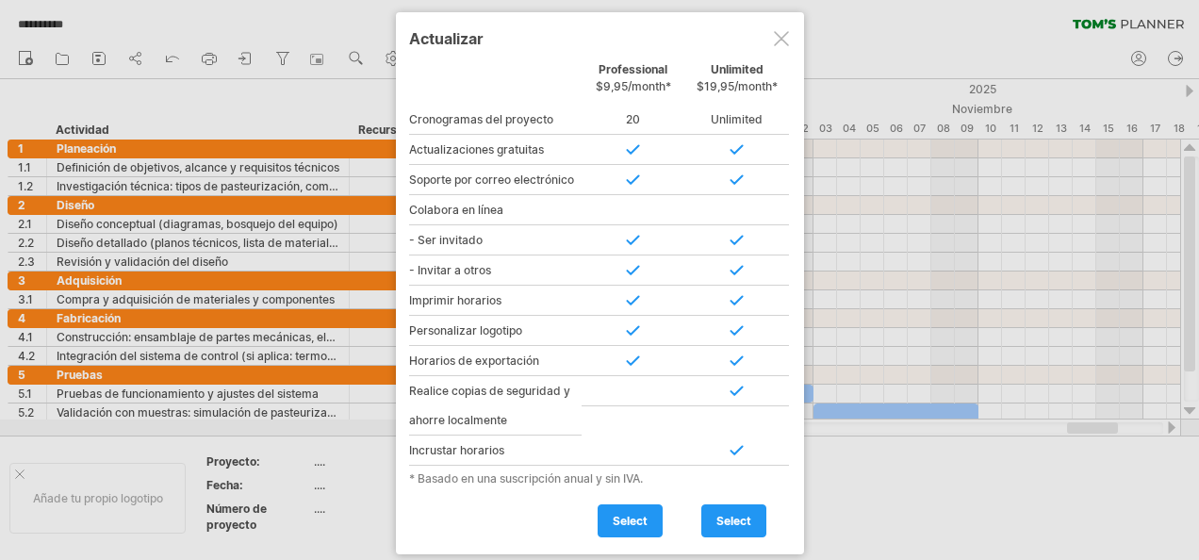
click at [780, 41] on div at bounding box center [781, 38] width 15 height 15
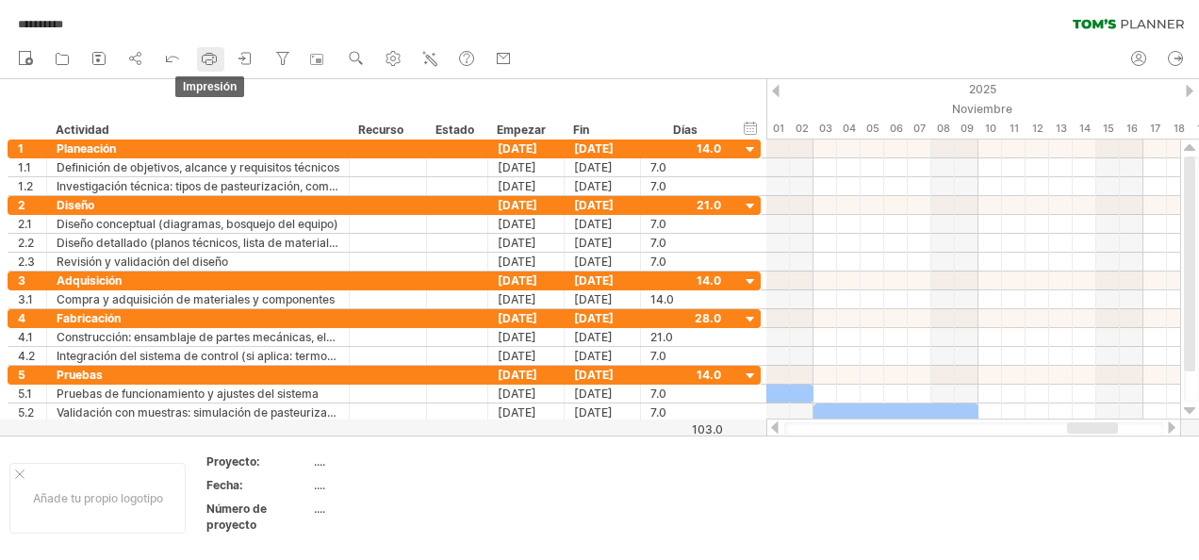
click at [215, 50] on icon at bounding box center [209, 58] width 19 height 19
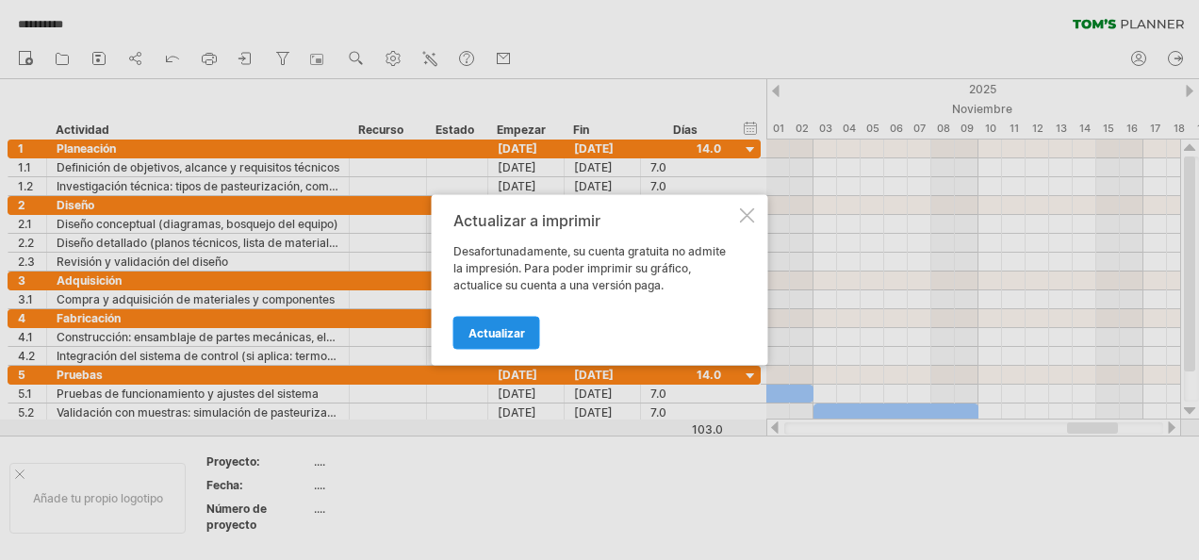
click at [485, 334] on span "Actualizar" at bounding box center [497, 333] width 57 height 14
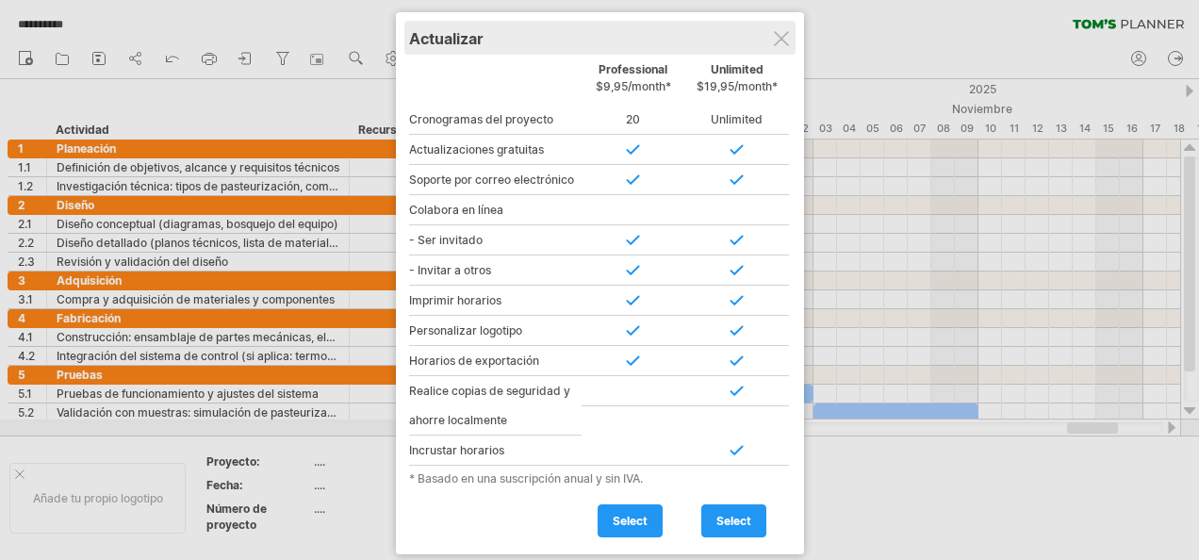
click at [767, 47] on div "Actualizar" at bounding box center [600, 38] width 382 height 34
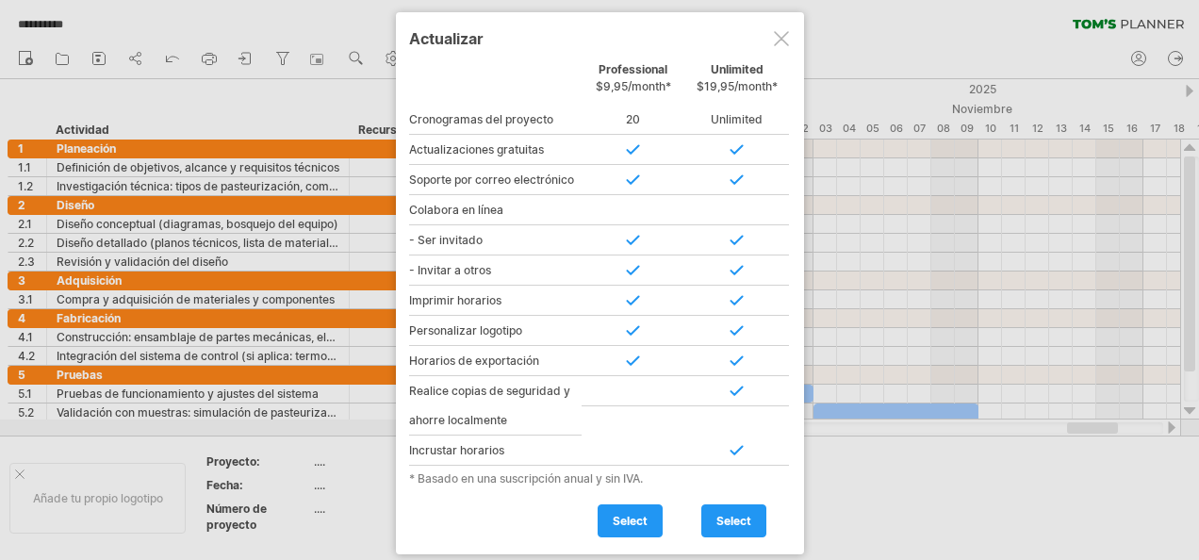
click at [783, 40] on div at bounding box center [781, 38] width 15 height 15
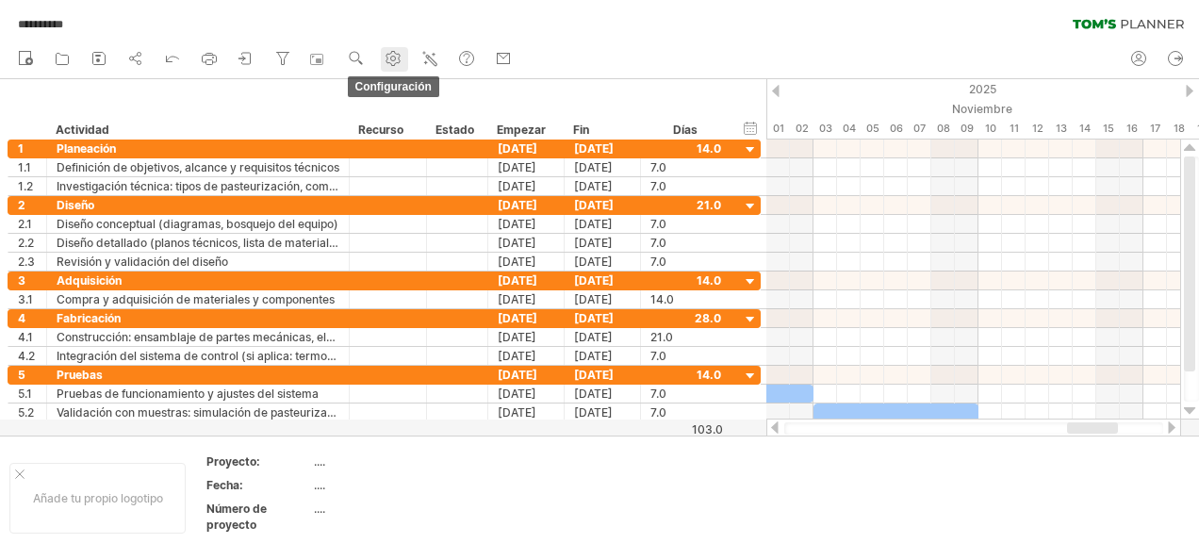
click at [396, 53] on use at bounding box center [393, 58] width 19 height 19
select select "*"
select select "**"
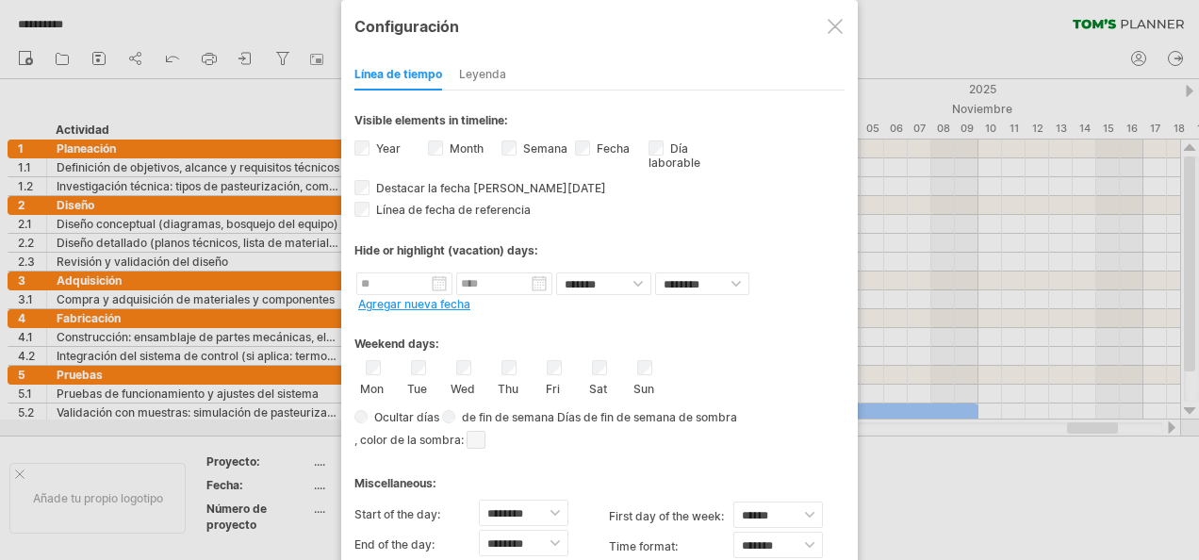
click at [861, 23] on div at bounding box center [599, 280] width 1199 height 560
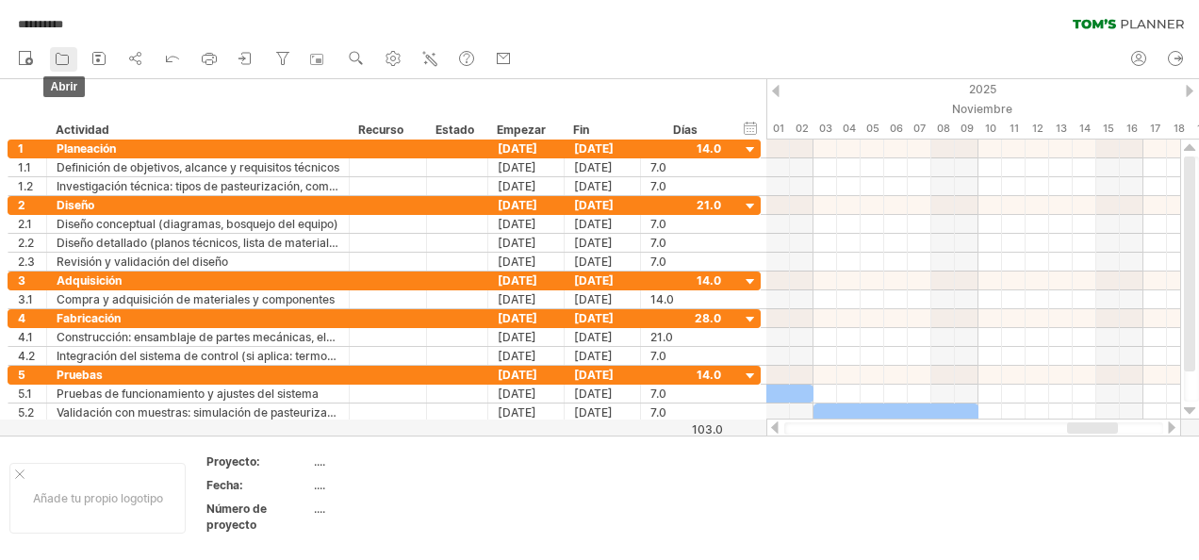
click at [55, 61] on icon at bounding box center [62, 58] width 19 height 19
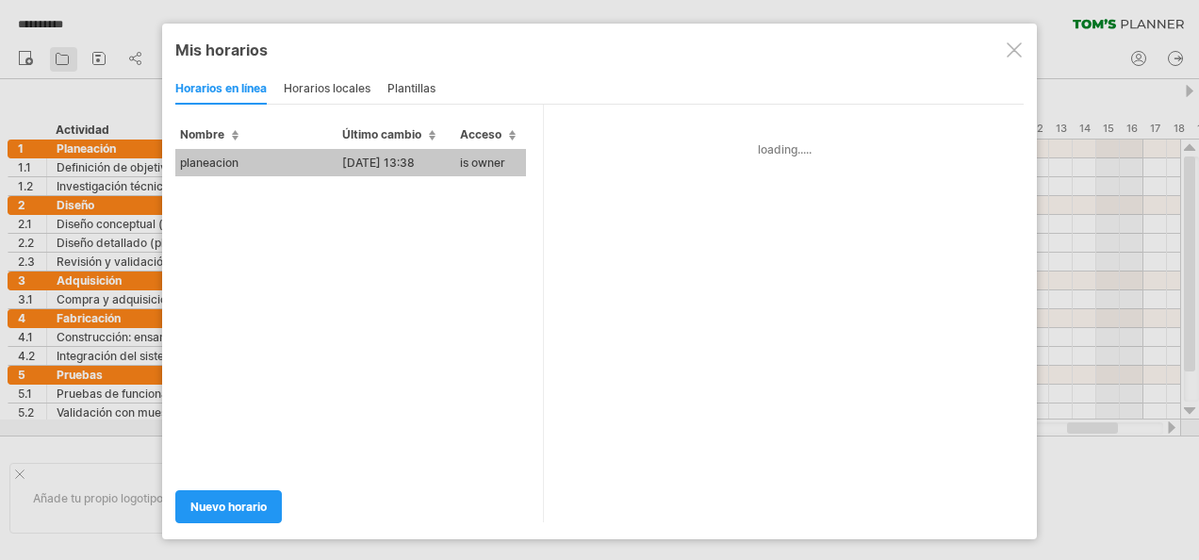
type input "**********"
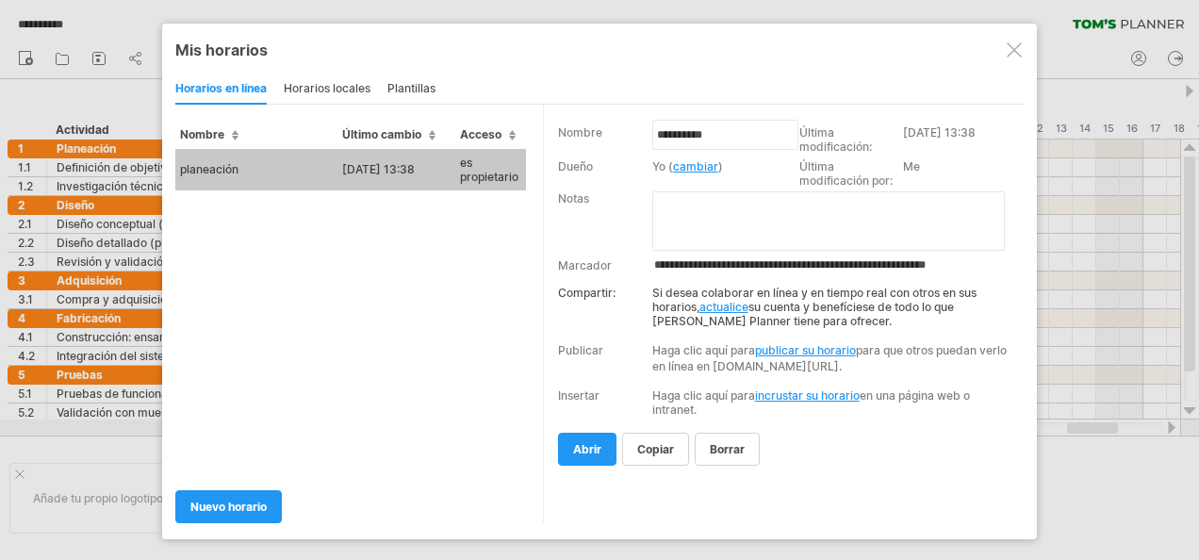
click at [1021, 47] on div at bounding box center [1014, 49] width 15 height 15
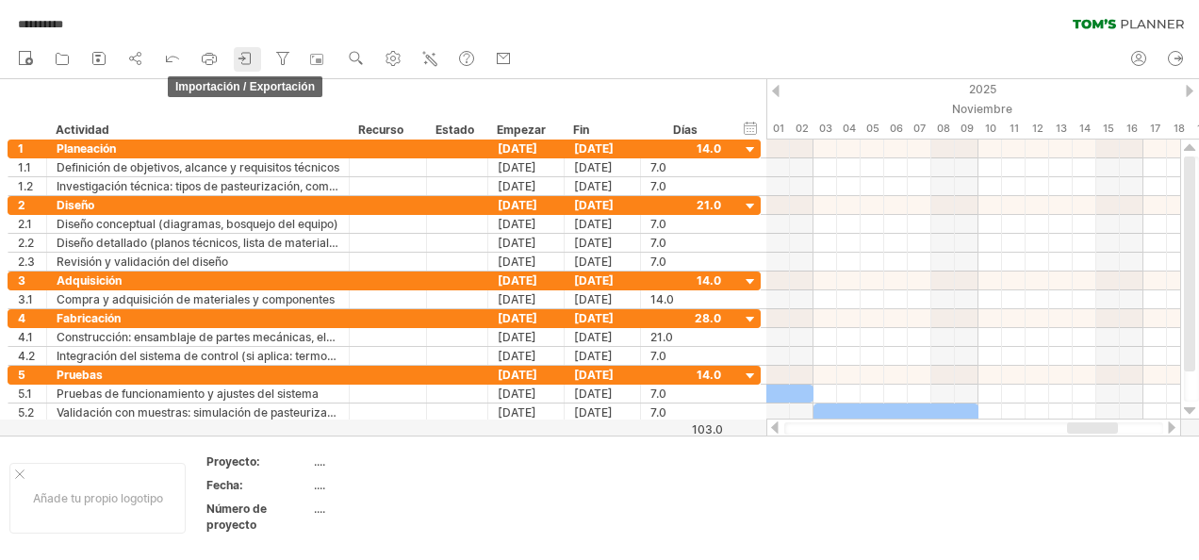
click at [244, 57] on icon at bounding box center [242, 58] width 6 height 5
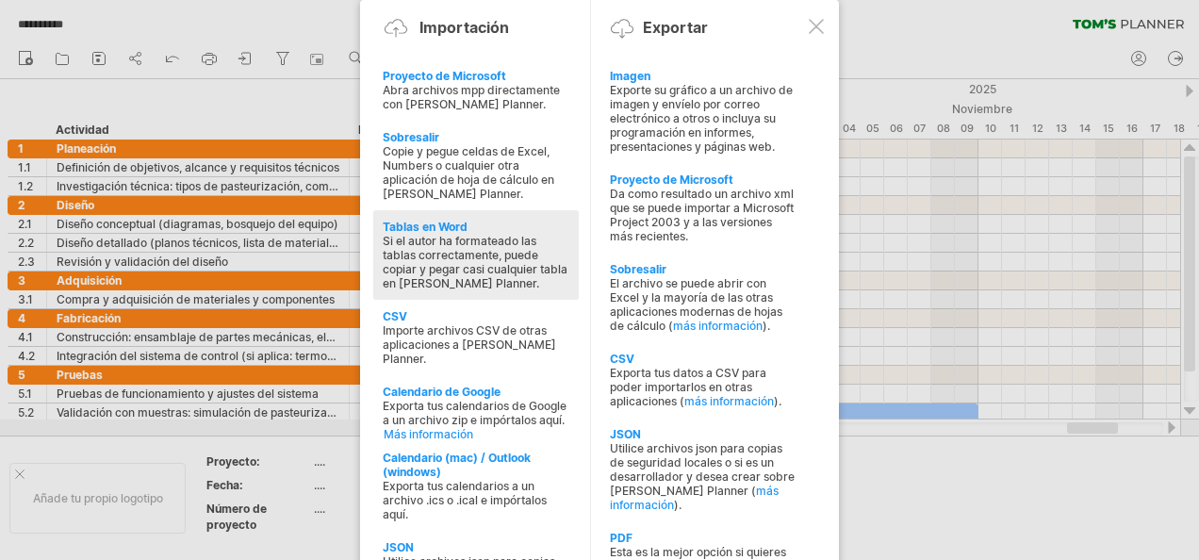
click at [430, 249] on div "Si el autor ha formateado las tablas correctamente, puede copiar y pegar casi c…" at bounding box center [476, 262] width 187 height 57
type textarea "**********"
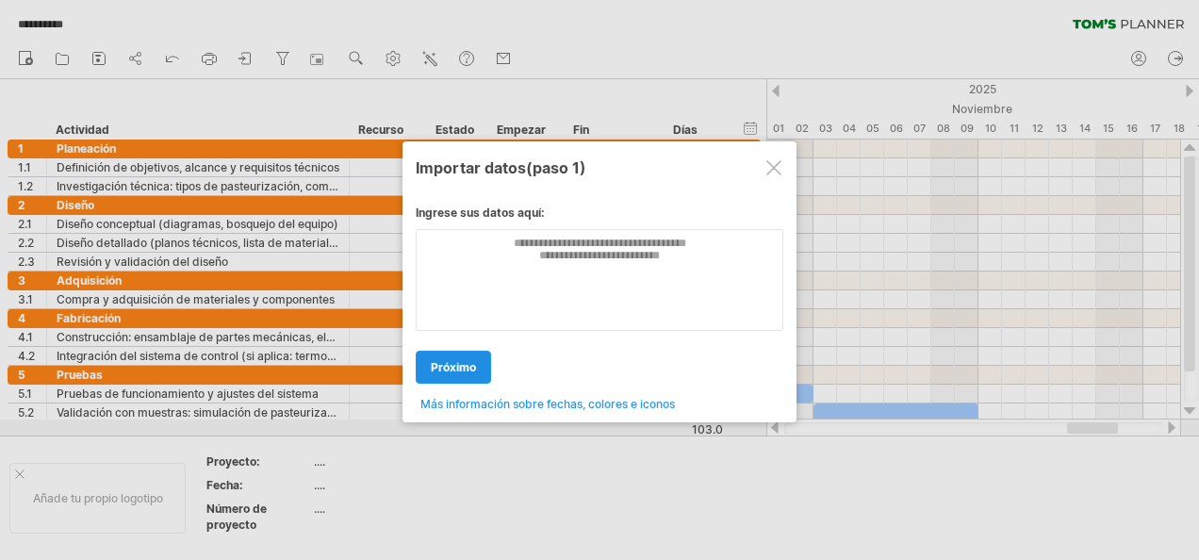
click at [443, 361] on span "próximo" at bounding box center [453, 367] width 45 height 14
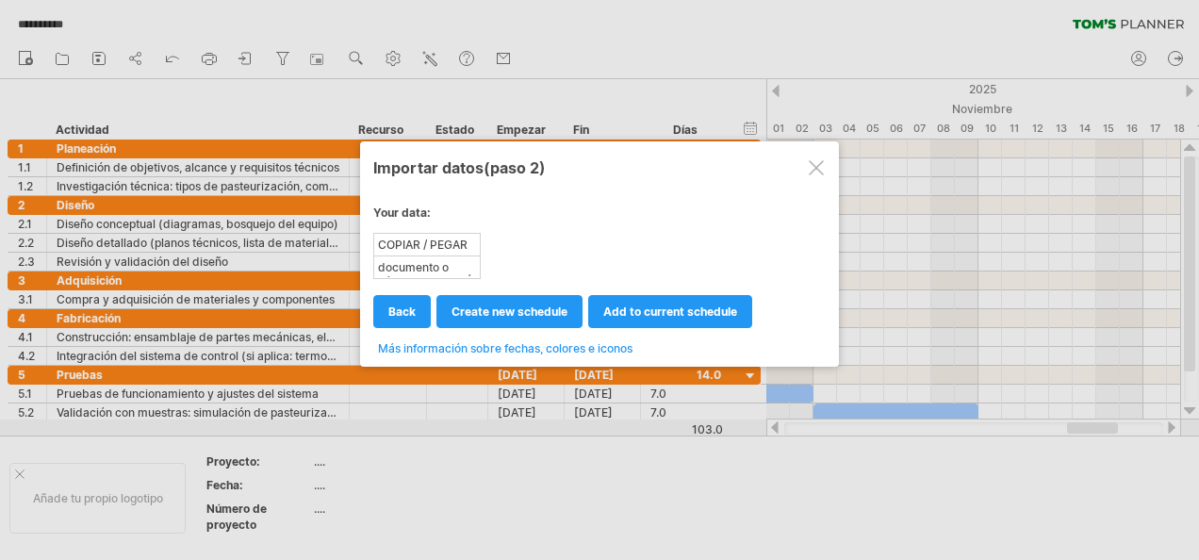
click at [449, 242] on div "COPIAR / PEGAR la tabla desde su Word" at bounding box center [427, 245] width 104 height 20
click at [520, 307] on span "create new schedule" at bounding box center [510, 312] width 116 height 14
select select "***"
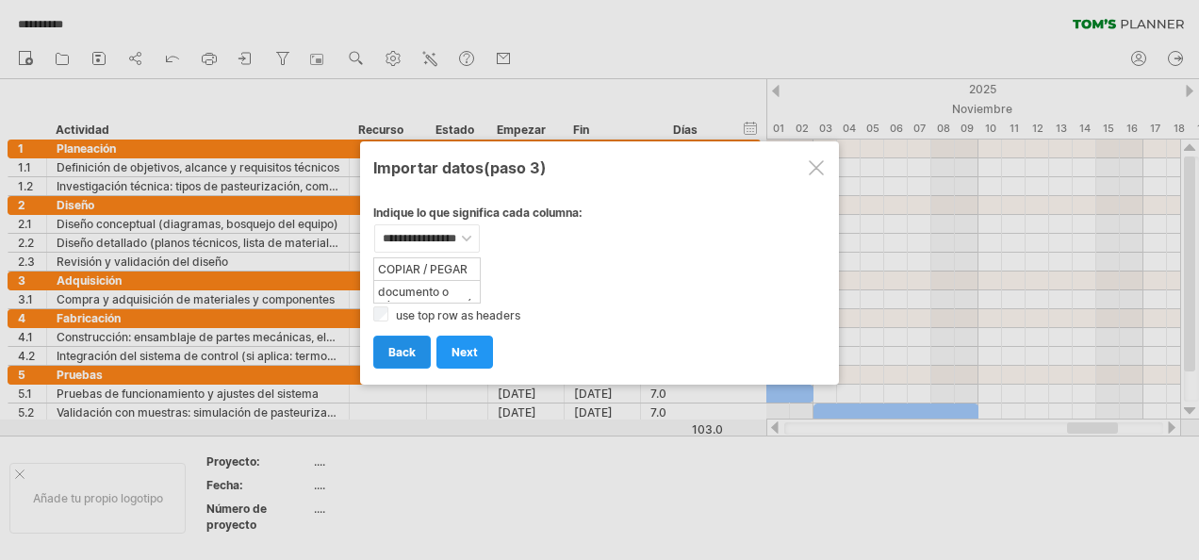
click at [402, 345] on span "back" at bounding box center [401, 352] width 27 height 14
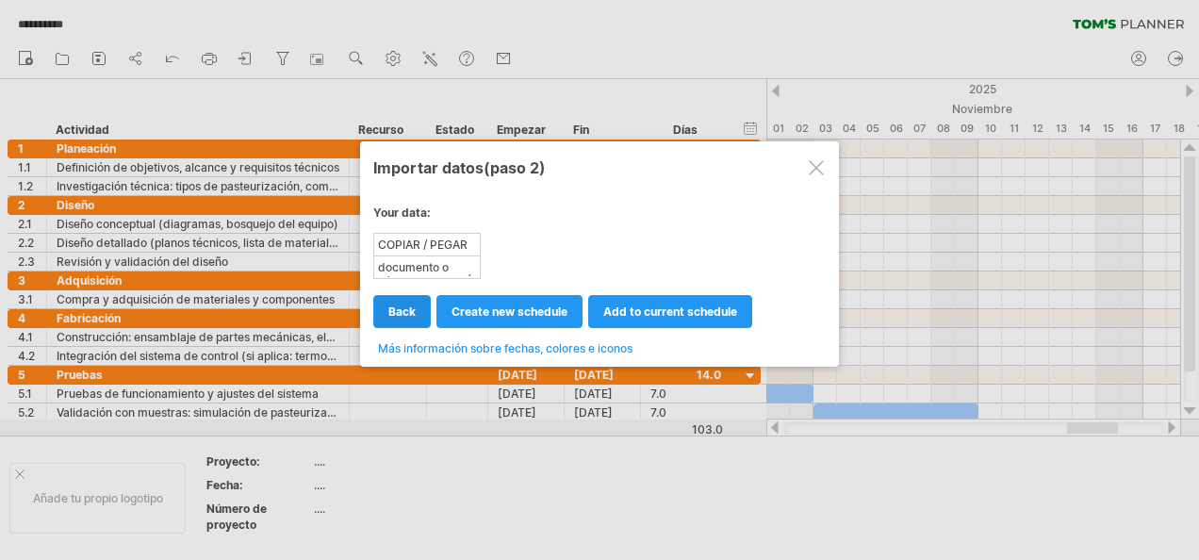
click at [404, 311] on span "back" at bounding box center [401, 312] width 27 height 14
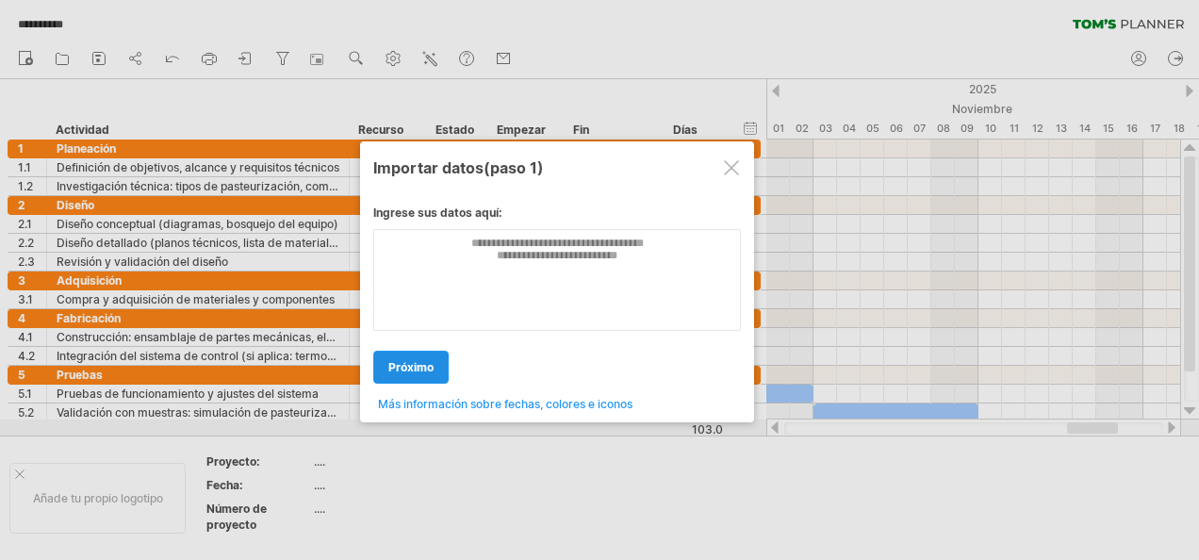
click at [405, 360] on span "próximo" at bounding box center [410, 367] width 45 height 14
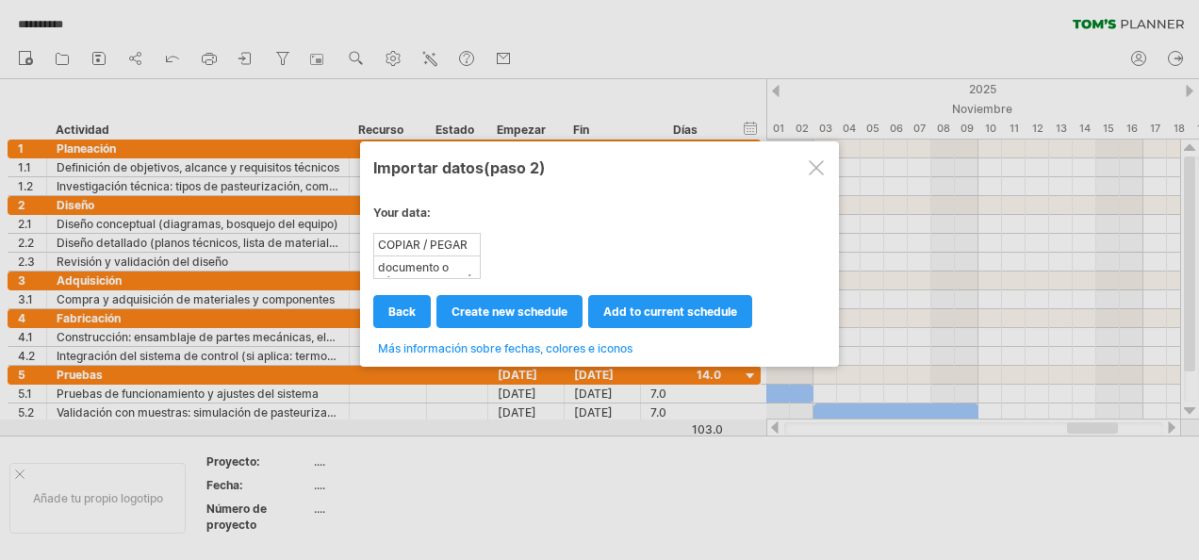
click at [417, 245] on div "COPIAR / PEGAR la tabla desde su Word" at bounding box center [427, 245] width 104 height 20
drag, startPoint x: 417, startPoint y: 245, endPoint x: 649, endPoint y: 307, distance: 240.1
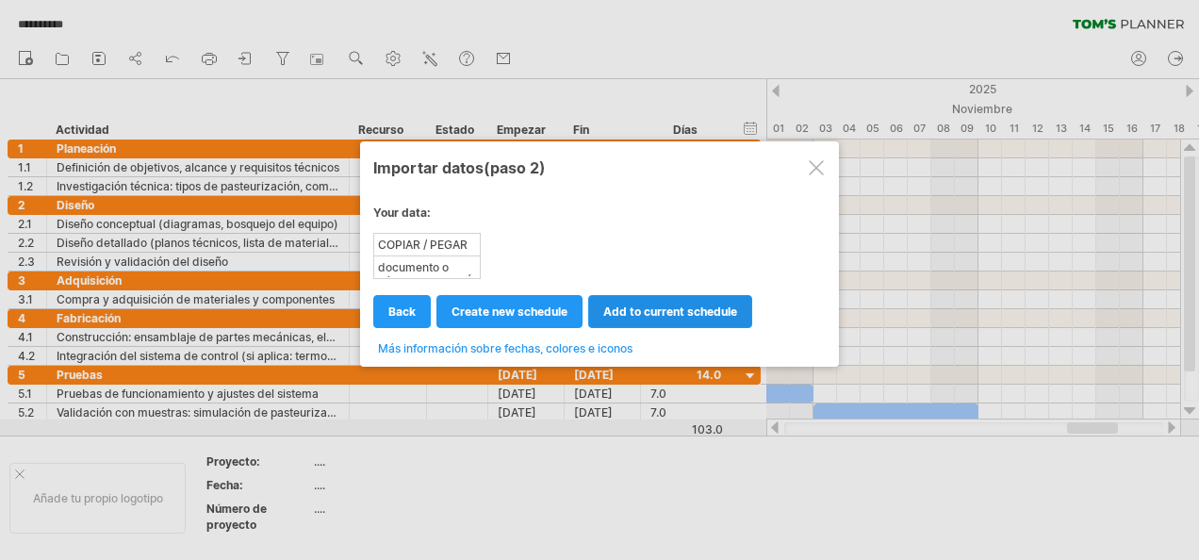
click at [649, 307] on div "**********" at bounding box center [599, 273] width 453 height 164
click at [649, 307] on span "add to current schedule" at bounding box center [670, 312] width 134 height 14
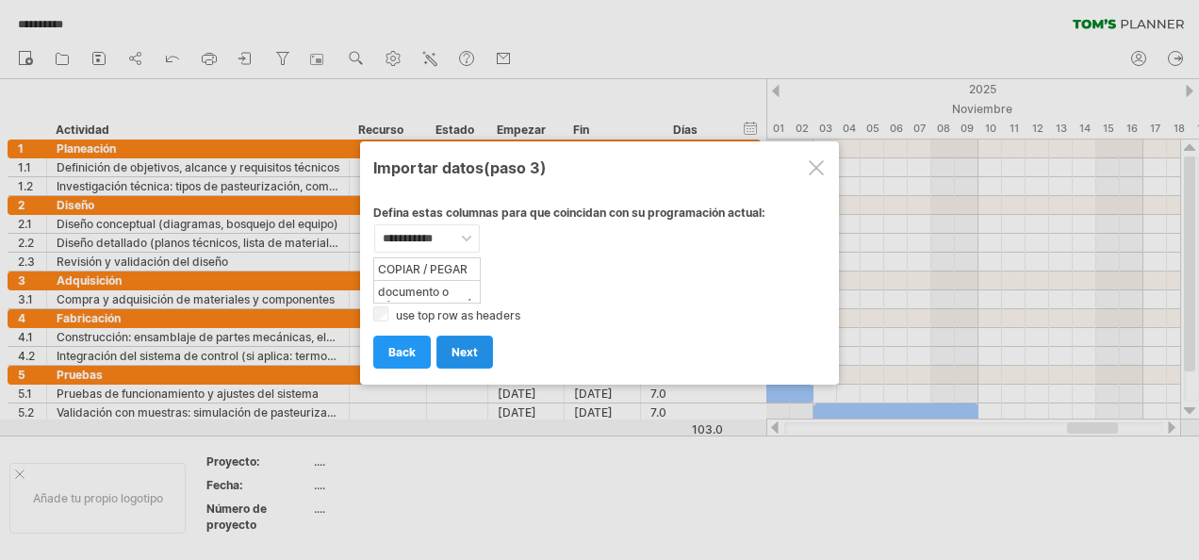
click at [462, 337] on link "next" at bounding box center [464, 352] width 57 height 33
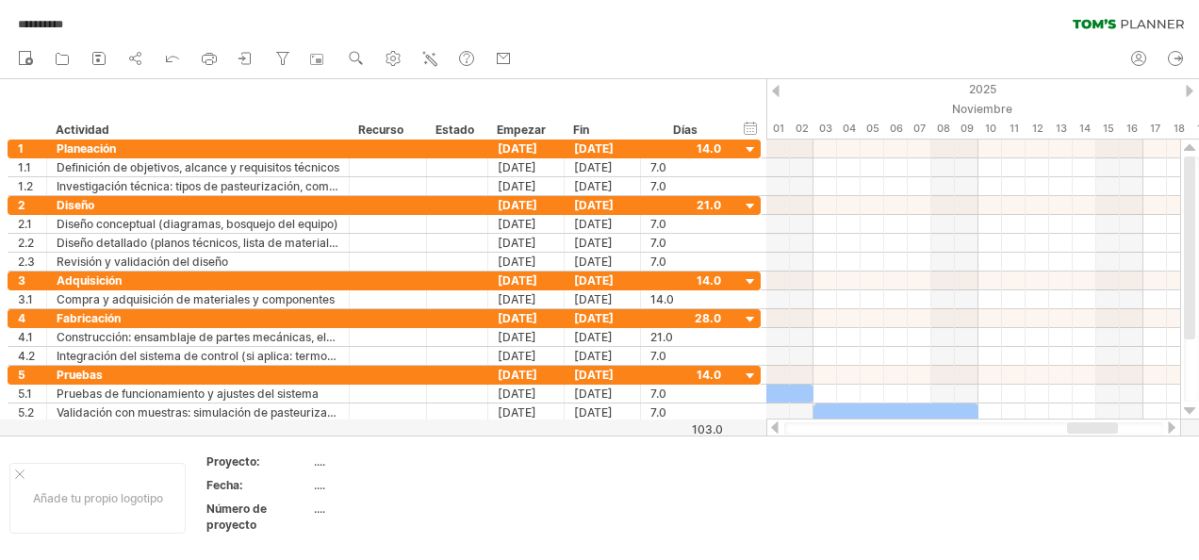
click at [772, 85] on div at bounding box center [776, 91] width 8 height 12
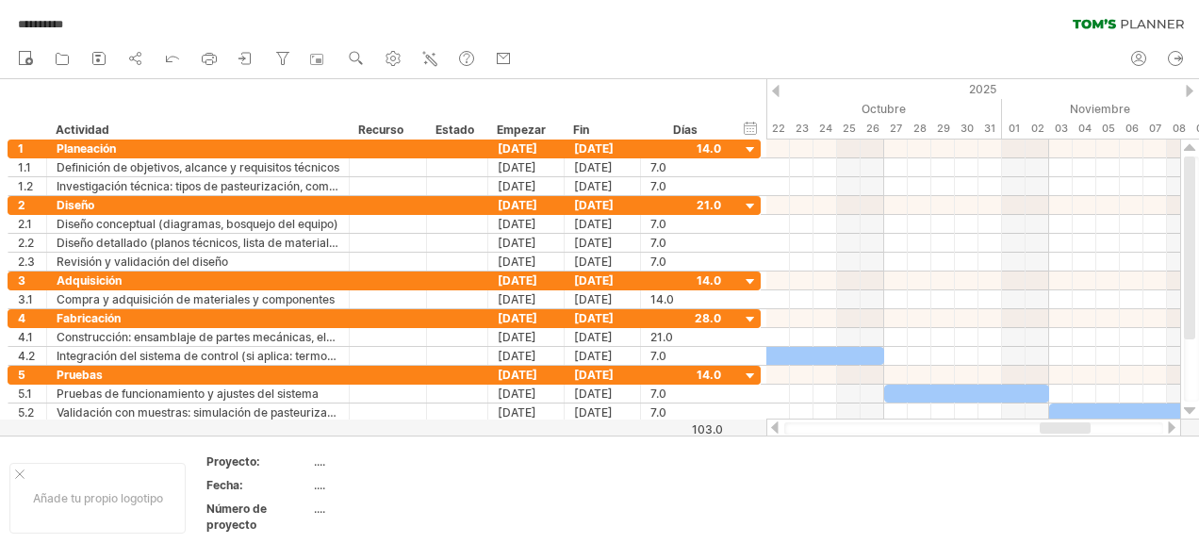
click at [754, 88] on div "hide start/end/duration Mostrar inicio/fin/duración ******** Actividad ********…" at bounding box center [383, 109] width 766 height 60
click at [752, 126] on div "hide start/end/duration Mostrar inicio/fin/duración" at bounding box center [751, 128] width 18 height 20
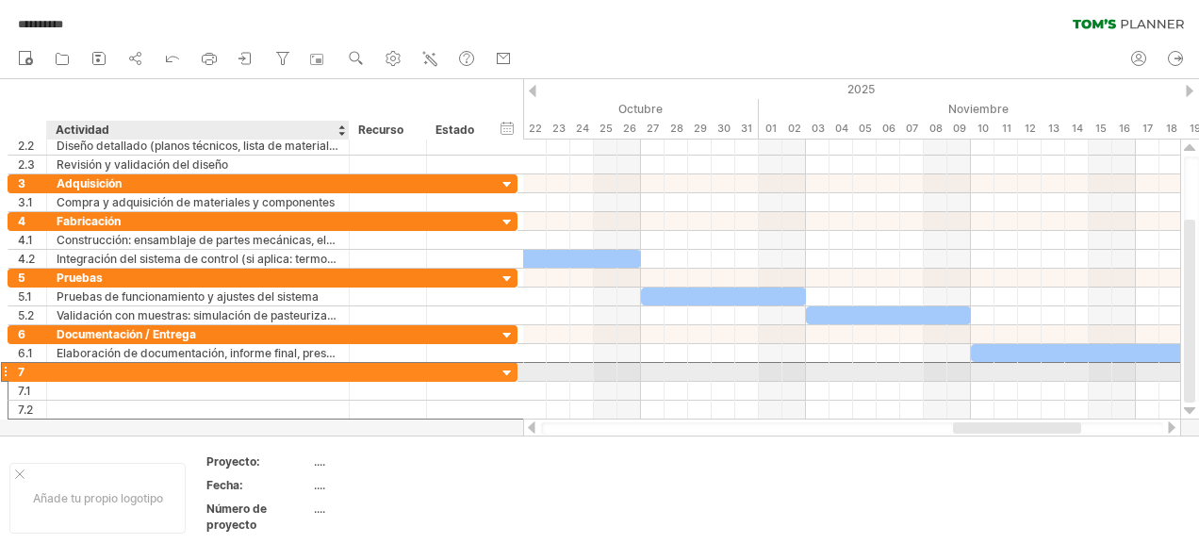
click at [87, 367] on div at bounding box center [198, 372] width 283 height 18
click at [87, 367] on input "text" at bounding box center [198, 372] width 283 height 18
type input "*"
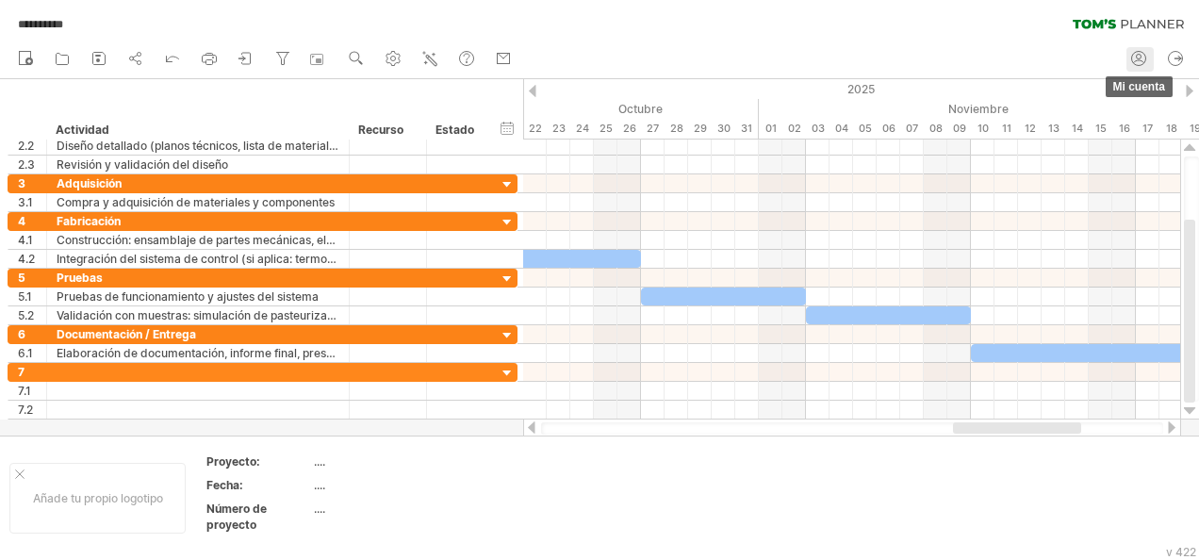
click at [1143, 59] on icon at bounding box center [1138, 58] width 19 height 19
type input "**********"
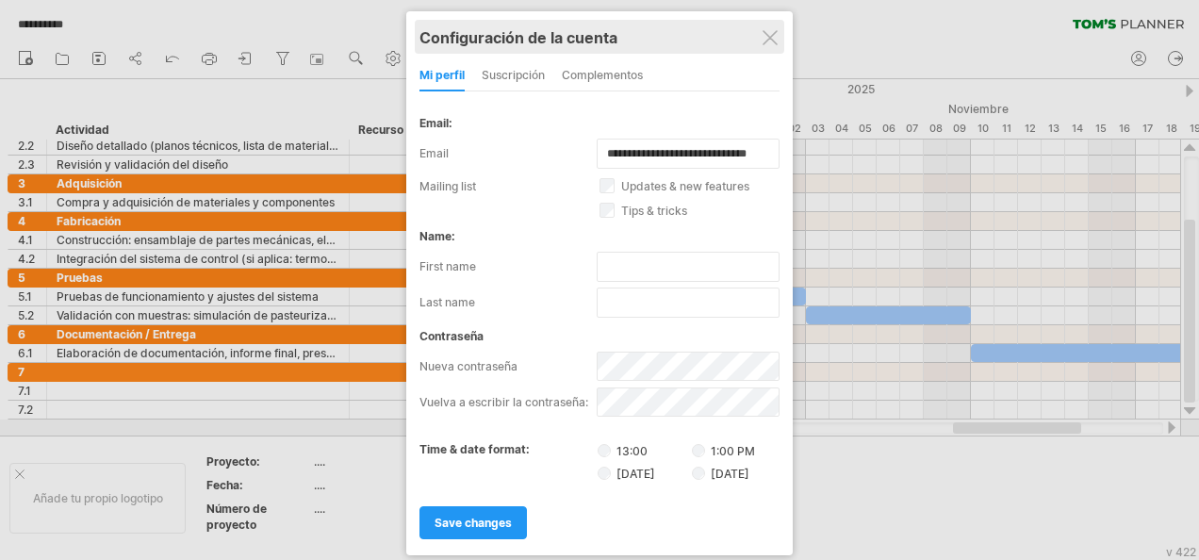
click at [766, 28] on div "Configuración de la cuenta" at bounding box center [600, 37] width 360 height 34
click at [767, 36] on div at bounding box center [770, 37] width 15 height 15
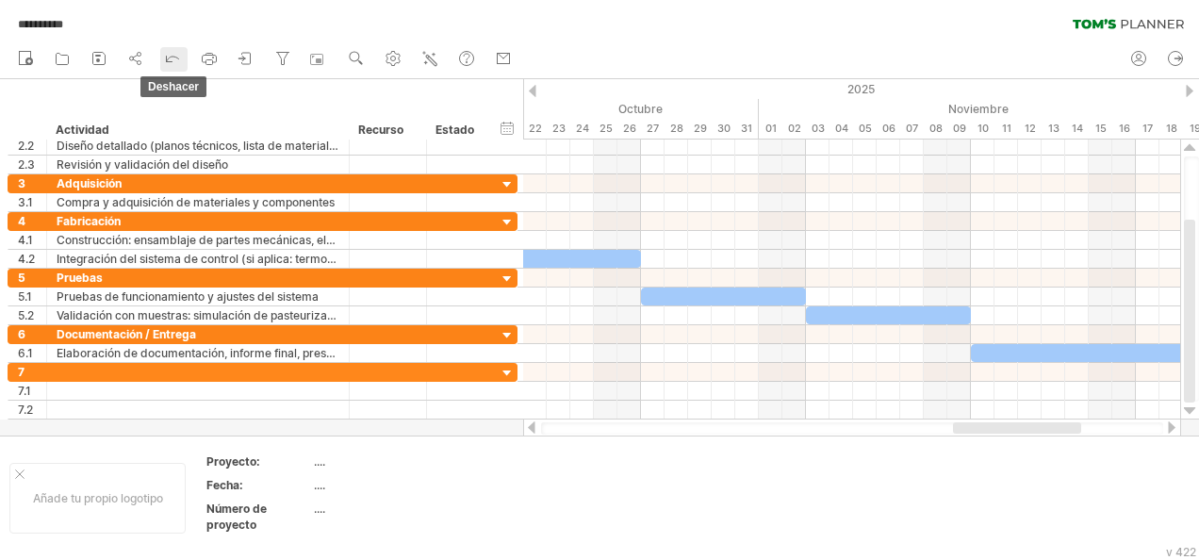
click at [167, 58] on polyline at bounding box center [167, 60] width 8 height 8
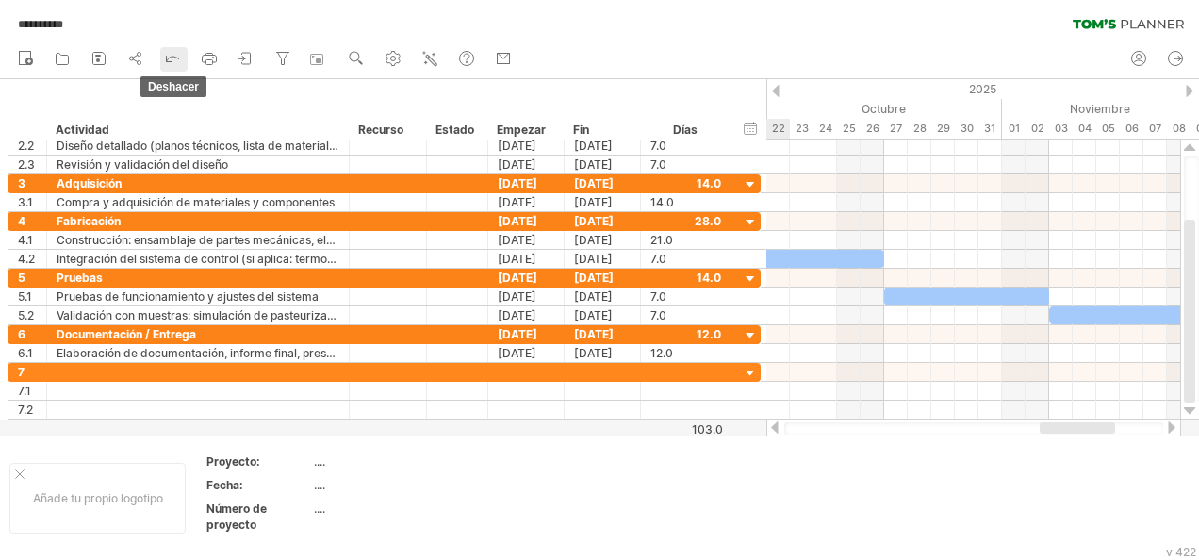
click at [167, 58] on polyline at bounding box center [167, 60] width 8 height 8
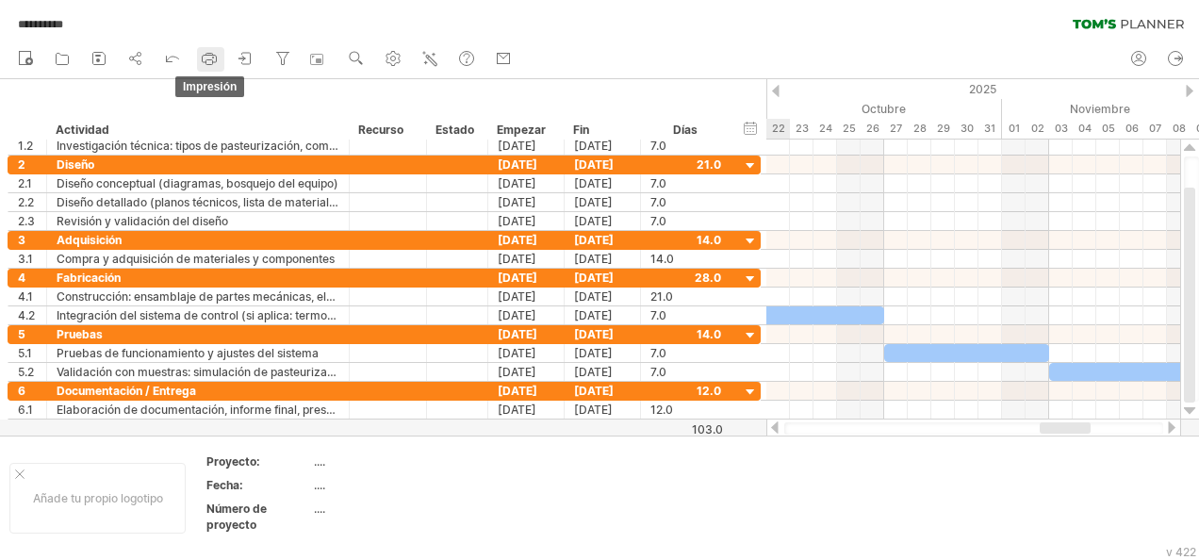
click at [209, 57] on icon at bounding box center [209, 58] width 19 height 19
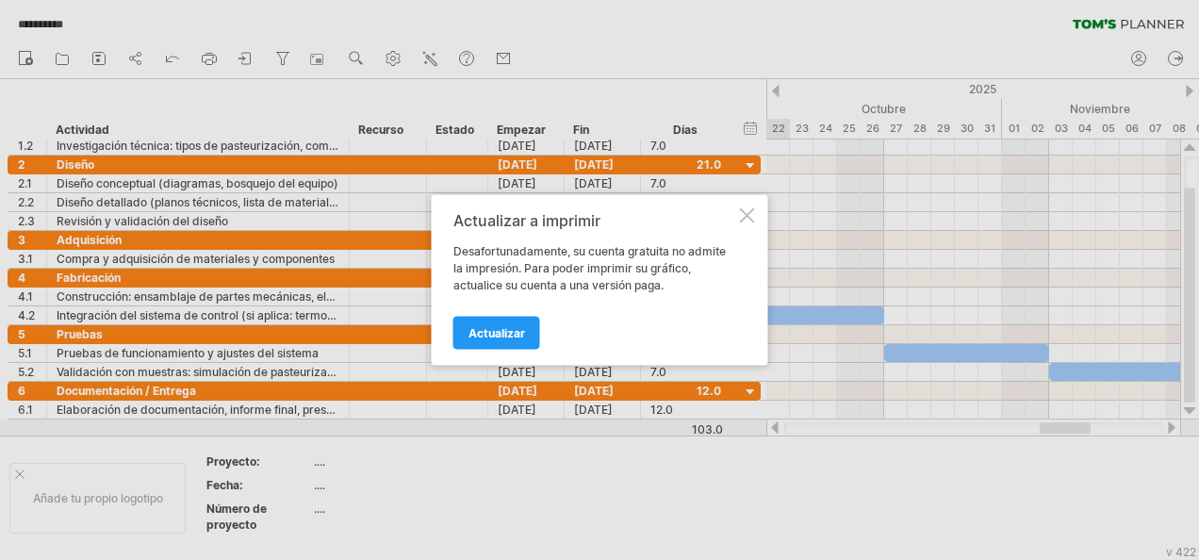
click at [750, 211] on div at bounding box center [747, 215] width 15 height 15
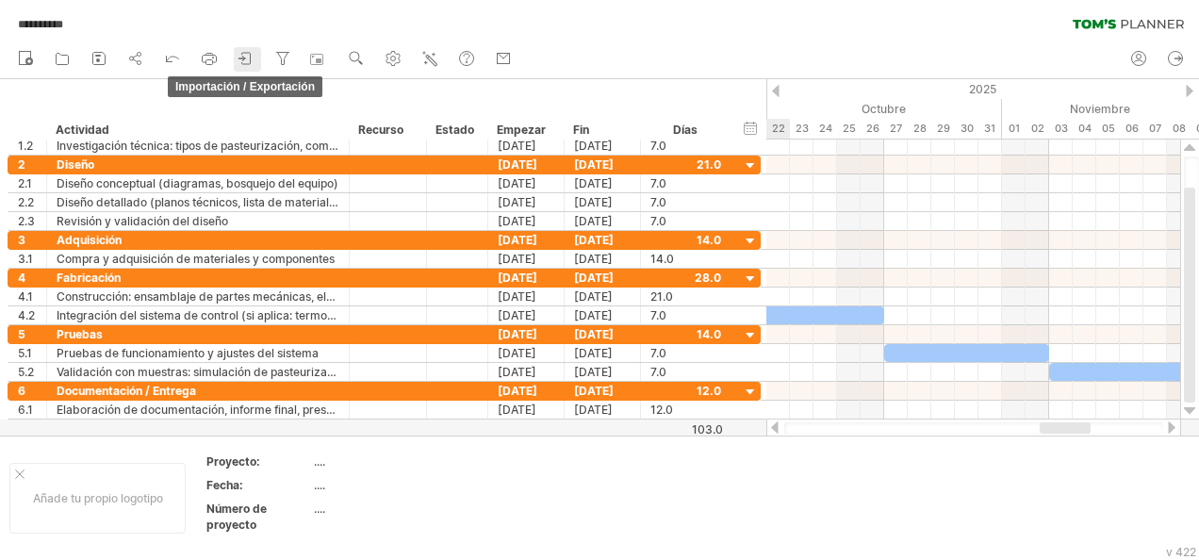
click at [244, 58] on icon at bounding box center [242, 58] width 6 height 5
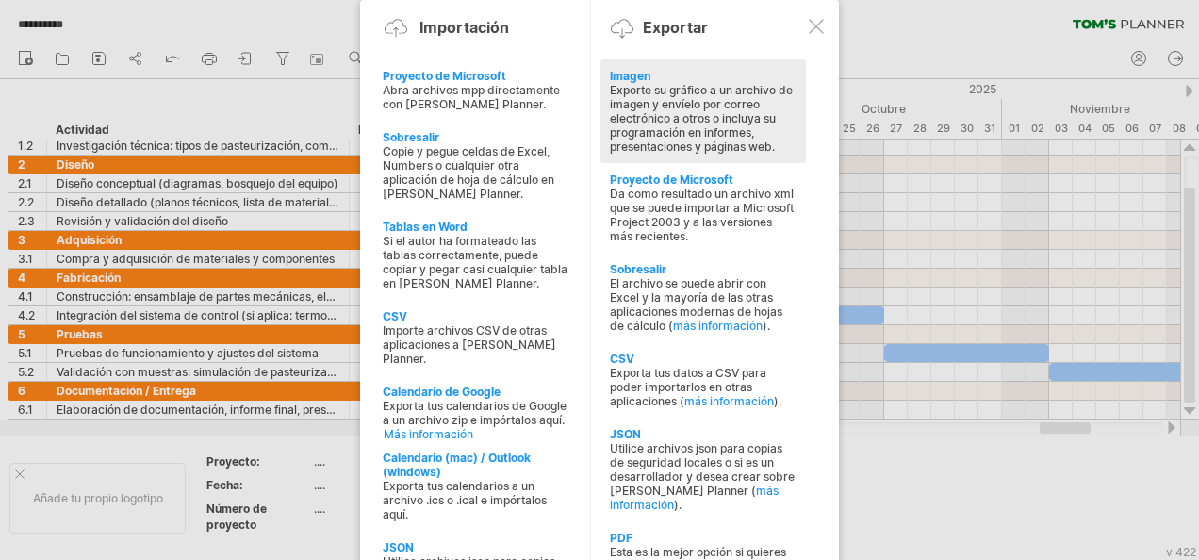
click at [664, 113] on div "Exporte su gráfico a un archivo de imagen y envíelo por correo electrónico a ot…" at bounding box center [703, 118] width 187 height 71
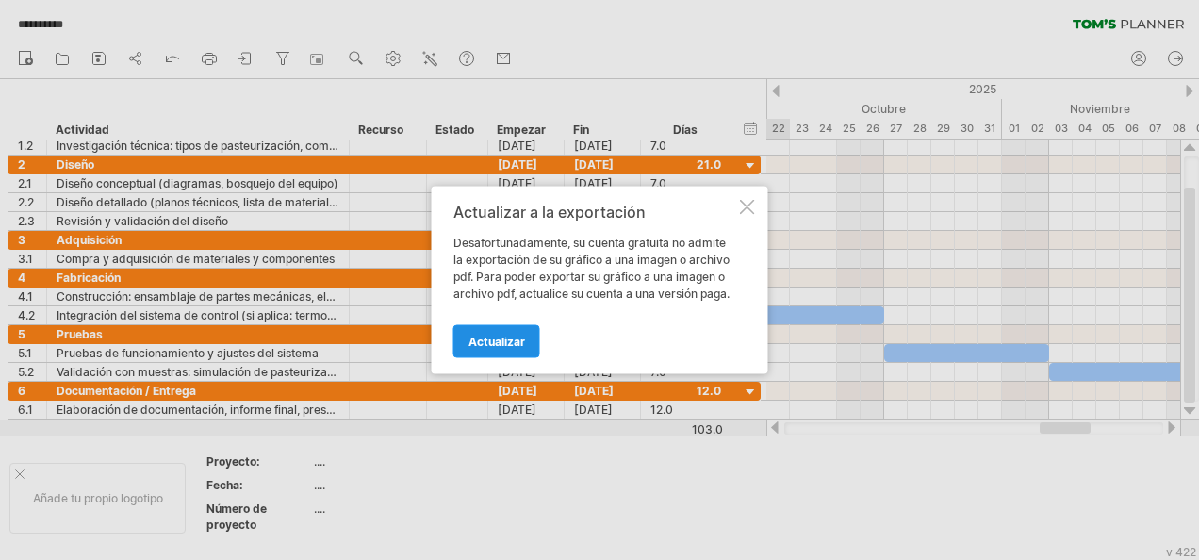
click at [469, 337] on span "Actualizar" at bounding box center [497, 342] width 57 height 14
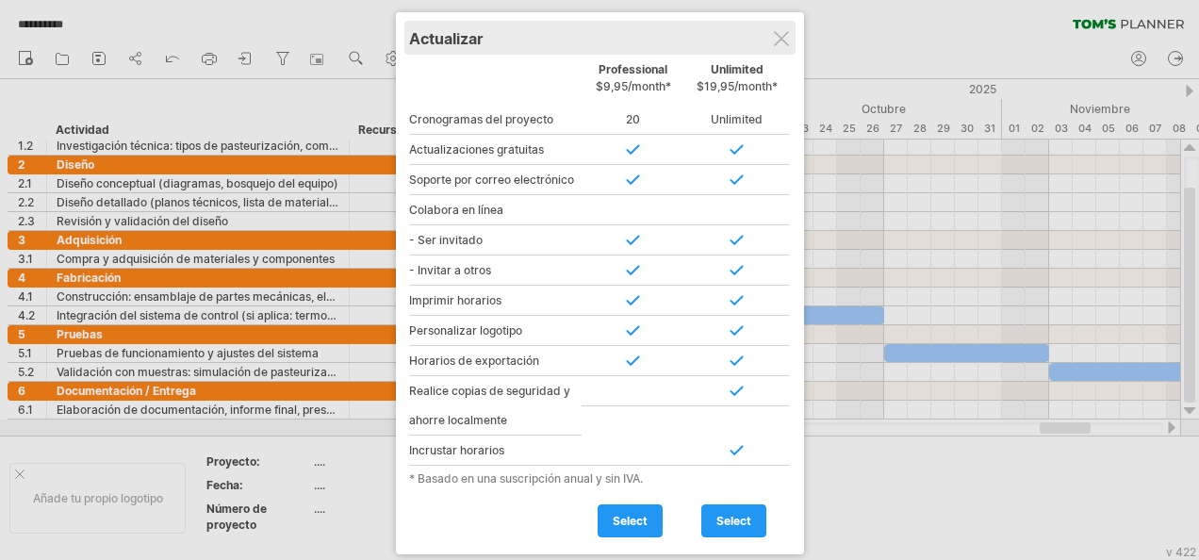
click at [772, 45] on div "Actualizar" at bounding box center [600, 38] width 382 height 34
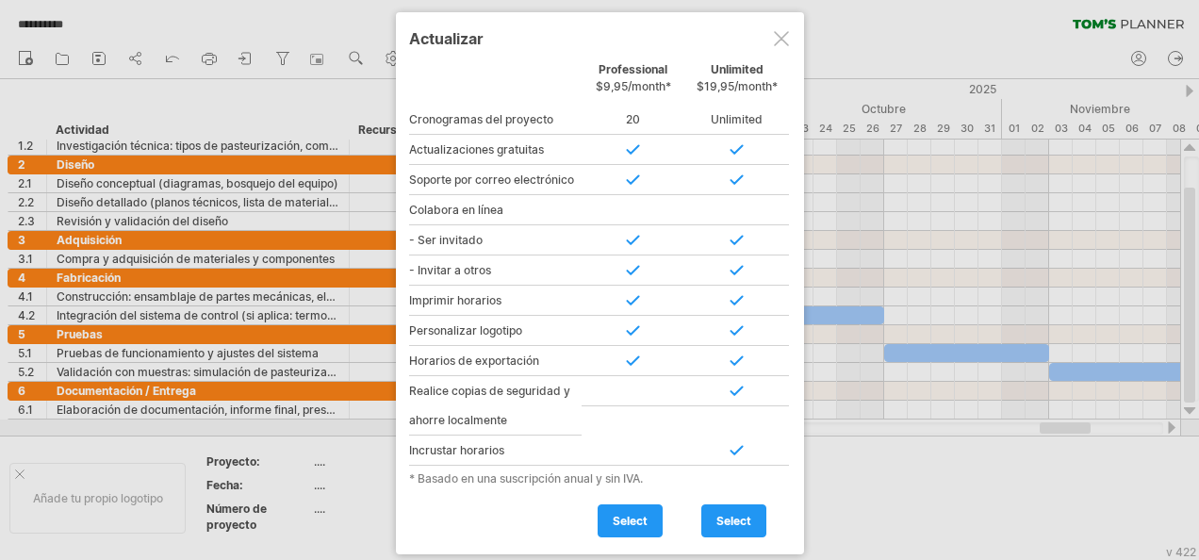
click at [782, 35] on div at bounding box center [781, 38] width 15 height 15
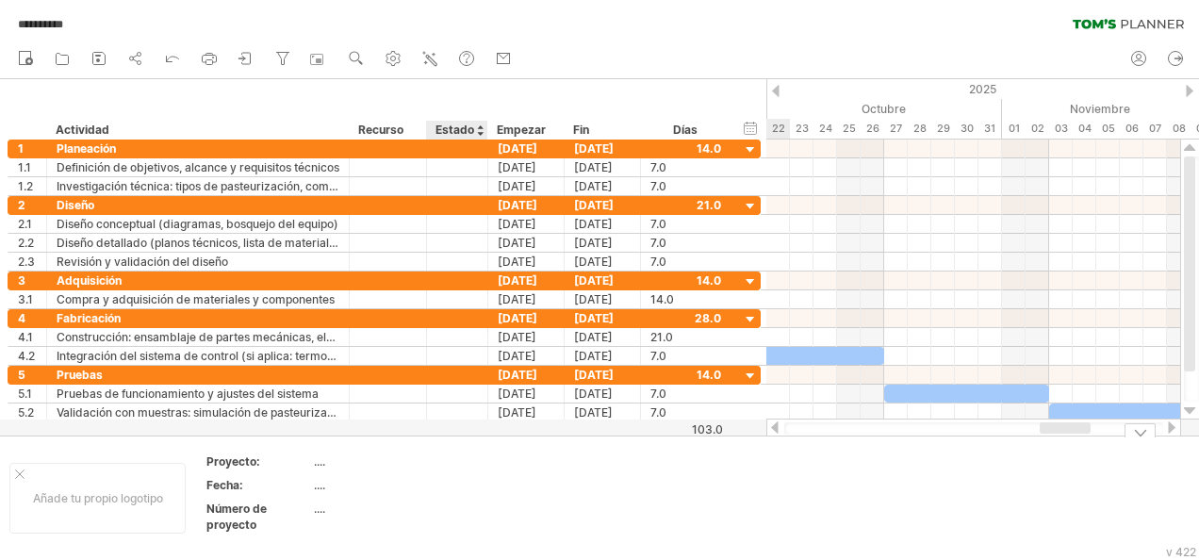
click at [453, 514] on div "...." at bounding box center [393, 509] width 158 height 16
click at [123, 24] on div "**********" at bounding box center [599, 20] width 1199 height 40
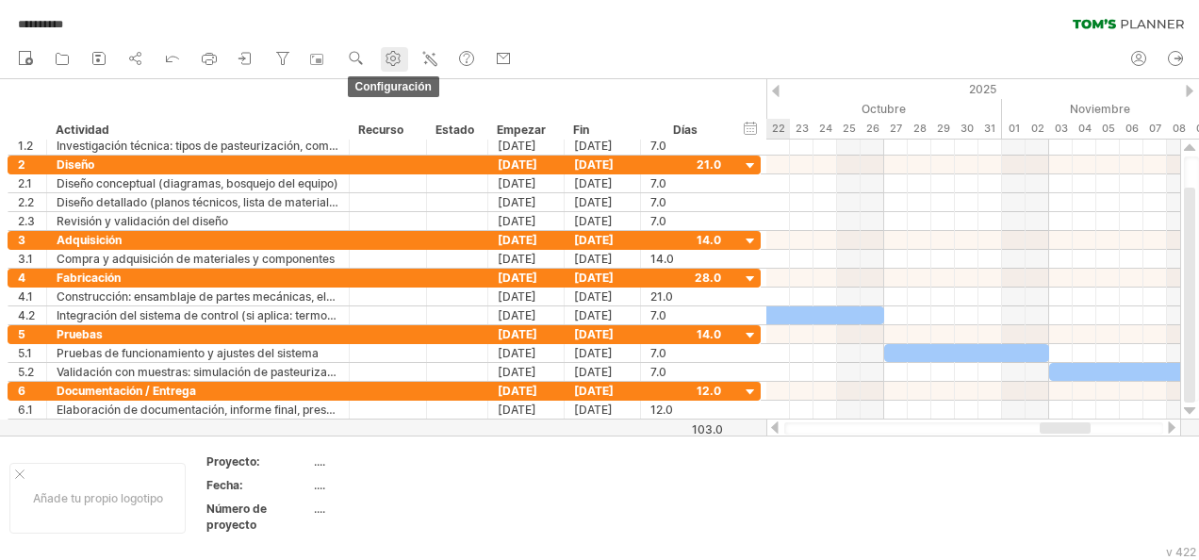
click at [401, 53] on use at bounding box center [393, 58] width 19 height 19
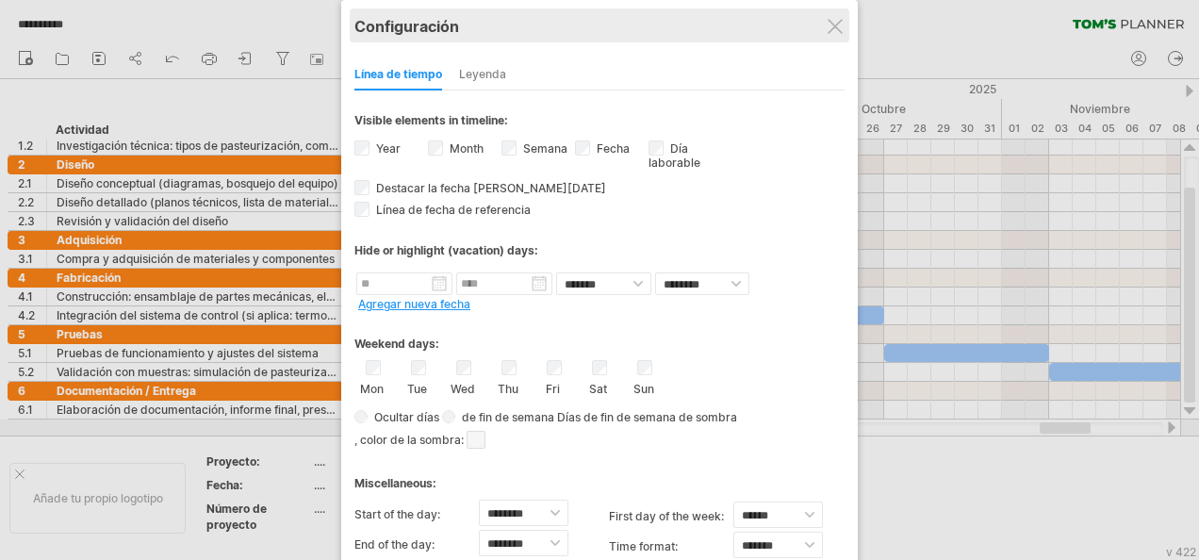
click at [843, 30] on div "Configuración" at bounding box center [599, 25] width 490 height 34
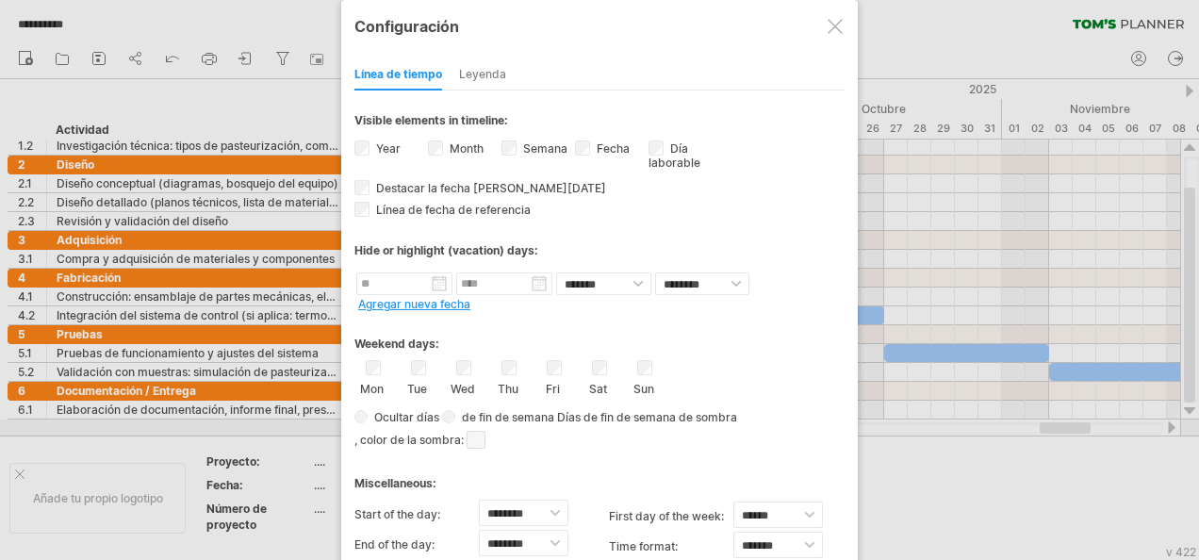
click at [835, 27] on div at bounding box center [835, 26] width 15 height 15
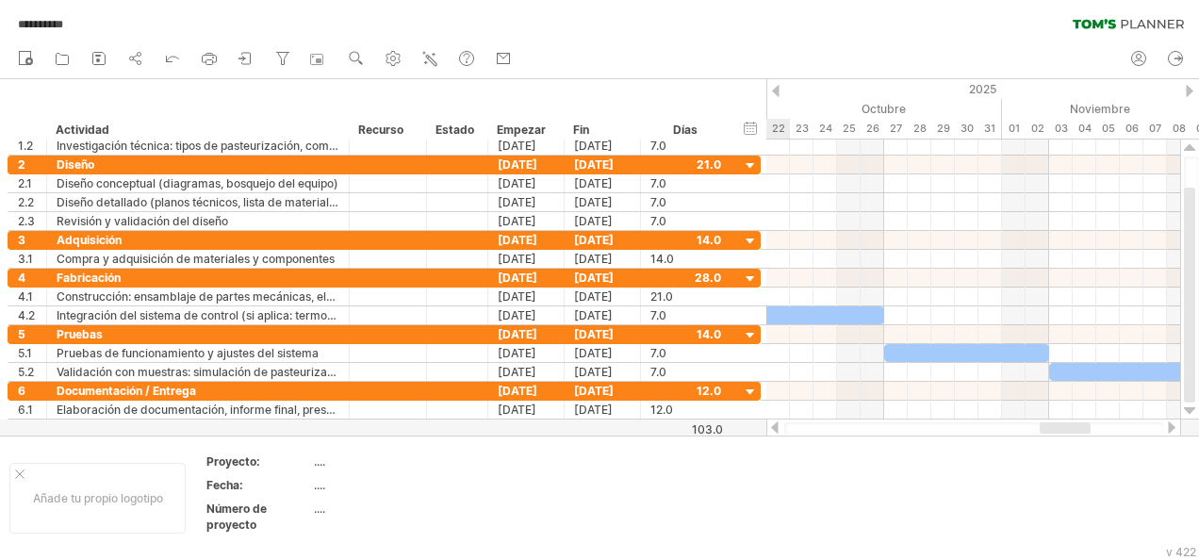
click at [774, 85] on div at bounding box center [776, 91] width 8 height 12
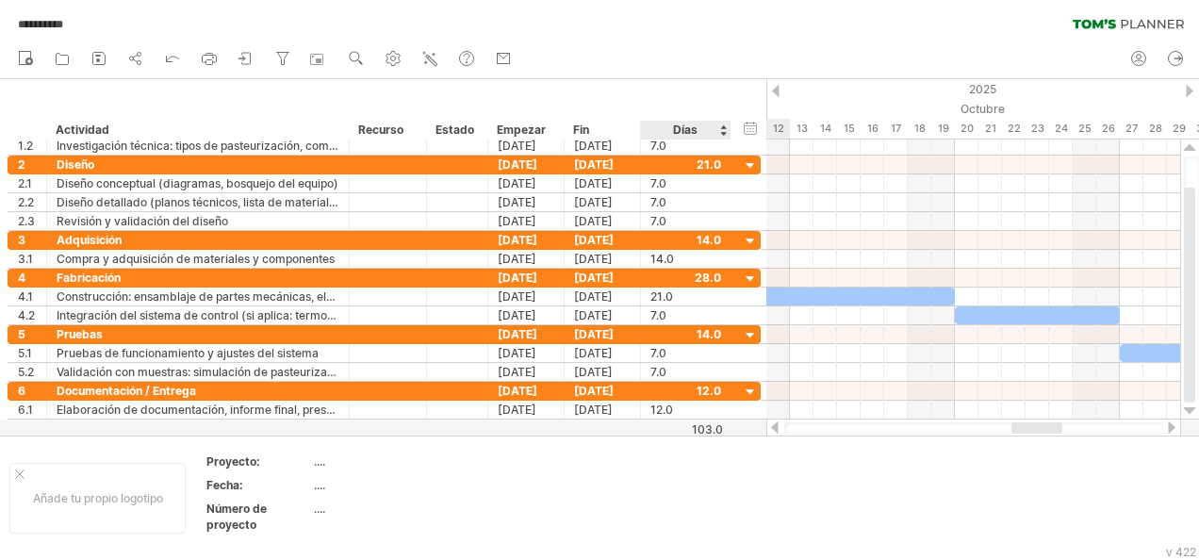
click at [728, 91] on div "hide start/end/duration Mostrar inicio/fin/duración ******** Actividad ********…" at bounding box center [383, 109] width 766 height 60
click at [745, 123] on div "hide start/end/duration Mostrar inicio/fin/duración" at bounding box center [751, 128] width 18 height 20
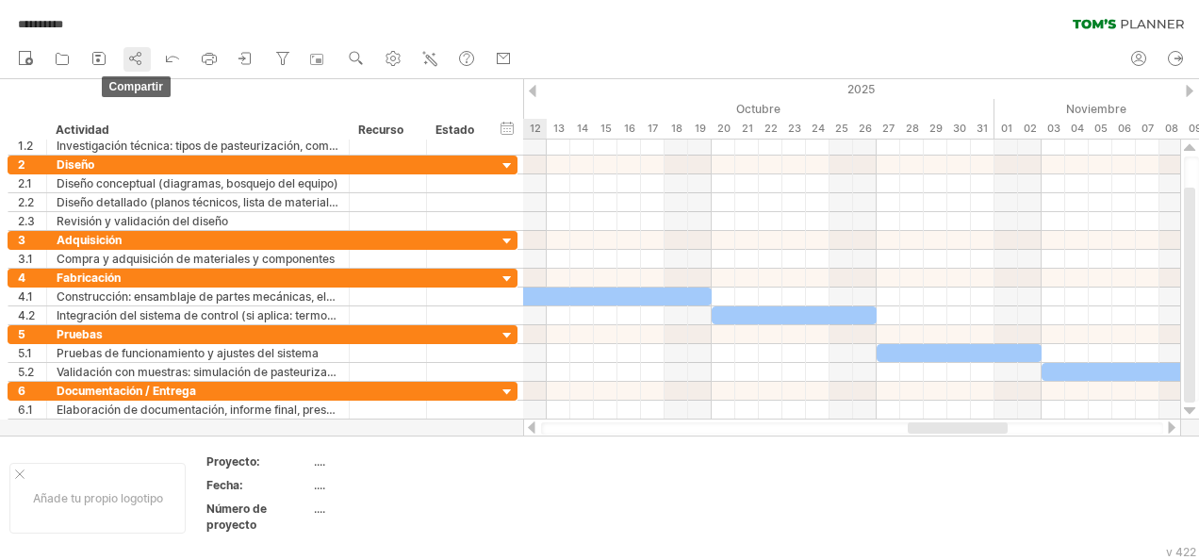
click at [130, 55] on icon at bounding box center [135, 58] width 19 height 19
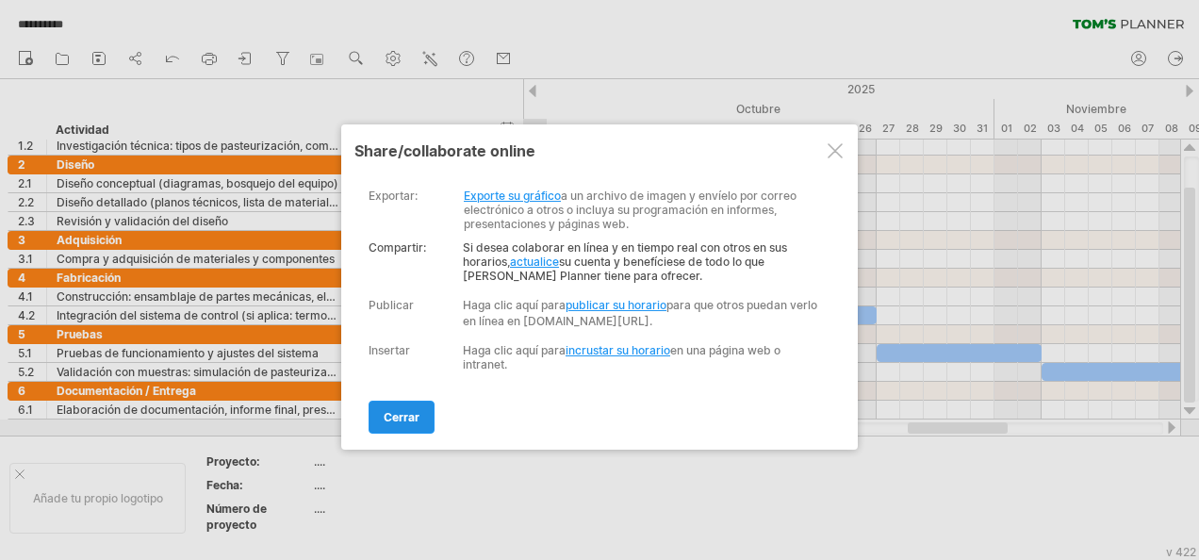
click at [389, 423] on span "cerrar" at bounding box center [402, 417] width 36 height 14
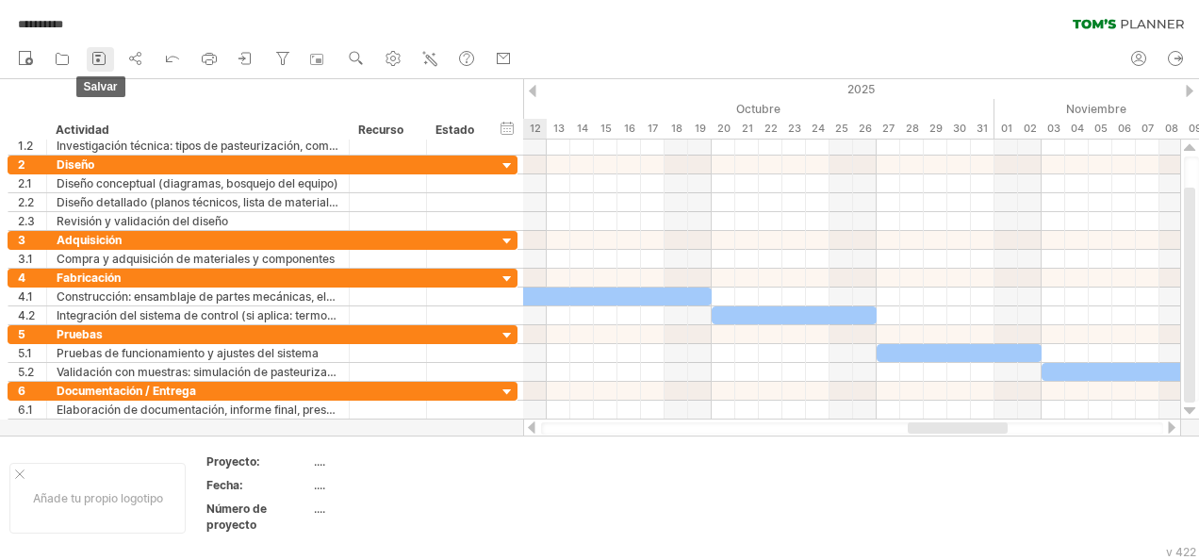
click at [94, 60] on icon at bounding box center [99, 58] width 19 height 19
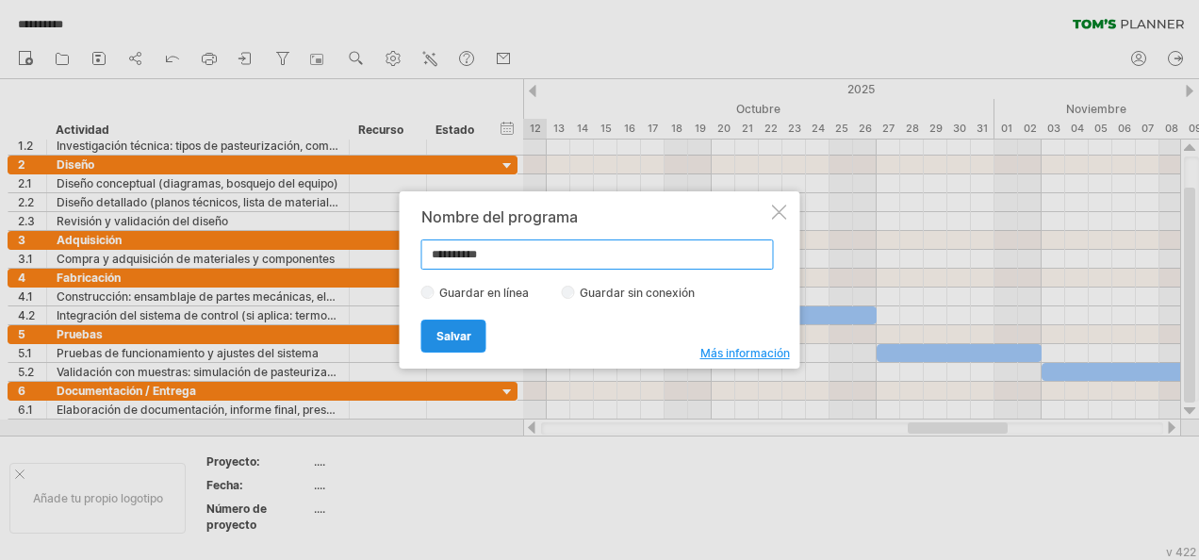
type input "**********"
click at [442, 330] on span "Salvar" at bounding box center [453, 336] width 35 height 14
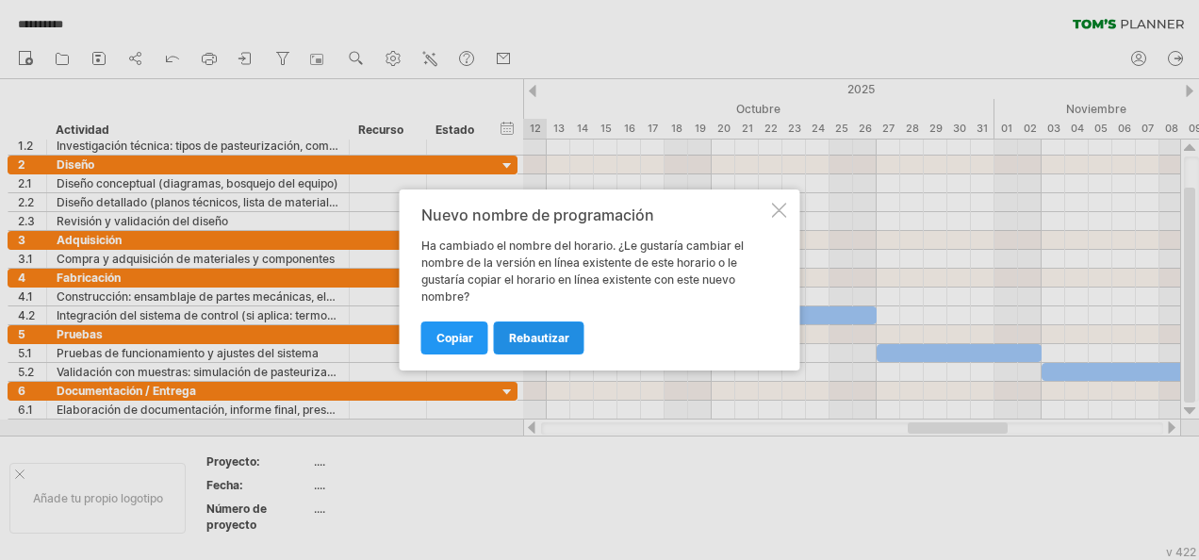
click at [517, 336] on span "rebautizar" at bounding box center [539, 338] width 60 height 14
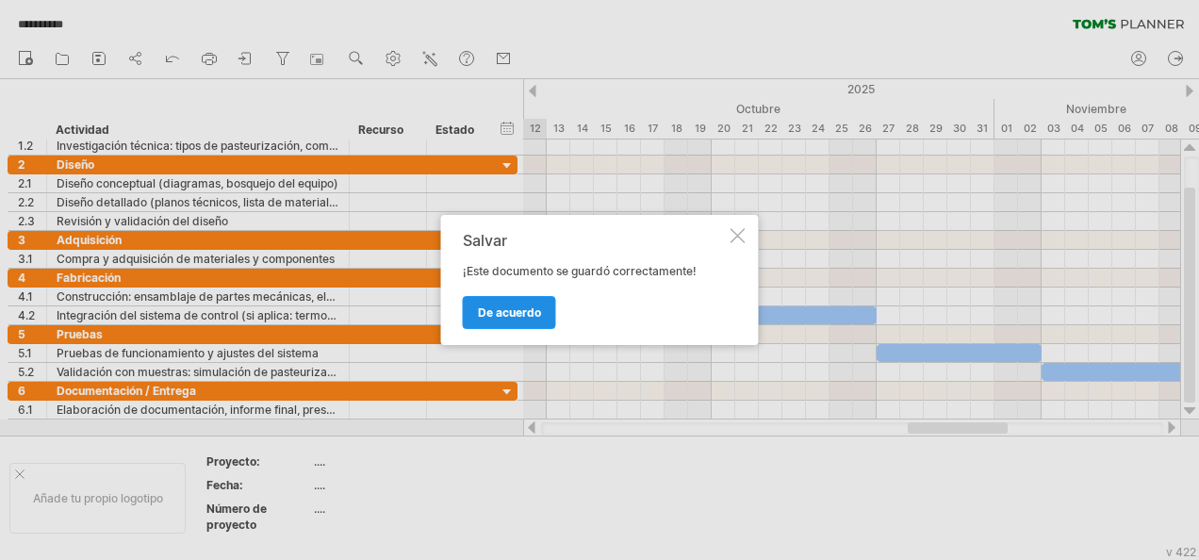
click at [516, 309] on span "De acuerdo" at bounding box center [509, 312] width 63 height 14
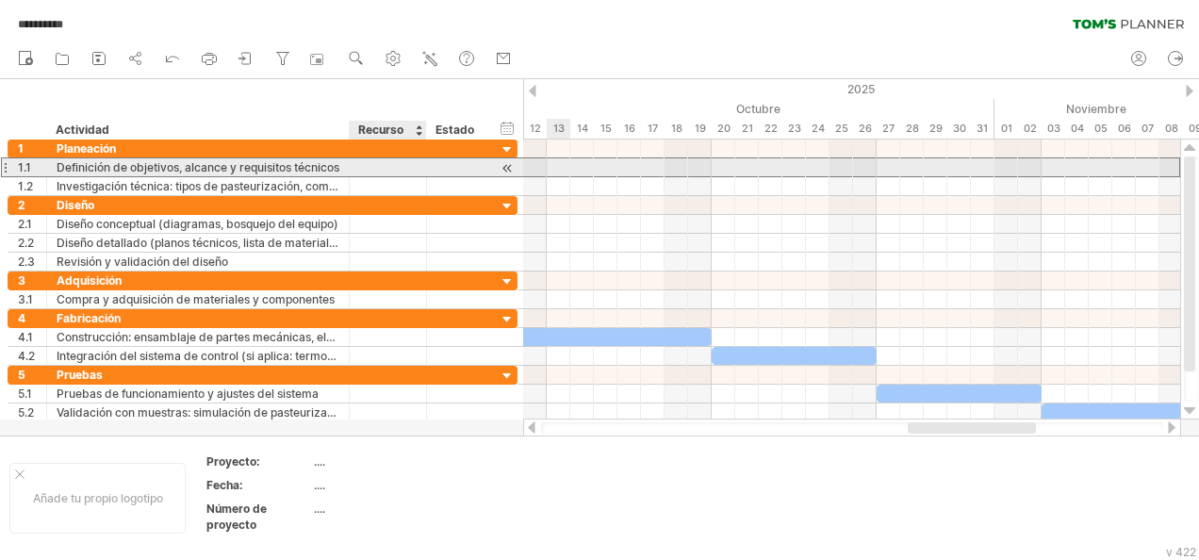
click at [392, 166] on div at bounding box center [388, 167] width 58 height 18
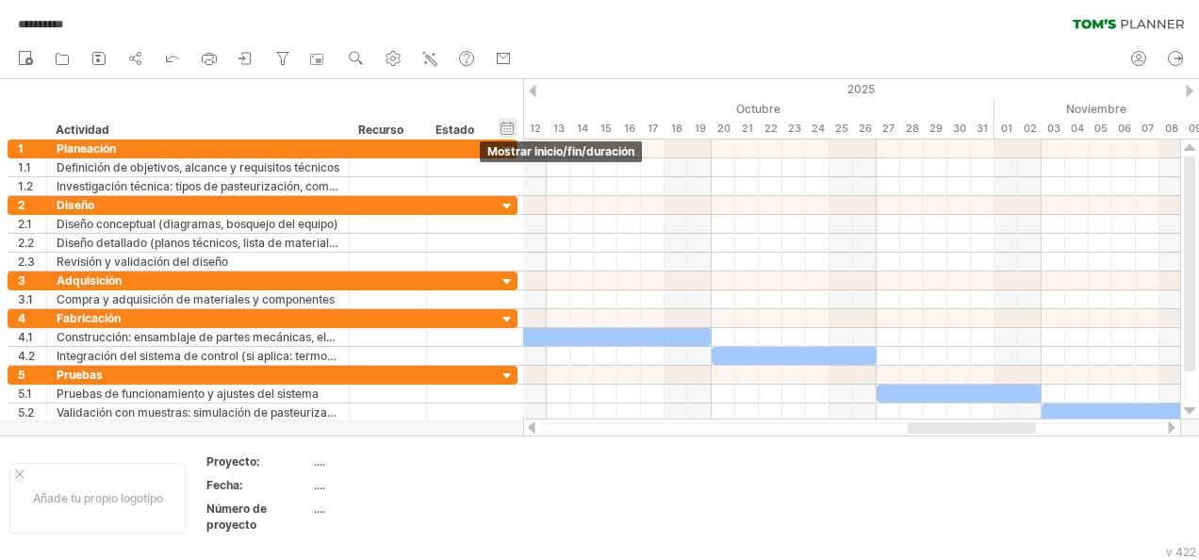
click at [511, 129] on div "hide start/end/duration Mostrar inicio/fin/duración" at bounding box center [508, 128] width 18 height 20
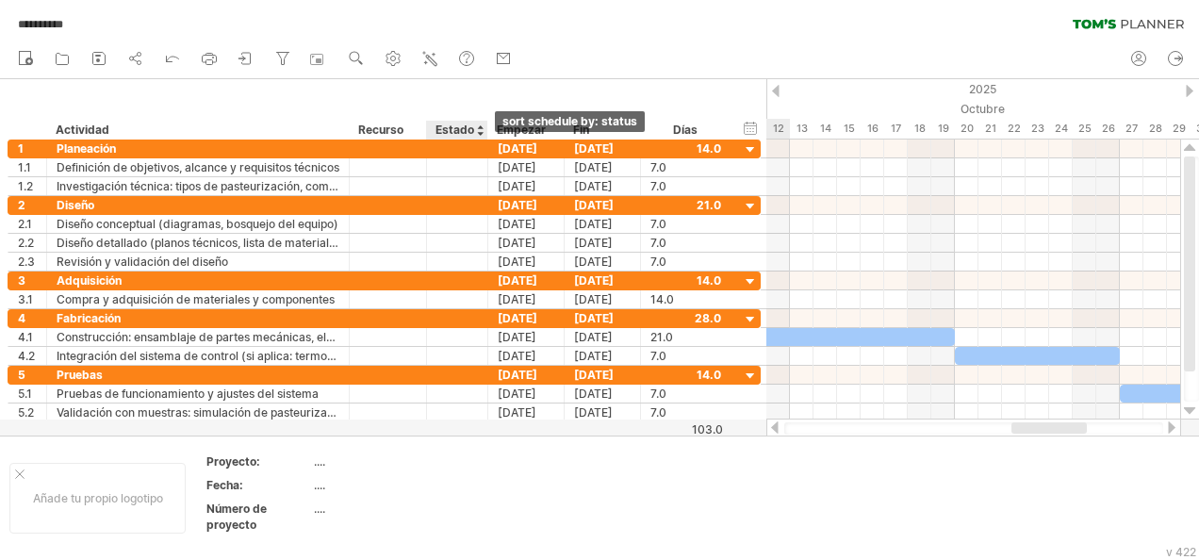
click at [481, 131] on div at bounding box center [480, 130] width 8 height 19
click at [480, 127] on div at bounding box center [480, 130] width 8 height 19
click at [387, 129] on div "Recurso" at bounding box center [387, 130] width 58 height 19
click at [387, 129] on input "********" at bounding box center [387, 130] width 58 height 19
click at [512, 124] on div "Empezar" at bounding box center [525, 130] width 57 height 19
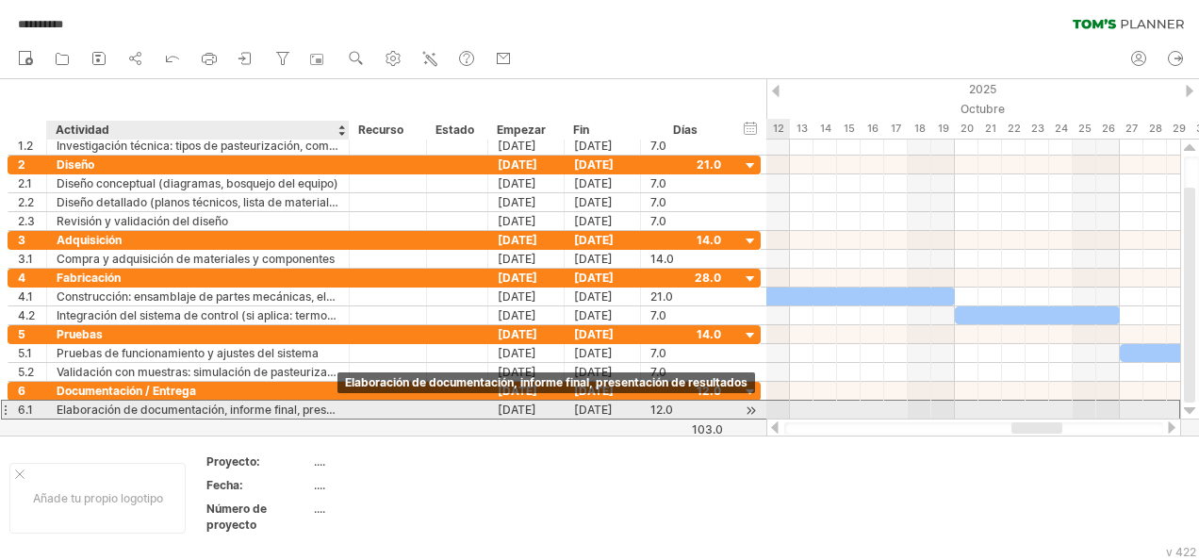
click at [337, 402] on div "Elaboración de documentación, informe final, presentación de resultados" at bounding box center [198, 410] width 283 height 18
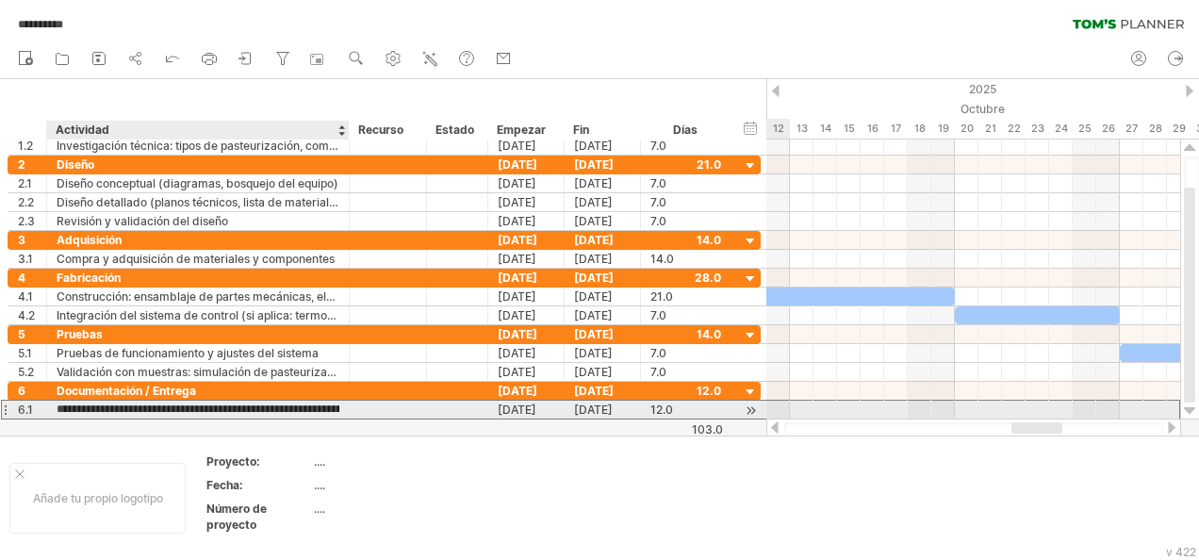
click at [337, 402] on input "**********" at bounding box center [198, 410] width 283 height 18
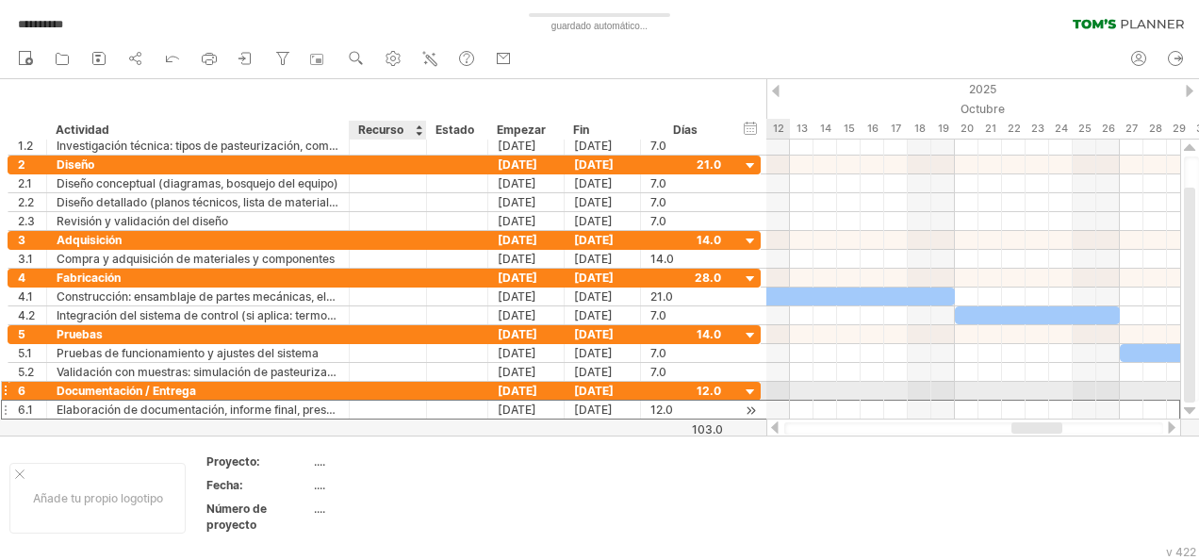
click at [398, 401] on div at bounding box center [388, 410] width 58 height 18
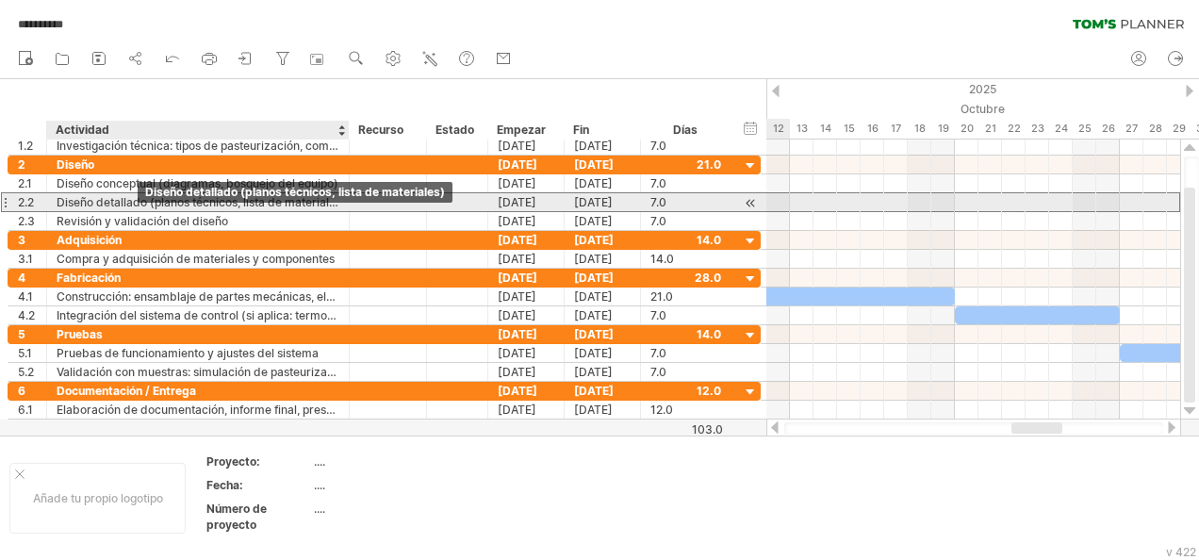
click at [138, 204] on div "Diseño detallado (planos técnicos, lista de materiales)" at bounding box center [198, 202] width 283 height 18
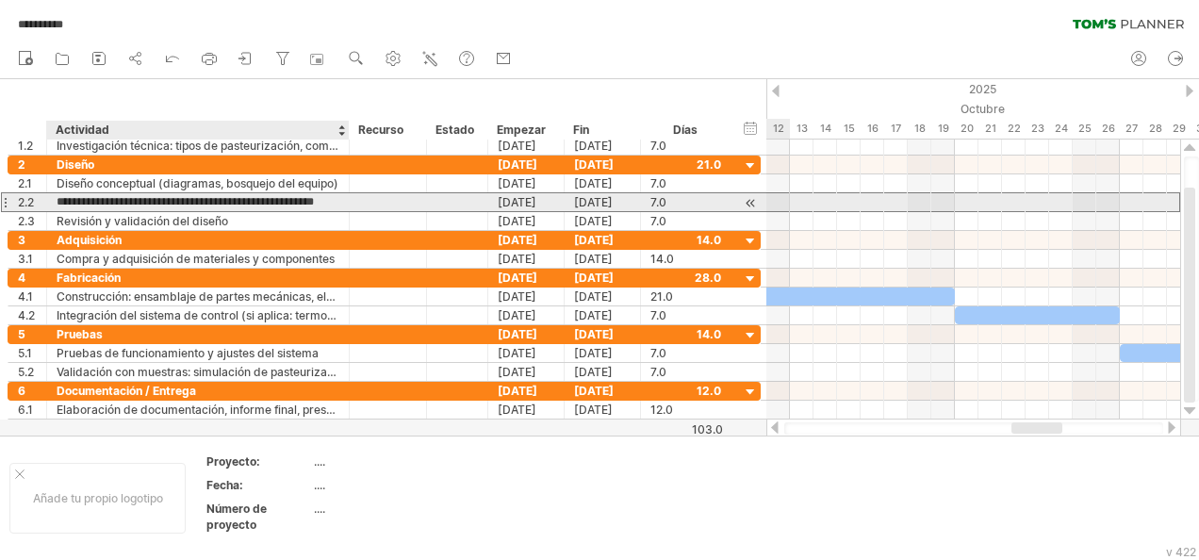
scroll to position [0, 0]
click at [138, 204] on input "**********" at bounding box center [198, 202] width 283 height 18
click at [58, 198] on input "**********" at bounding box center [198, 202] width 283 height 18
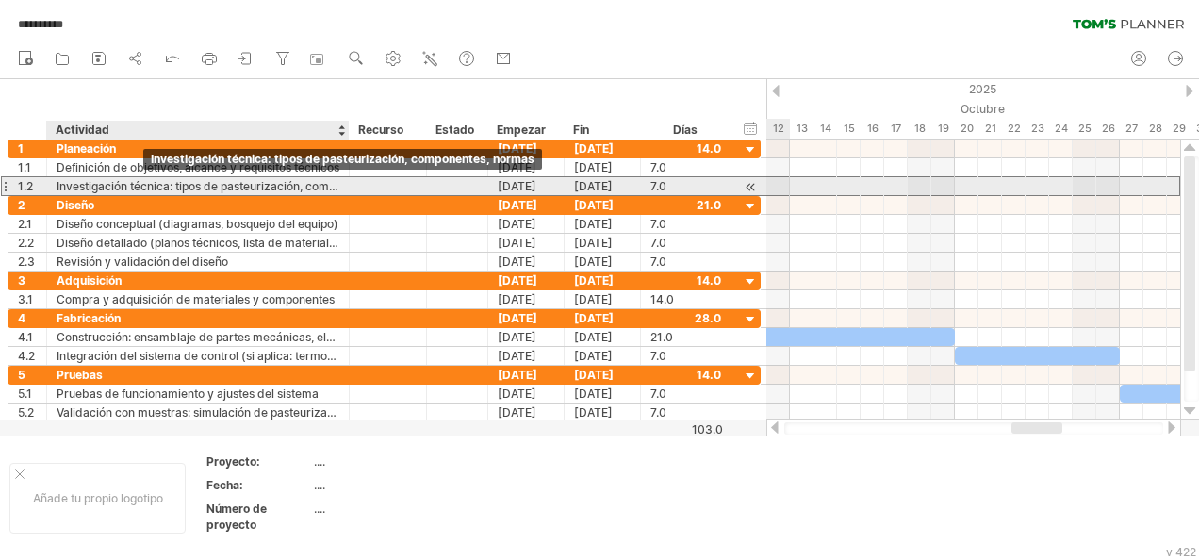
click at [100, 181] on div "Investigación técnica: tipos de pasteurización, componentes, normas" at bounding box center [198, 186] width 283 height 18
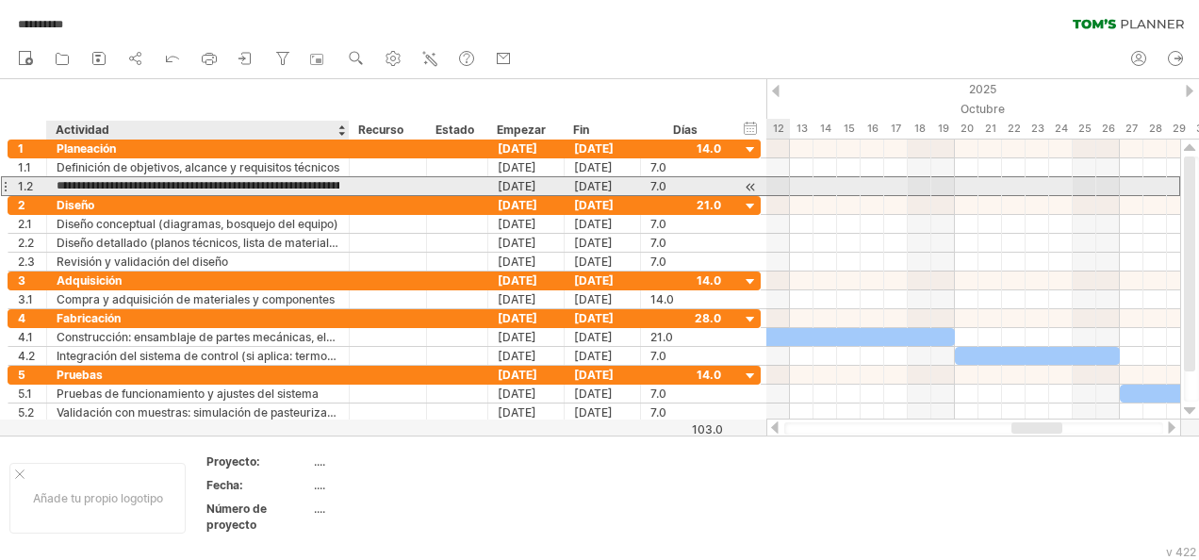
click at [100, 181] on input "**********" at bounding box center [198, 186] width 283 height 18
click at [65, 181] on input "**********" at bounding box center [198, 186] width 283 height 18
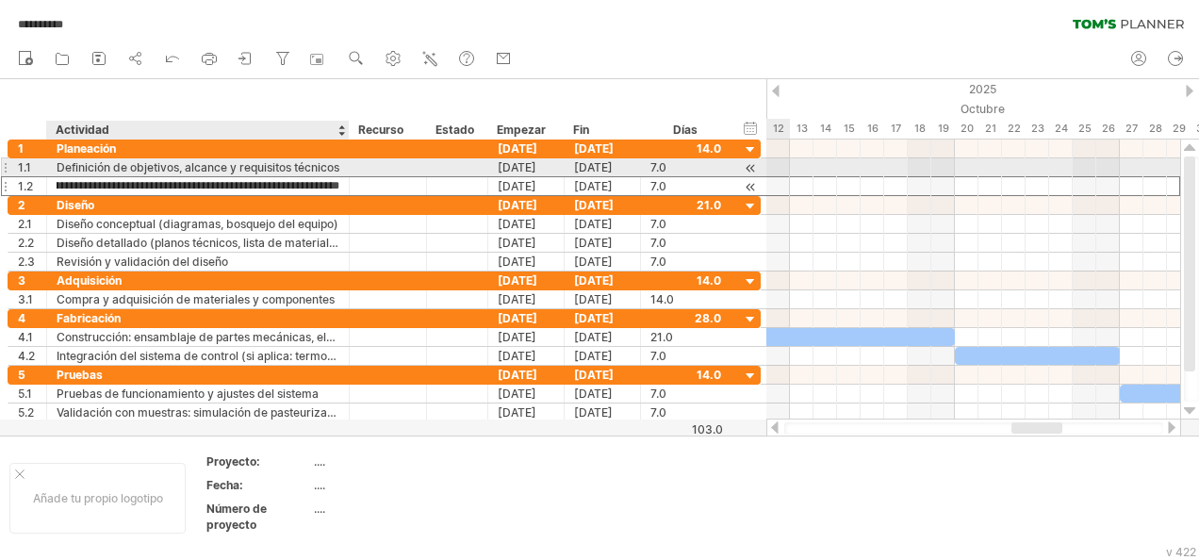
scroll to position [0, 91]
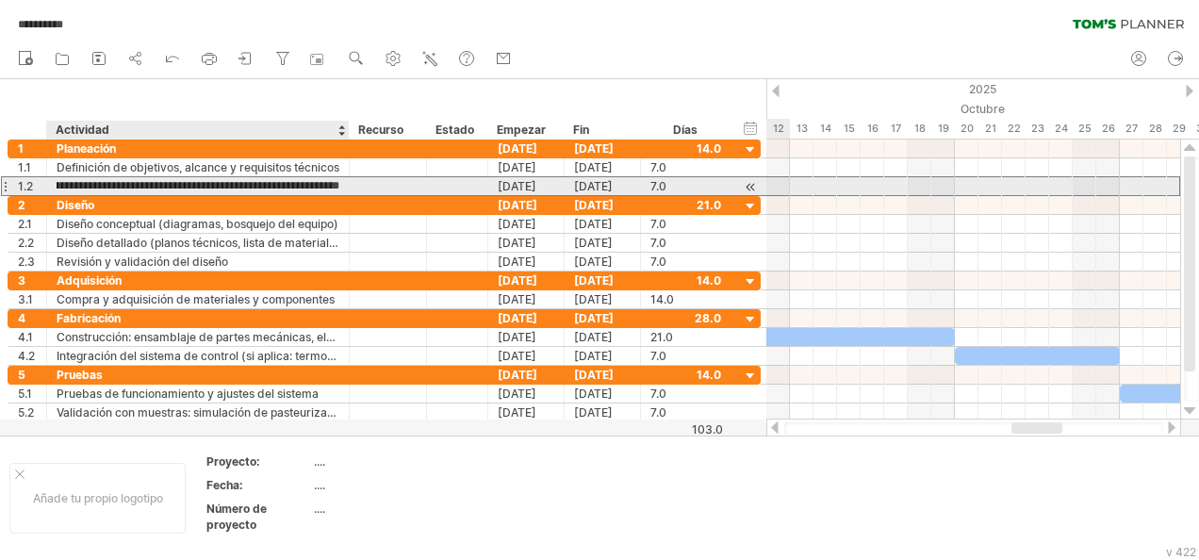
drag, startPoint x: 65, startPoint y: 181, endPoint x: 333, endPoint y: 181, distance: 267.7
click at [333, 181] on input "**********" at bounding box center [198, 186] width 283 height 18
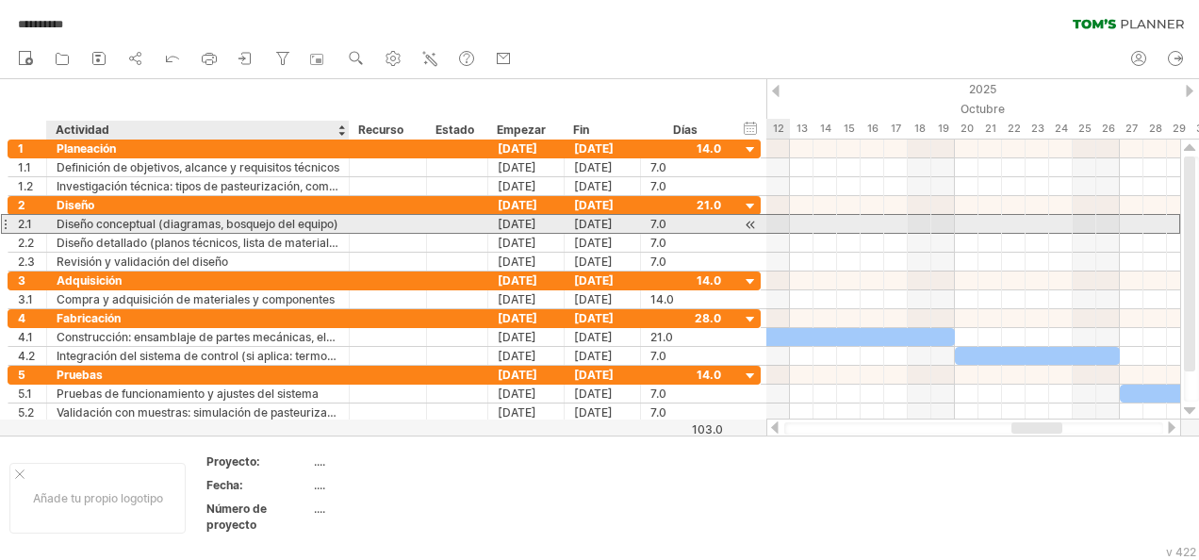
click at [155, 221] on div "Diseño conceptual (diagramas, bosquejo del equipo)" at bounding box center [198, 224] width 283 height 18
click at [333, 217] on input "**********" at bounding box center [198, 224] width 283 height 18
drag, startPoint x: 333, startPoint y: 217, endPoint x: 67, endPoint y: 219, distance: 265.9
click at [67, 219] on input "**********" at bounding box center [198, 224] width 283 height 18
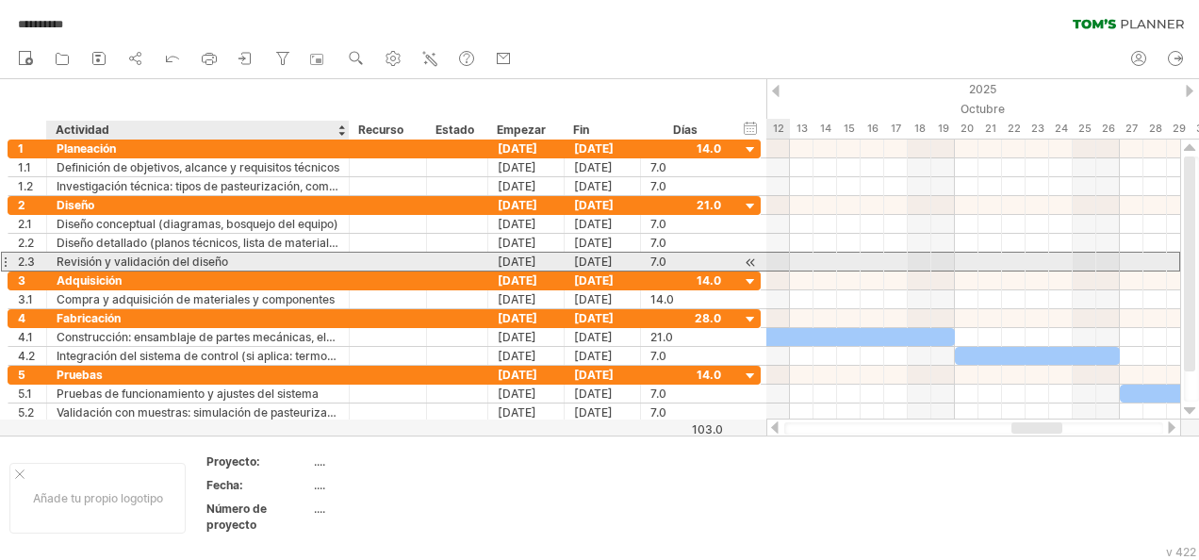
click at [174, 261] on div "Revisión y validación del diseño" at bounding box center [198, 262] width 283 height 18
click at [174, 261] on input "**********" at bounding box center [198, 262] width 283 height 18
drag, startPoint x: 174, startPoint y: 261, endPoint x: 238, endPoint y: 256, distance: 63.3
click at [238, 256] on input "**********" at bounding box center [198, 262] width 283 height 18
drag, startPoint x: 238, startPoint y: 256, endPoint x: 58, endPoint y: 254, distance: 179.1
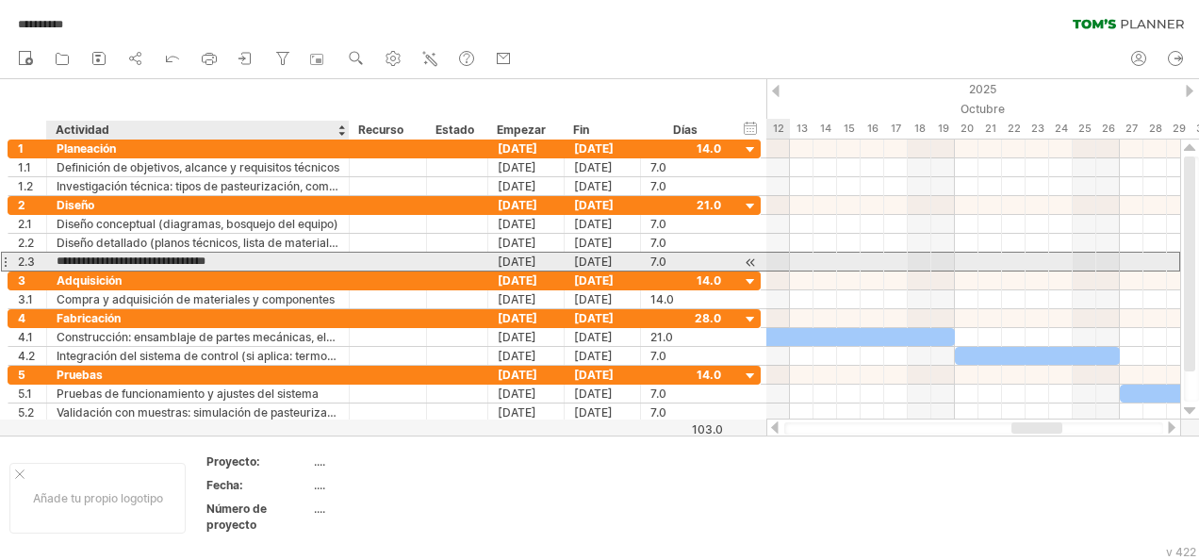
click at [58, 254] on input "**********" at bounding box center [198, 262] width 283 height 18
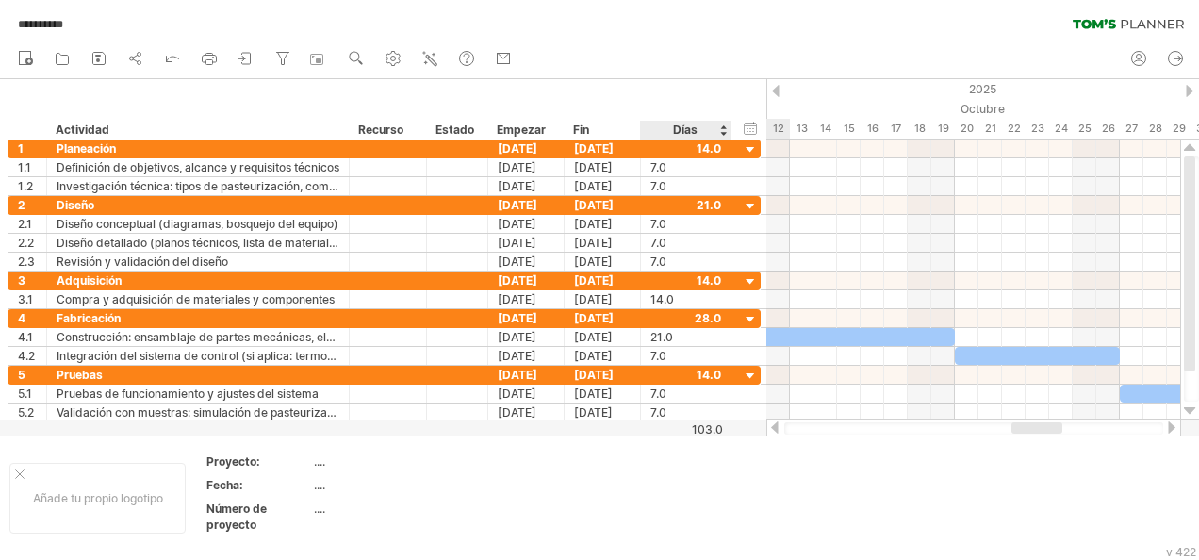
click at [758, 90] on div "hide start/end/duration Mostrar inicio/fin/duración ******** Actividad ********…" at bounding box center [383, 109] width 766 height 60
click at [290, 102] on div "hide start/end/duration Mostrar inicio/fin/duración ******** Actividad ********…" at bounding box center [383, 109] width 766 height 60
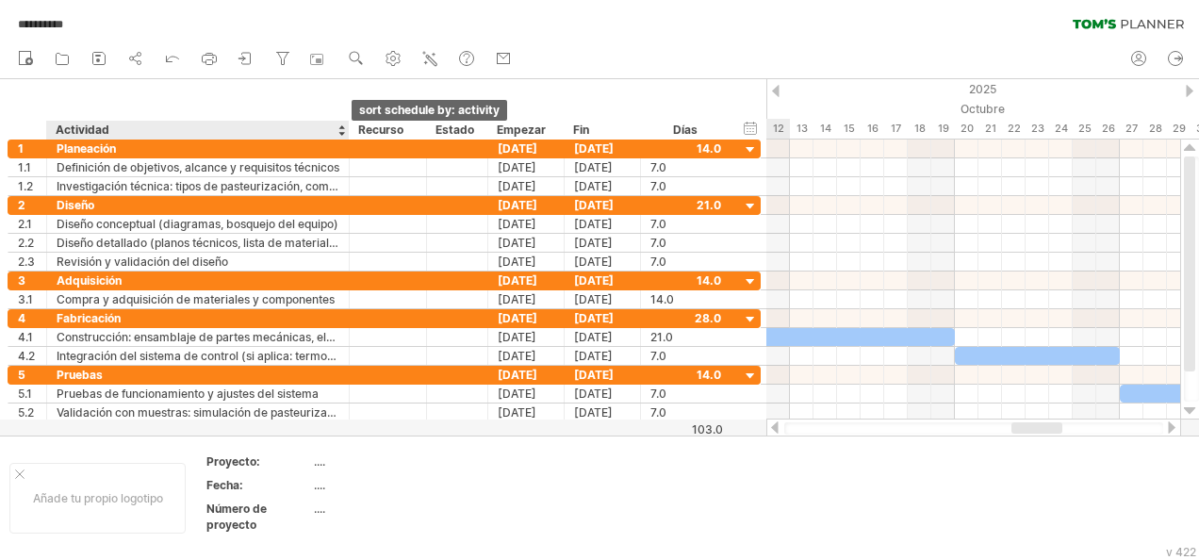
click at [337, 127] on div at bounding box center [341, 130] width 8 height 19
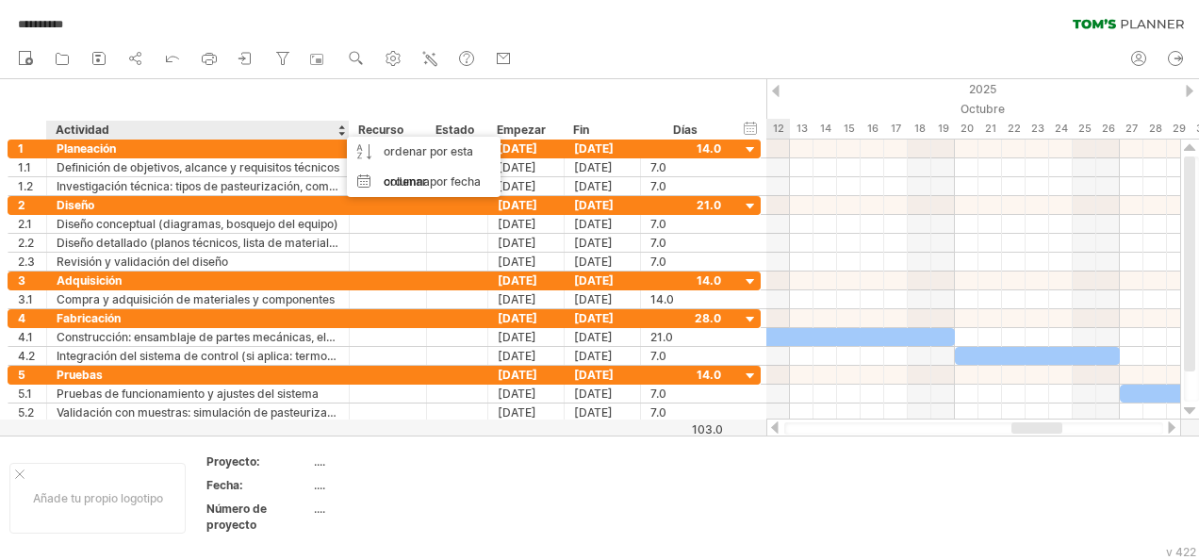
click at [341, 134] on div at bounding box center [341, 130] width 8 height 19
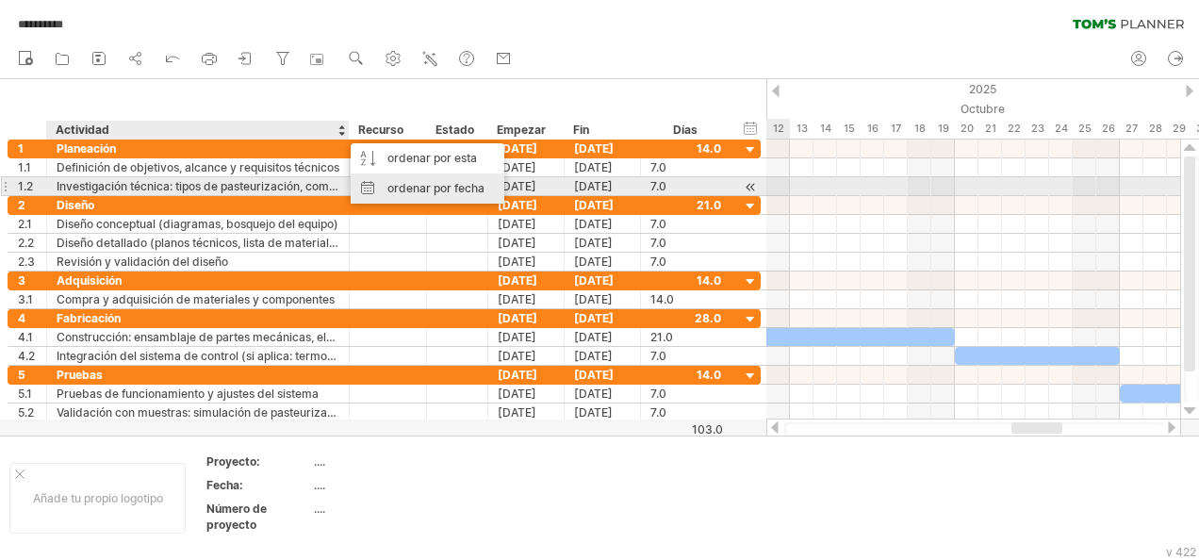
click at [430, 190] on div "ordenar por fecha" at bounding box center [428, 188] width 154 height 30
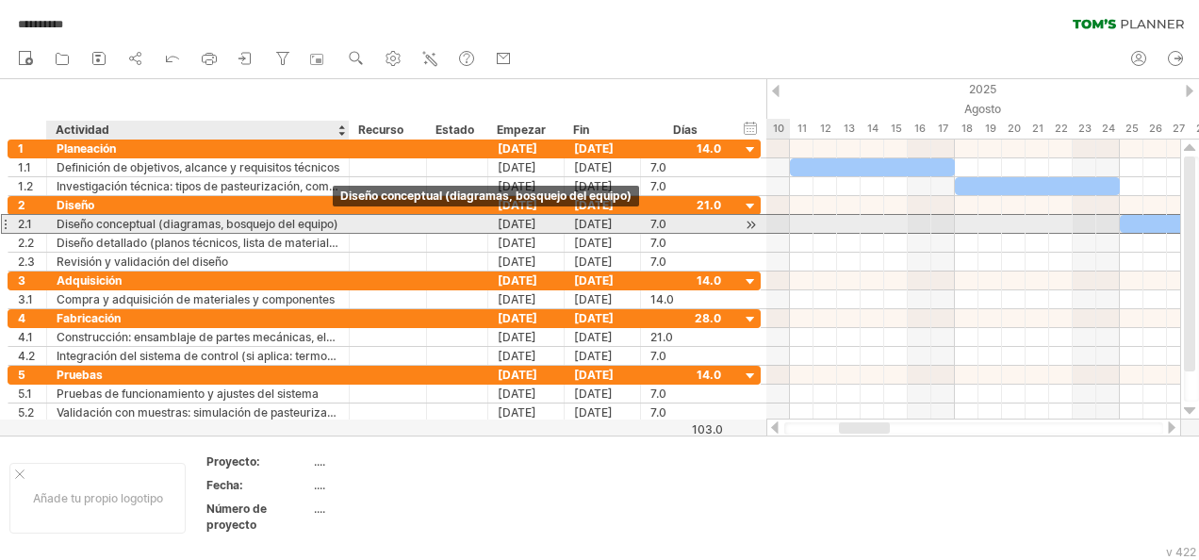
click at [311, 219] on div "Diseño conceptual (diagramas, bosquejo del equipo)" at bounding box center [198, 224] width 283 height 18
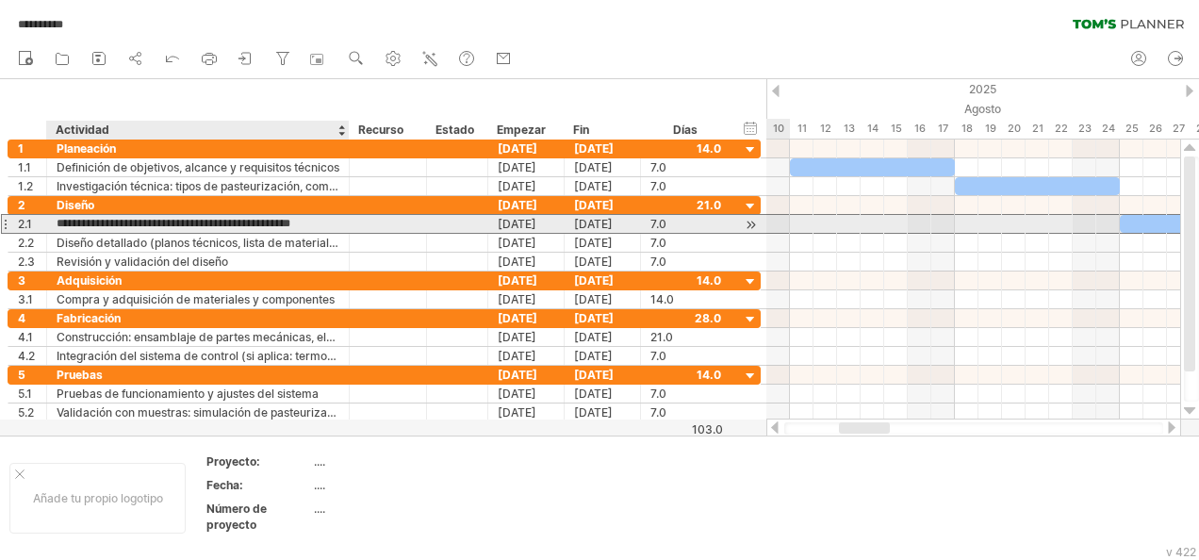
click at [311, 219] on input "**********" at bounding box center [198, 224] width 283 height 18
click at [255, 219] on input "**********" at bounding box center [198, 224] width 283 height 18
